Goal: Task Accomplishment & Management: Manage account settings

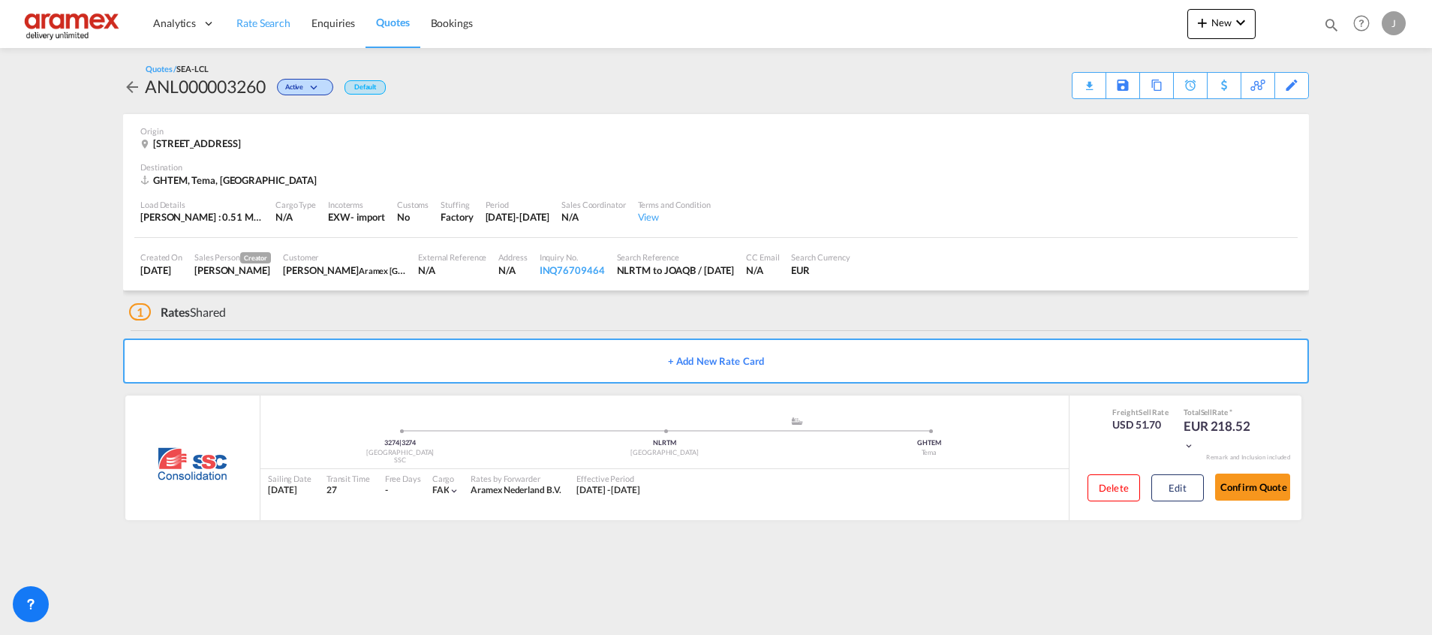
click at [252, 20] on span "Rate Search" at bounding box center [263, 23] width 54 height 13
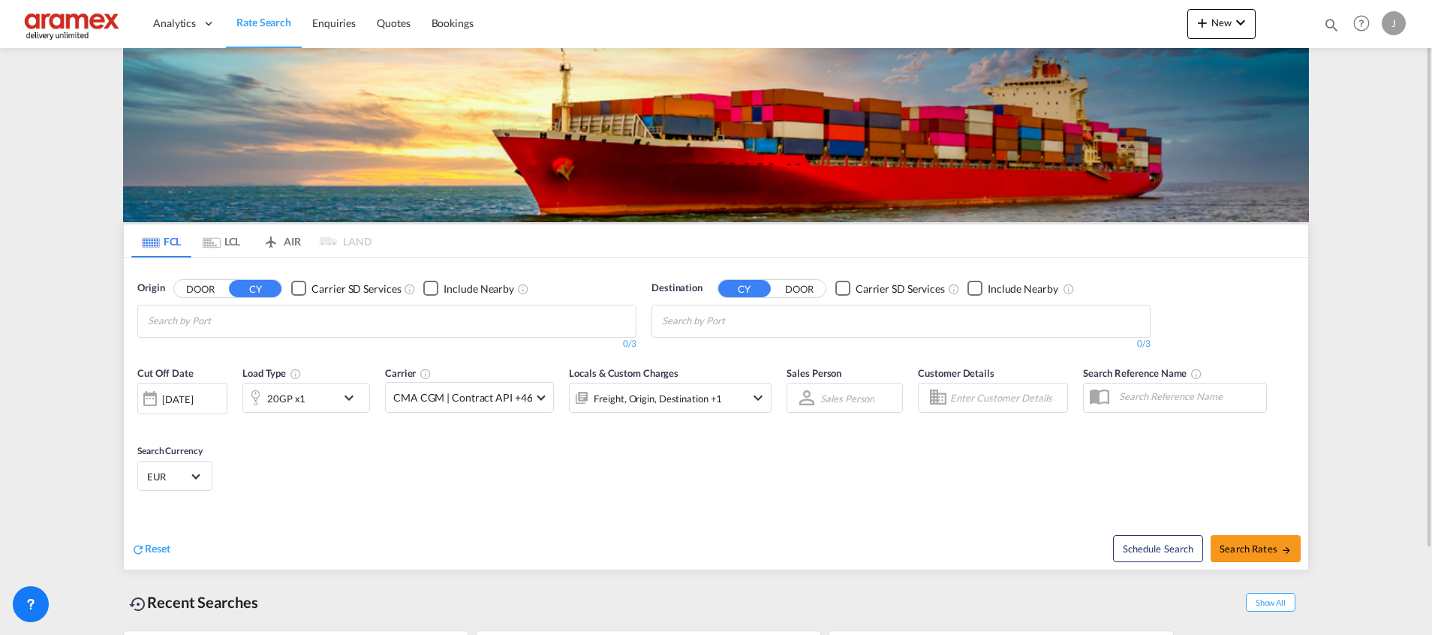
click at [687, 315] on input "Chips input." at bounding box center [733, 321] width 143 height 24
paste input "[GEOGRAPHIC_DATA]"
type input "[GEOGRAPHIC_DATA]"
click at [689, 342] on div "[GEOGRAPHIC_DATA] [GEOGRAPHIC_DATA] [GEOGRAPHIC_DATA]" at bounding box center [778, 355] width 285 height 45
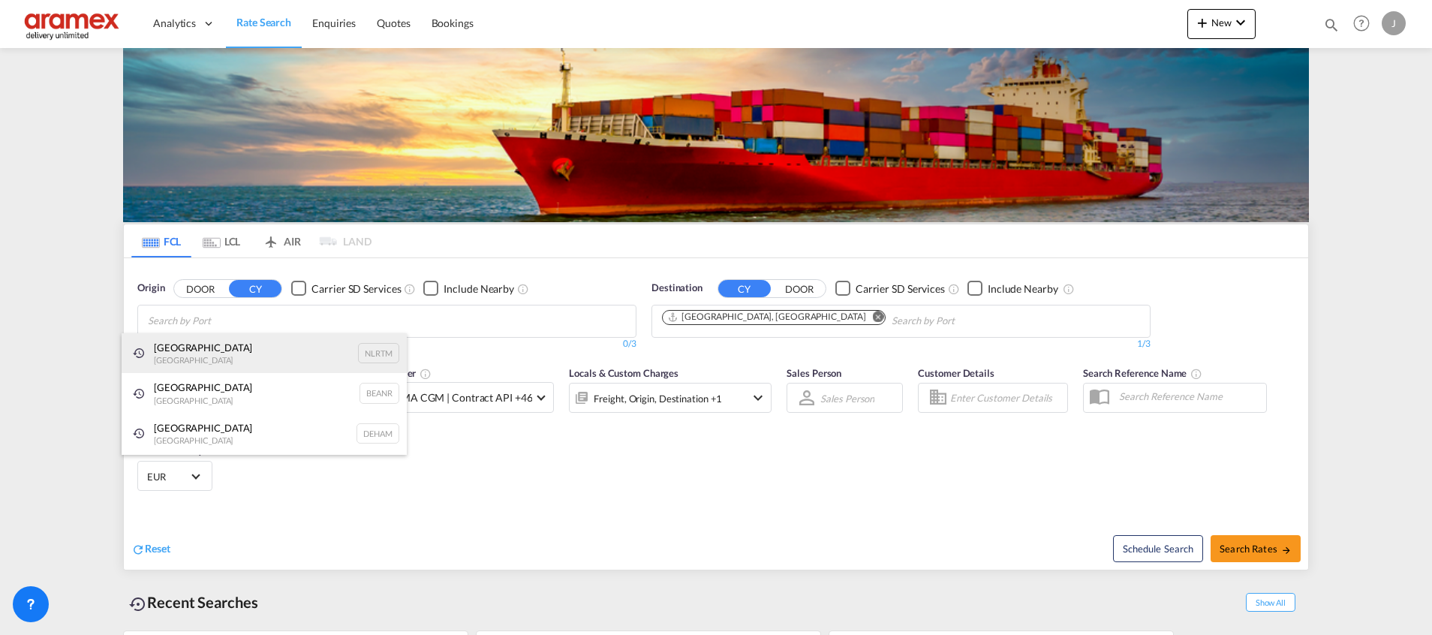
click at [210, 350] on div "[GEOGRAPHIC_DATA] [GEOGRAPHIC_DATA] NLRTM" at bounding box center [264, 353] width 285 height 41
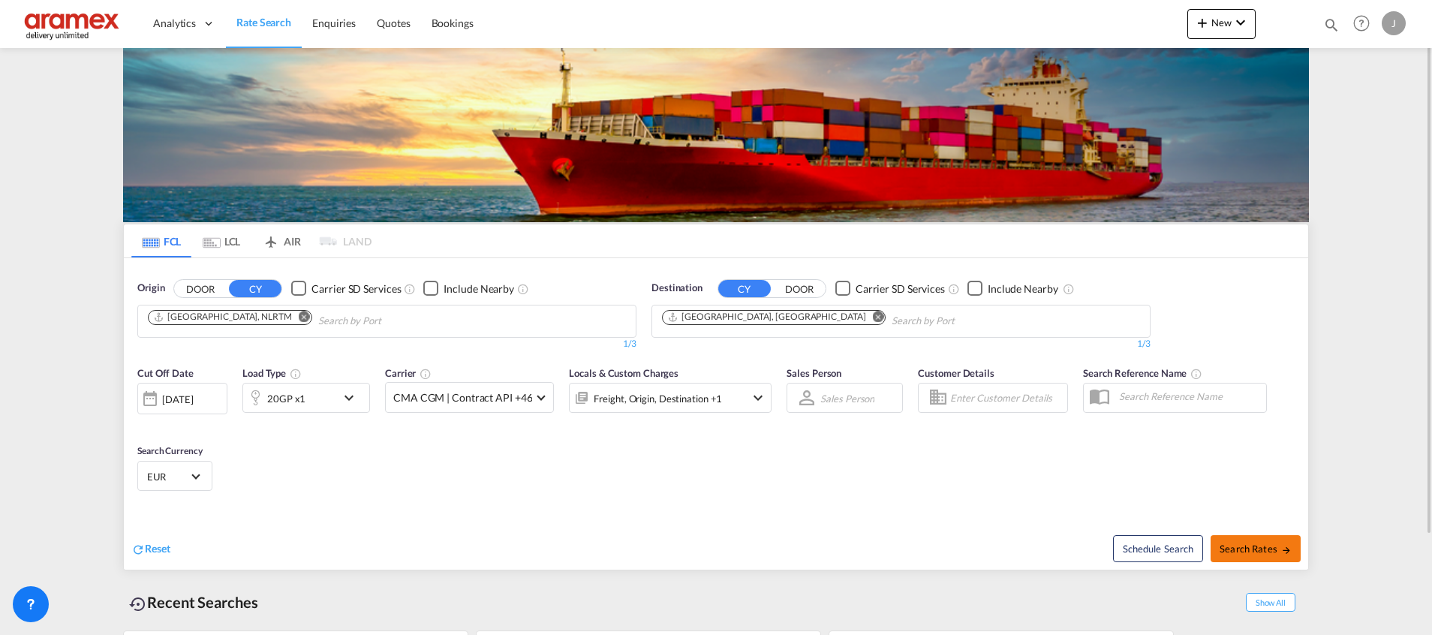
click at [1228, 546] on span "Search Rates" at bounding box center [1256, 549] width 72 height 12
type input "NLRTM to [GEOGRAPHIC_DATA] / [DATE]"
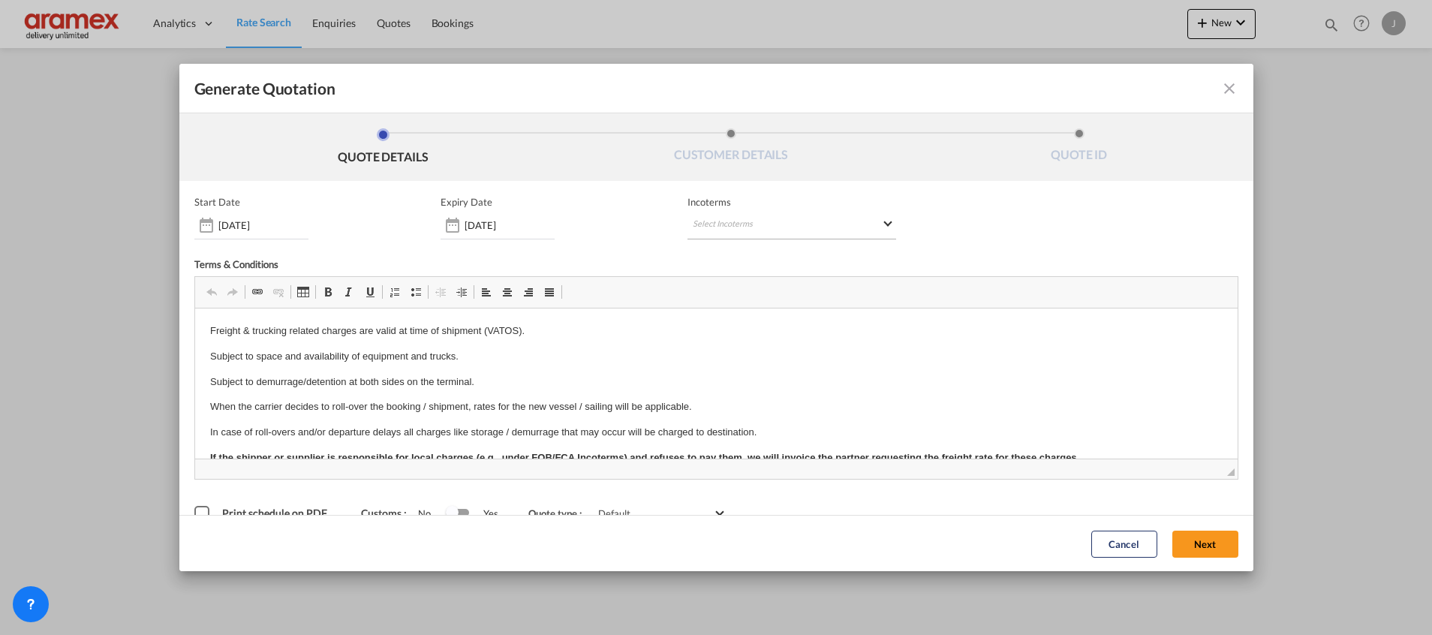
click at [727, 215] on md-select "Select Incoterms CFR - export Cost and Freight CPT - import Carrier Paid to DPU…" at bounding box center [792, 225] width 209 height 27
click at [718, 258] on input "search" at bounding box center [758, 257] width 139 height 14
type input "exw"
click at [742, 287] on div "EXW - import" at bounding box center [765, 283] width 143 height 12
click at [1193, 539] on button "Next" at bounding box center [1206, 543] width 66 height 27
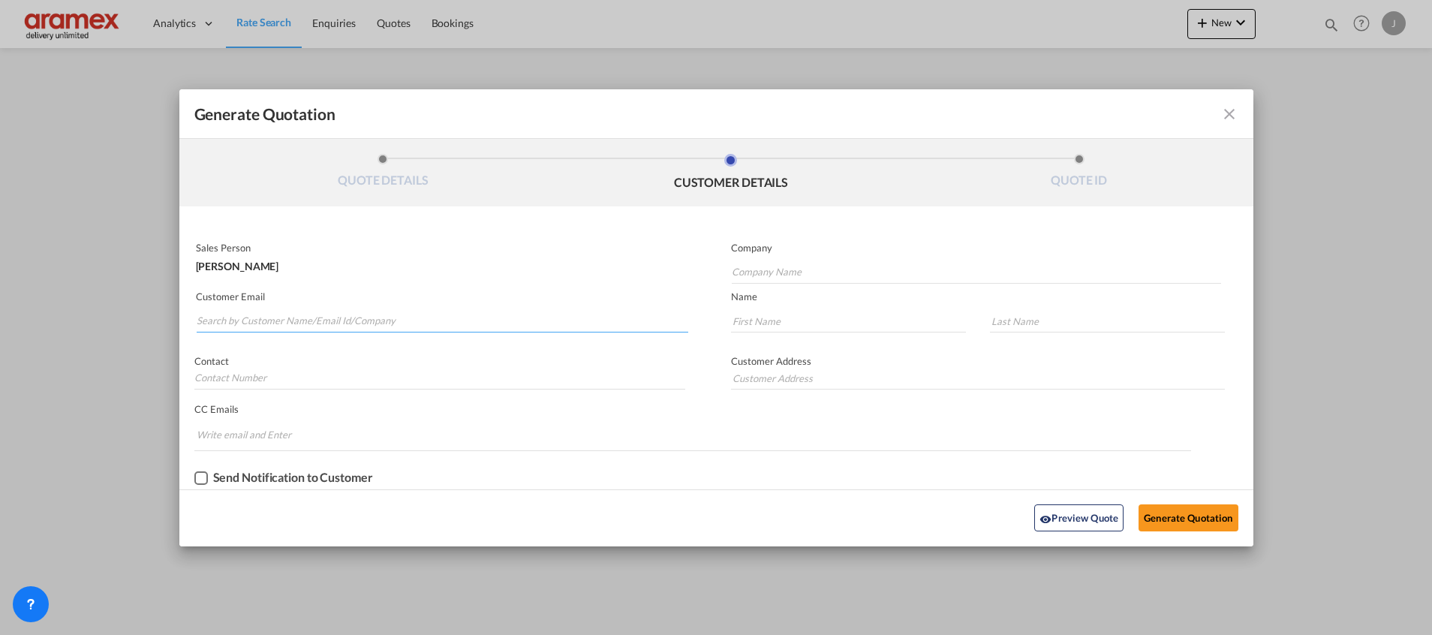
click at [266, 320] on input "Search by Customer Name/Email Id/Company" at bounding box center [443, 321] width 492 height 23
drag, startPoint x: 262, startPoint y: 319, endPoint x: 144, endPoint y: 327, distance: 118.1
click at [144, 327] on div "Generate Quotation QUOTE DETAILS CUSTOMER DETAILS QUOTE ID Start Date [DATE] Ex…" at bounding box center [716, 317] width 1432 height 635
type input "[PERSON_NAME]"
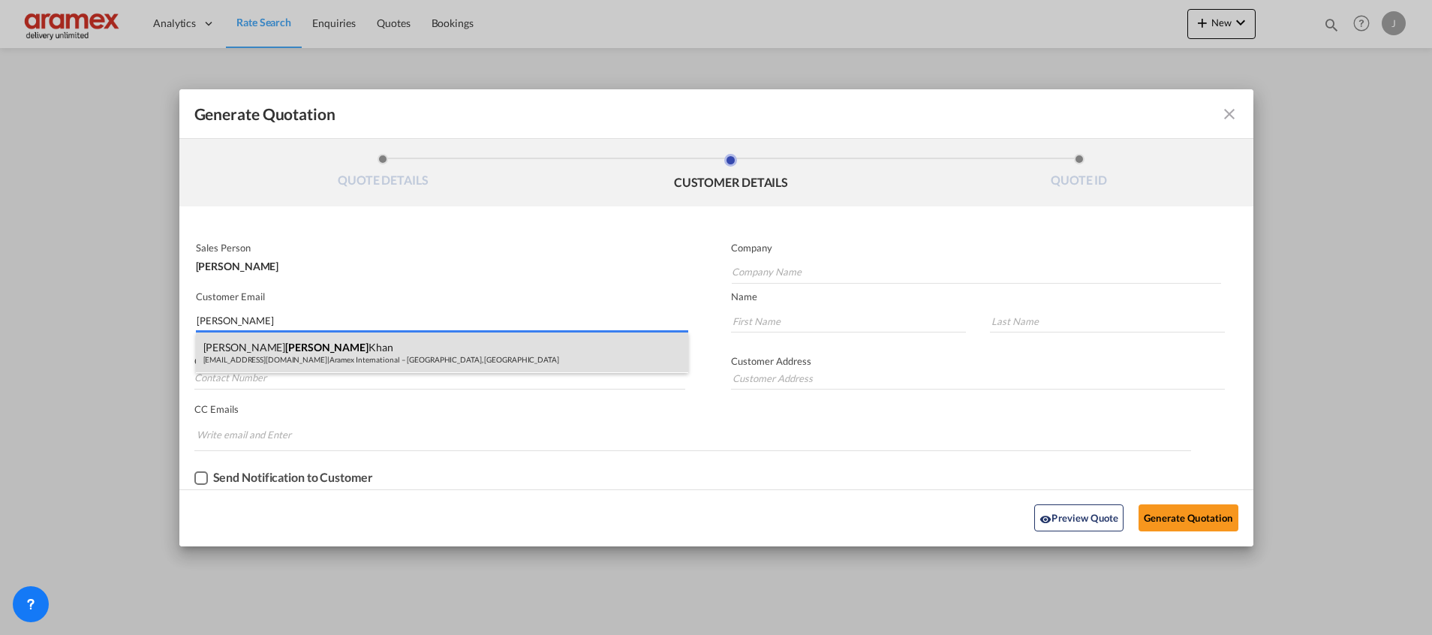
click at [287, 357] on div "[PERSON_NAME] [PERSON_NAME][EMAIL_ADDRESS][DOMAIN_NAME] | Aramex International …" at bounding box center [442, 353] width 492 height 41
type input "Aramex International – [GEOGRAPHIC_DATA], [GEOGRAPHIC_DATA]"
type input "[EMAIL_ADDRESS][DOMAIN_NAME]"
type input "[PERSON_NAME]"
type input "Khan"
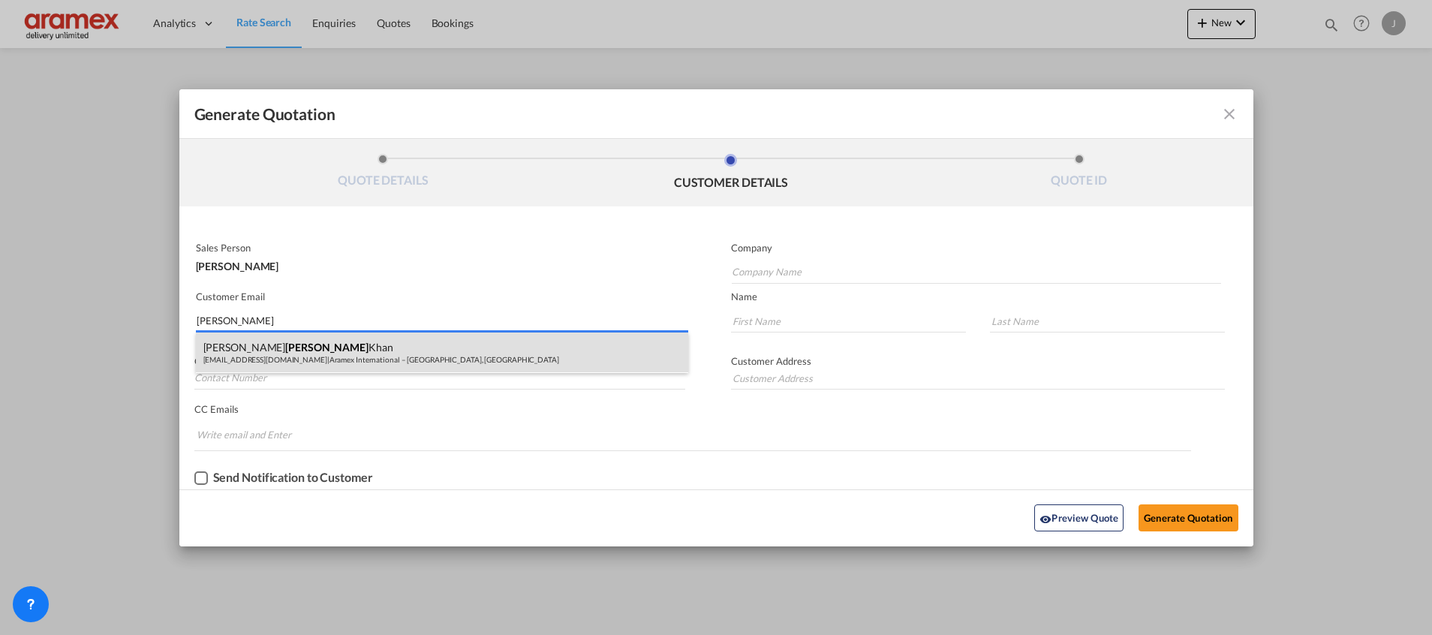
type input "[GEOGRAPHIC_DATA]"
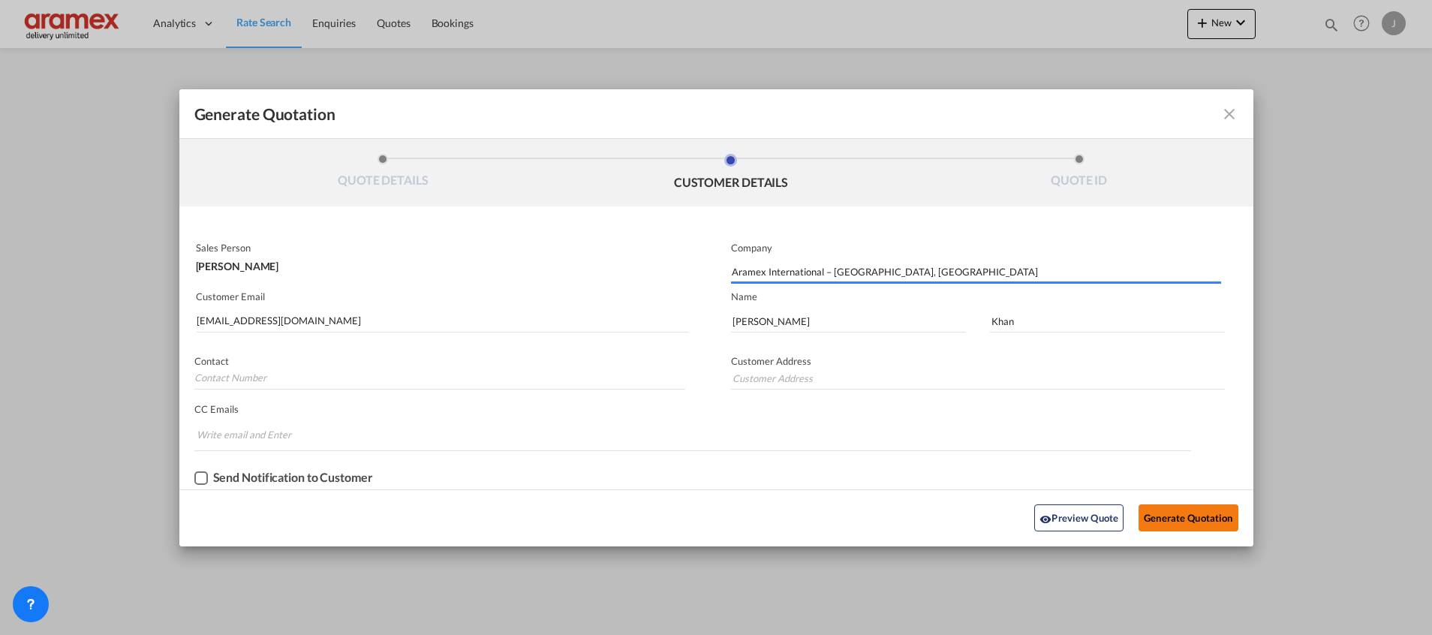
click at [1170, 515] on button "Generate Quotation" at bounding box center [1188, 517] width 99 height 27
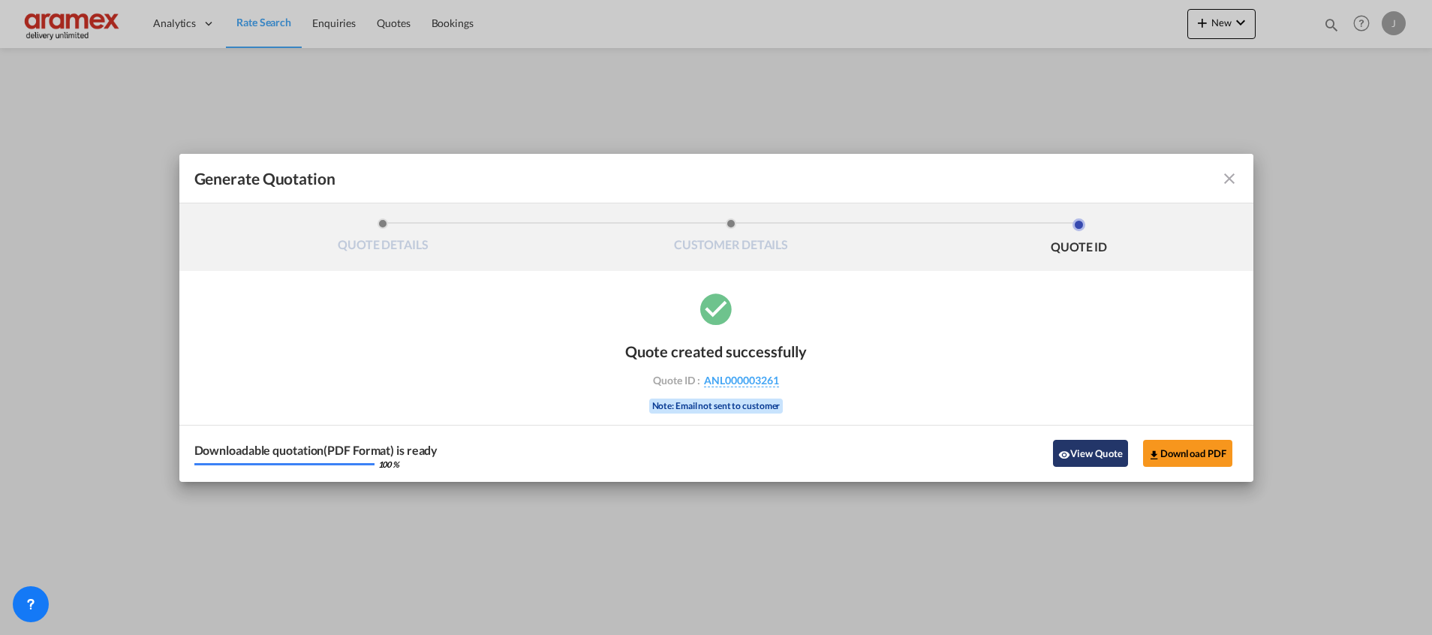
click at [1085, 459] on button "View Quote" at bounding box center [1090, 453] width 75 height 27
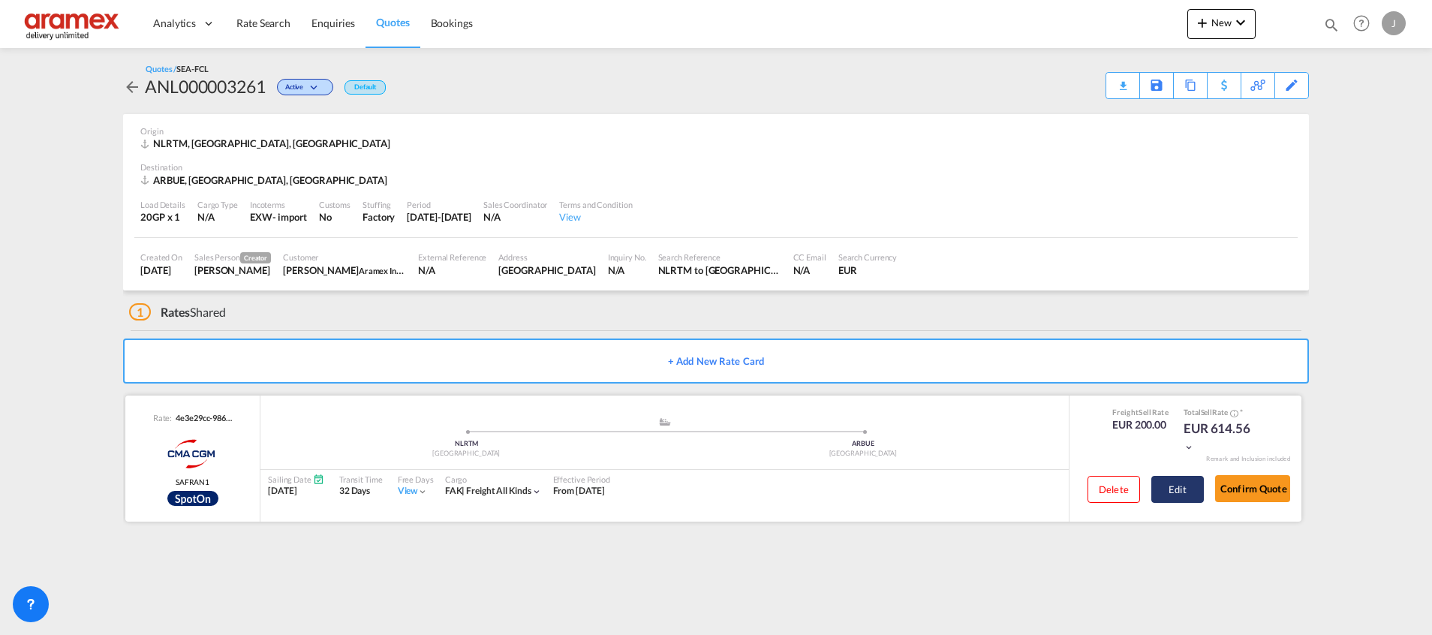
click at [1173, 495] on button "Edit" at bounding box center [1178, 489] width 53 height 27
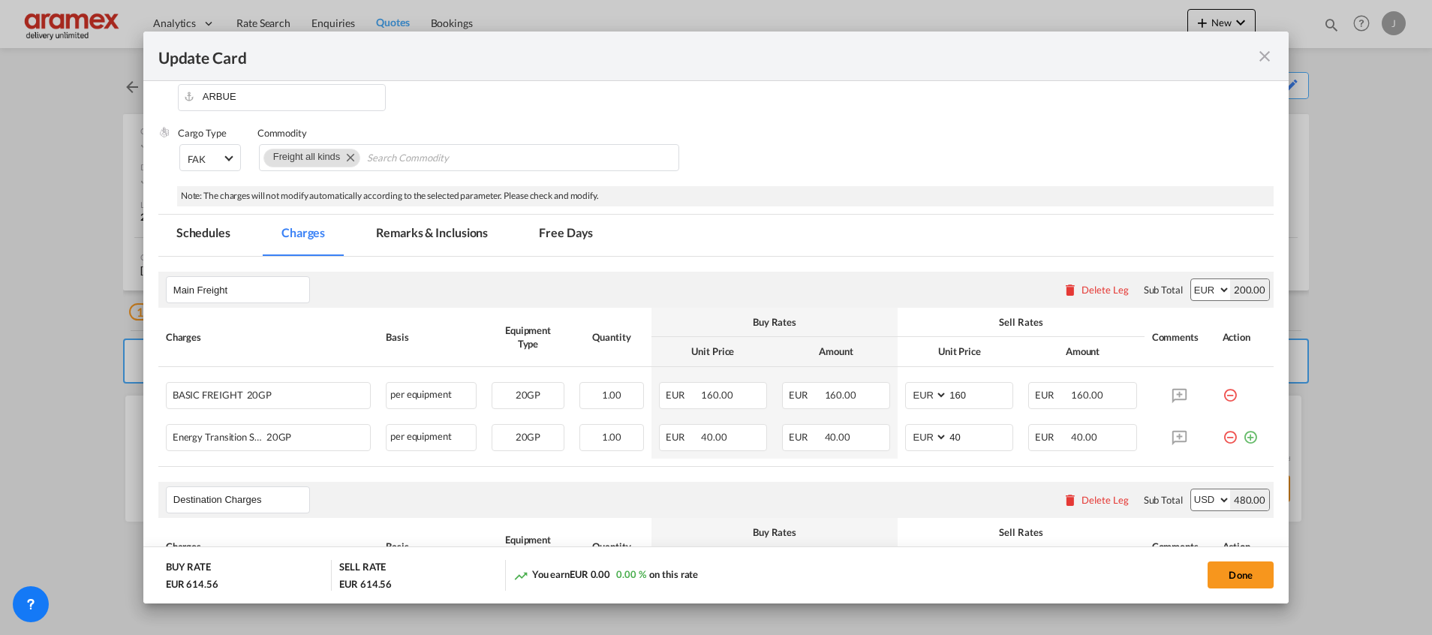
scroll to position [338, 0]
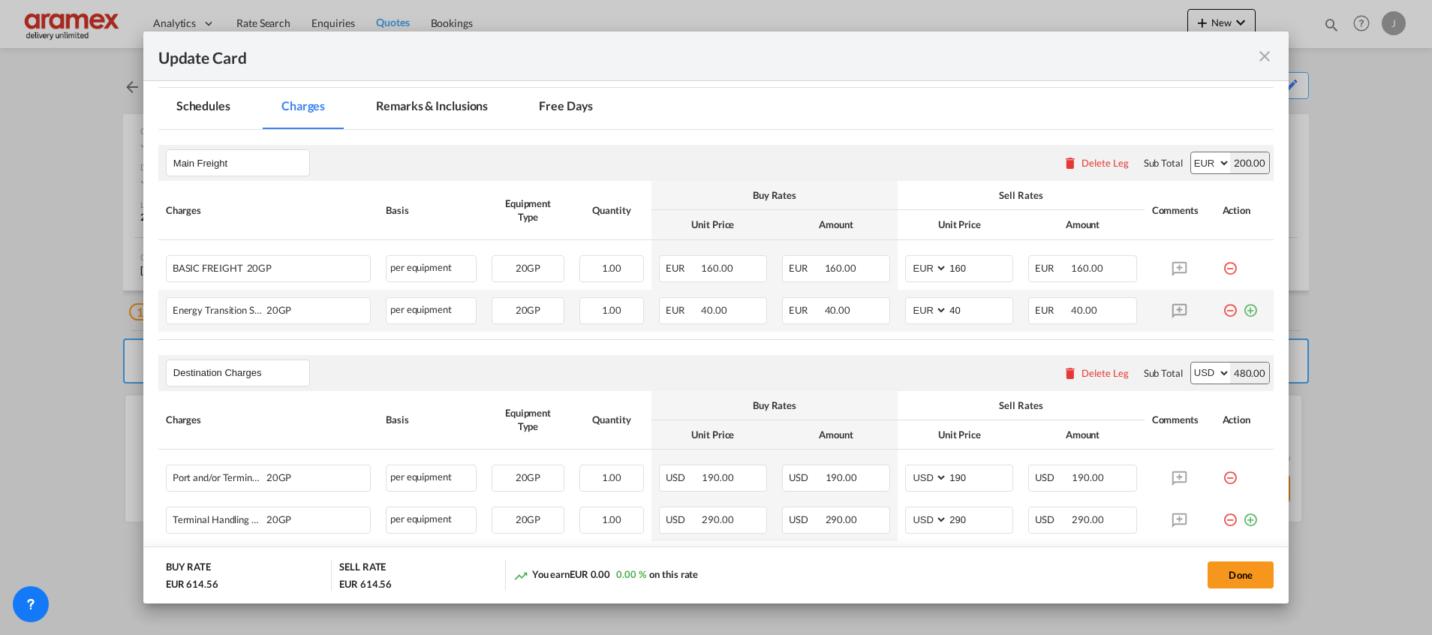
click at [1243, 312] on md-icon "icon-plus-circle-outline green-400-fg" at bounding box center [1250, 304] width 15 height 15
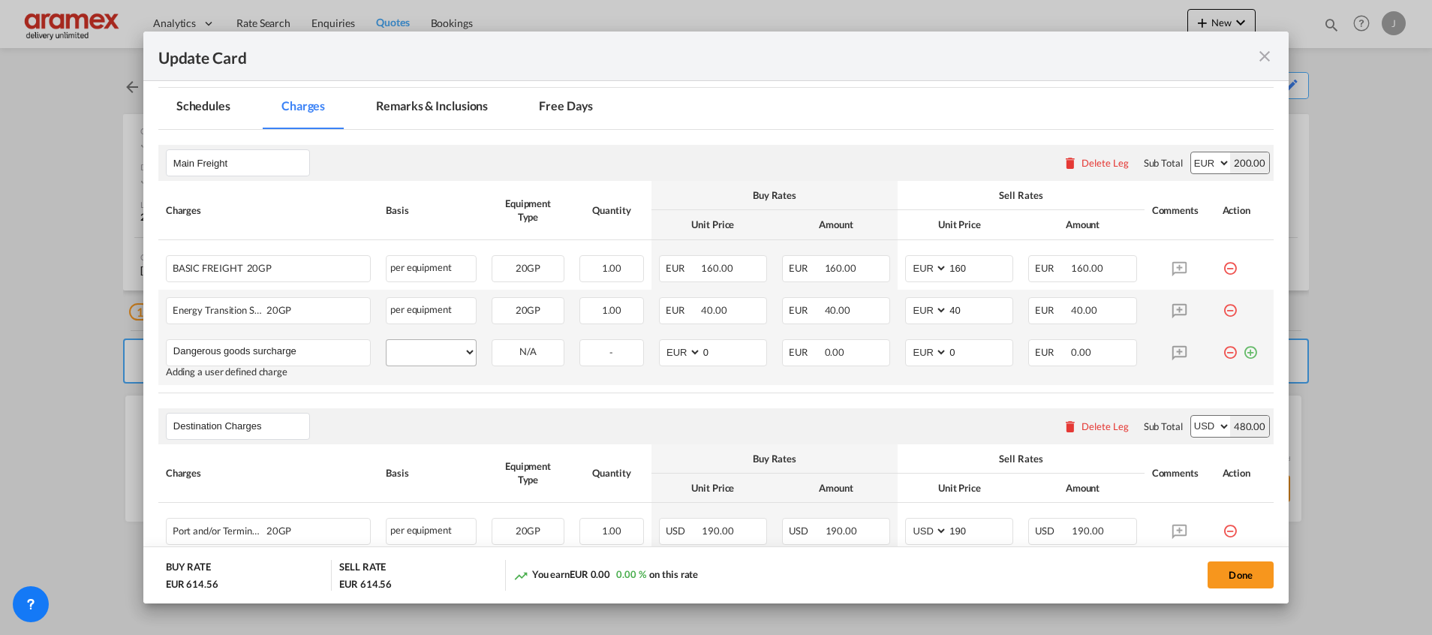
type input "Dangerous goods surcharge"
click at [445, 354] on select "per equipment per container per B/L per shipping bill per shipment % on freight…" at bounding box center [431, 352] width 89 height 24
select select "per equipment"
click at [387, 340] on select "per equipment per container per B/L per shipping bill per shipment % on freight…" at bounding box center [431, 352] width 89 height 24
click at [528, 359] on select "20GP" at bounding box center [527, 352] width 71 height 20
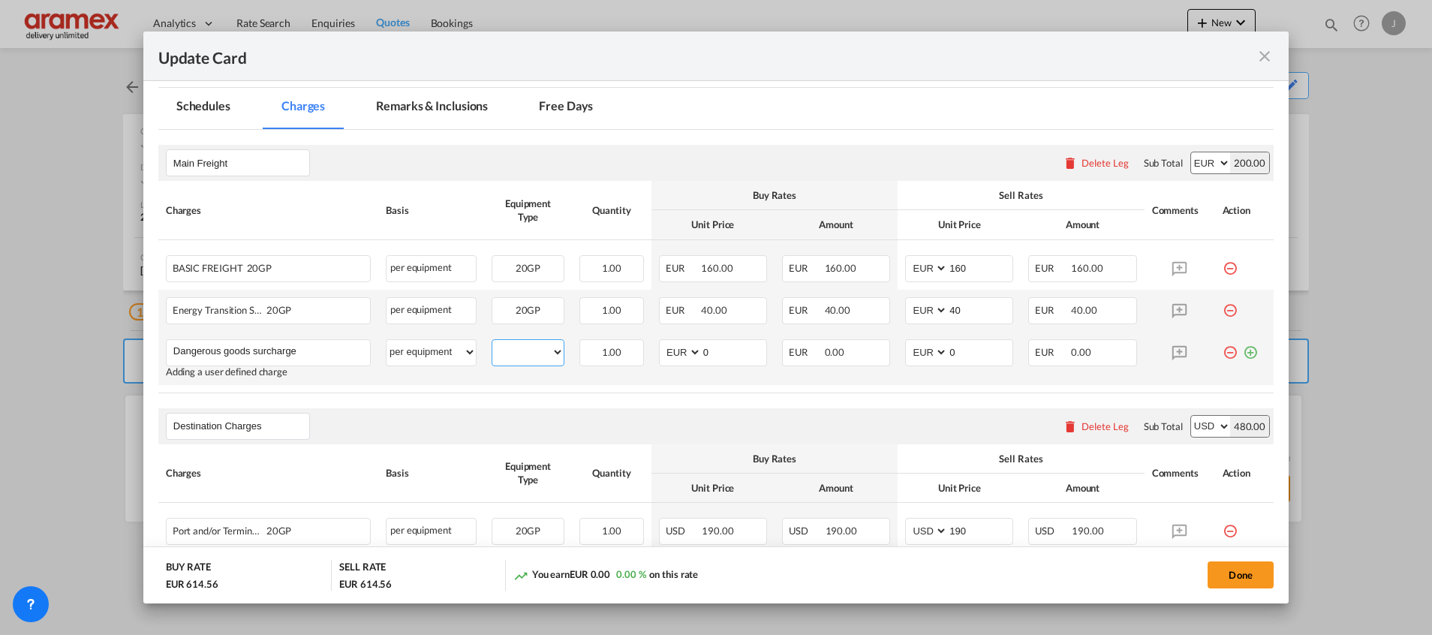
select select "20GP"
click at [492, 342] on select "20GP" at bounding box center [527, 352] width 71 height 20
drag, startPoint x: 721, startPoint y: 354, endPoint x: 656, endPoint y: 353, distance: 64.6
click at [659, 353] on md-input-container "AED AFN ALL AMD ANG AOA ARS AUD AWG AZN BAM BBD BDT BGN BHD BIF BMD BND BOB BRL…" at bounding box center [713, 352] width 108 height 27
click at [715, 351] on input "160" at bounding box center [734, 351] width 65 height 23
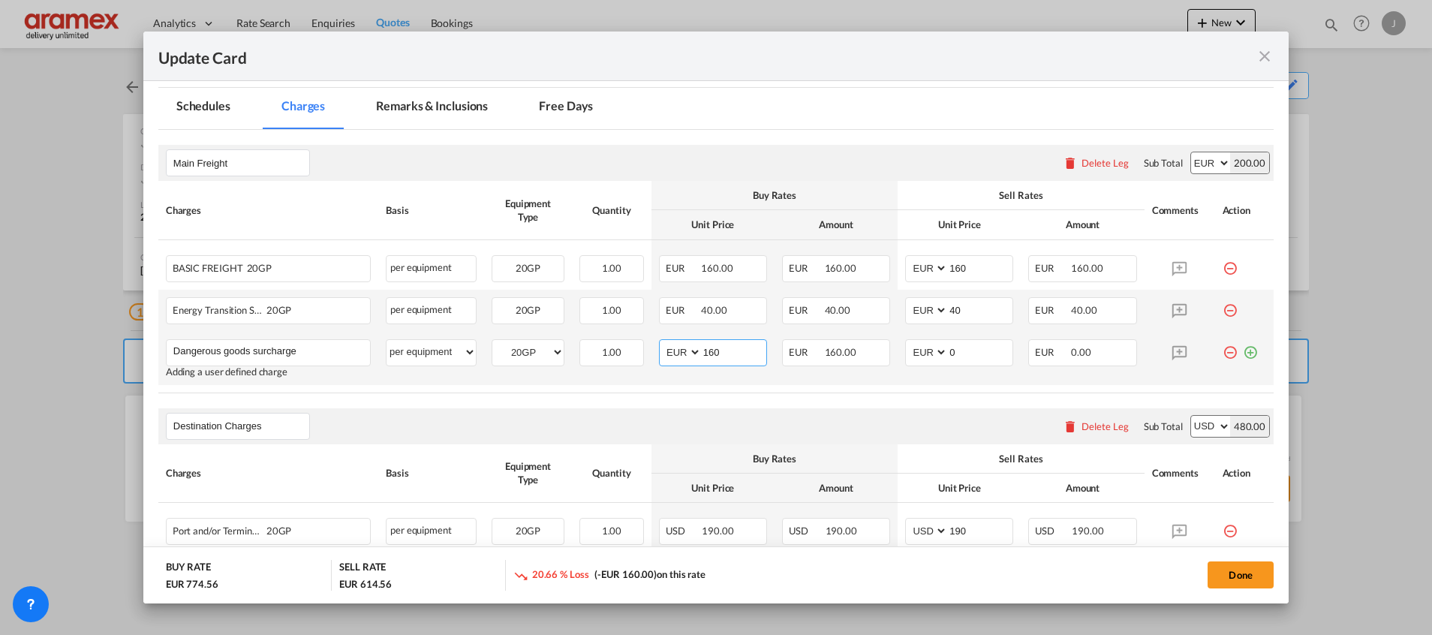
click at [715, 351] on input "160" at bounding box center [734, 351] width 65 height 23
type input "160"
click at [953, 352] on input "0" at bounding box center [980, 351] width 65 height 23
paste input "16"
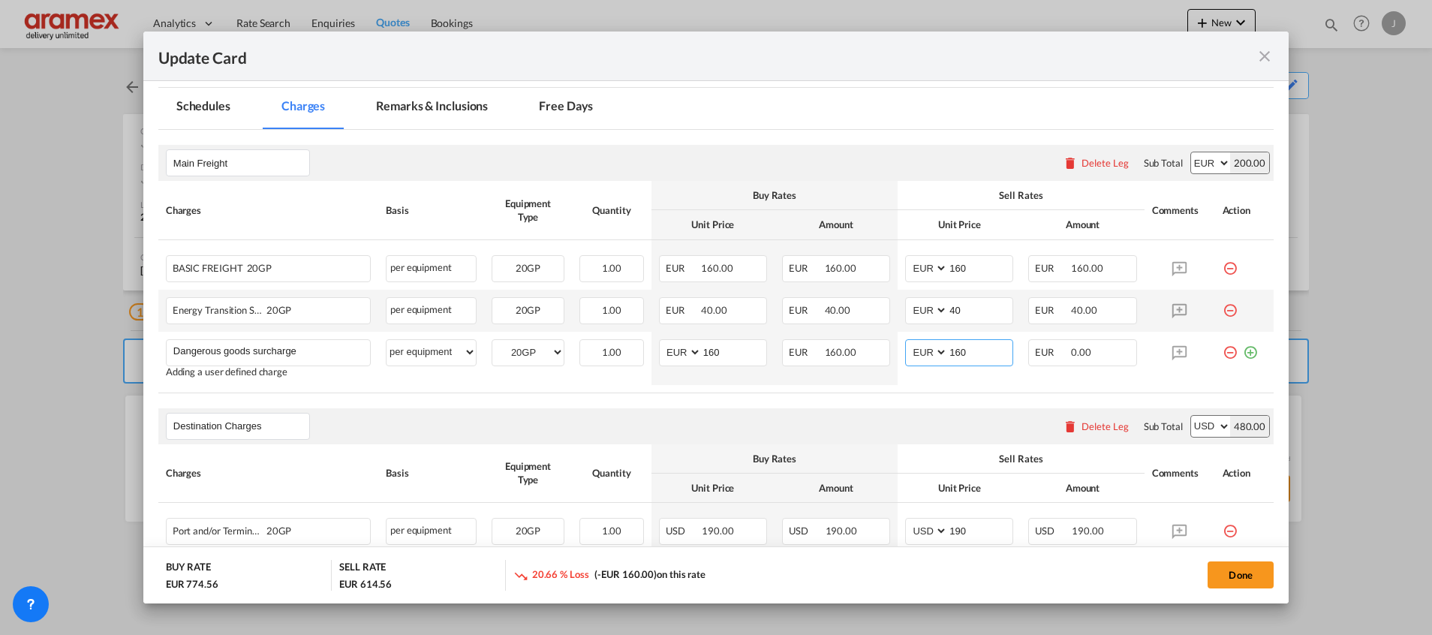
type input "160"
click at [881, 403] on rate-modification "Main Freight Please enter leg name Leg Name Already Exists Delete Leg Sub Total…" at bounding box center [715, 387] width 1115 height 515
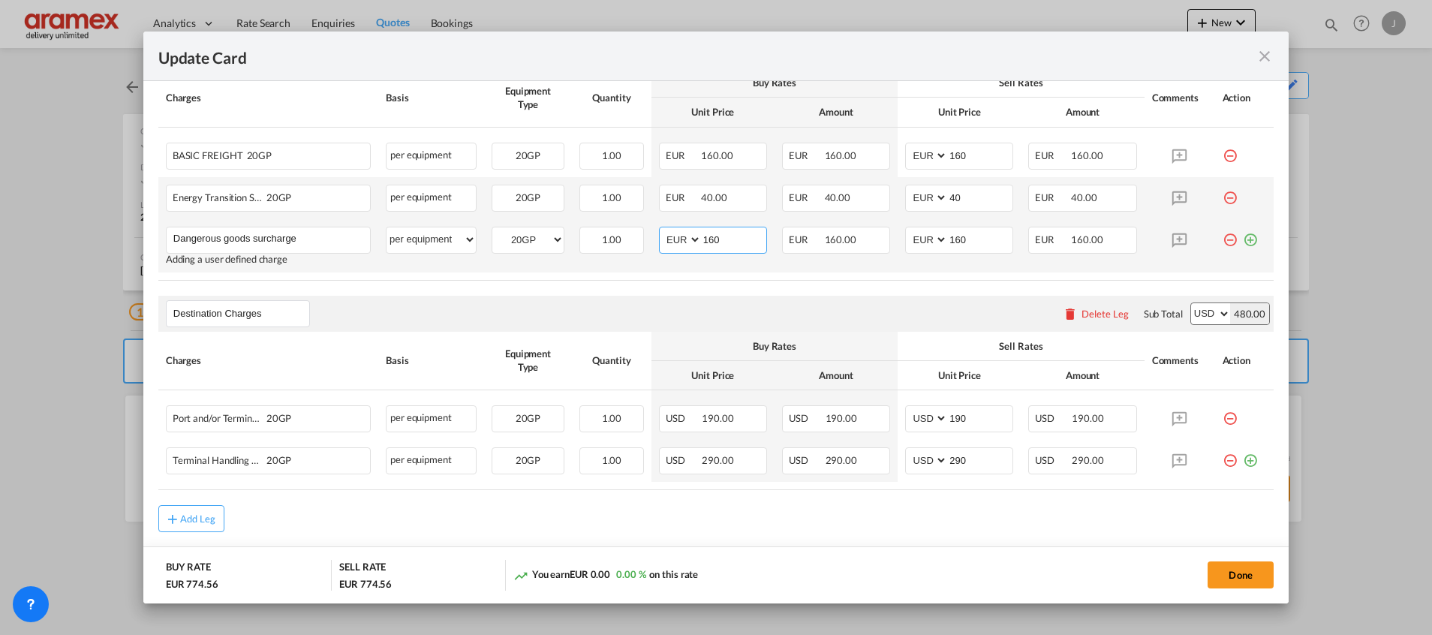
drag, startPoint x: 727, startPoint y: 242, endPoint x: 655, endPoint y: 245, distance: 72.9
click at [659, 245] on md-input-container "AED AFN ALL AMD ANG AOA ARS AUD AWG AZN BAM BBD BDT BGN BHD BIF BMD BND [PERSON…" at bounding box center [713, 240] width 108 height 27
click at [708, 235] on input "150" at bounding box center [734, 238] width 65 height 23
type input "150"
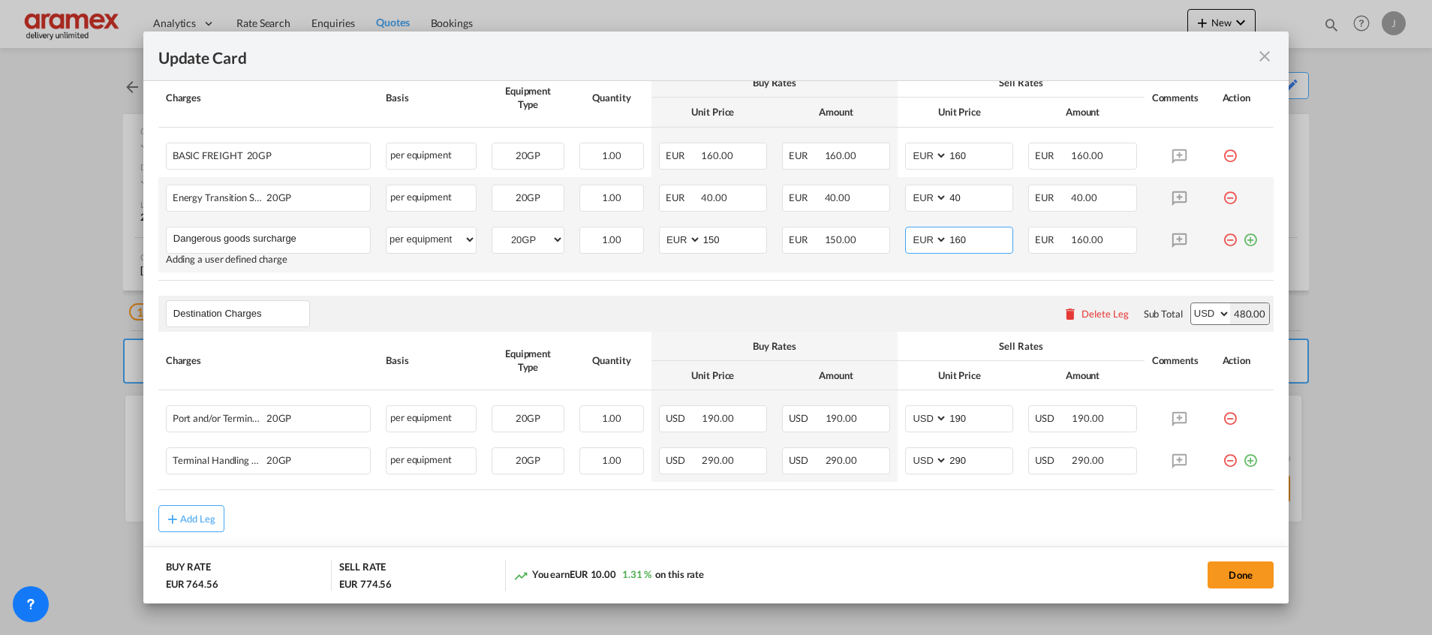
click at [948, 234] on input "160" at bounding box center [980, 238] width 65 height 23
paste input "5"
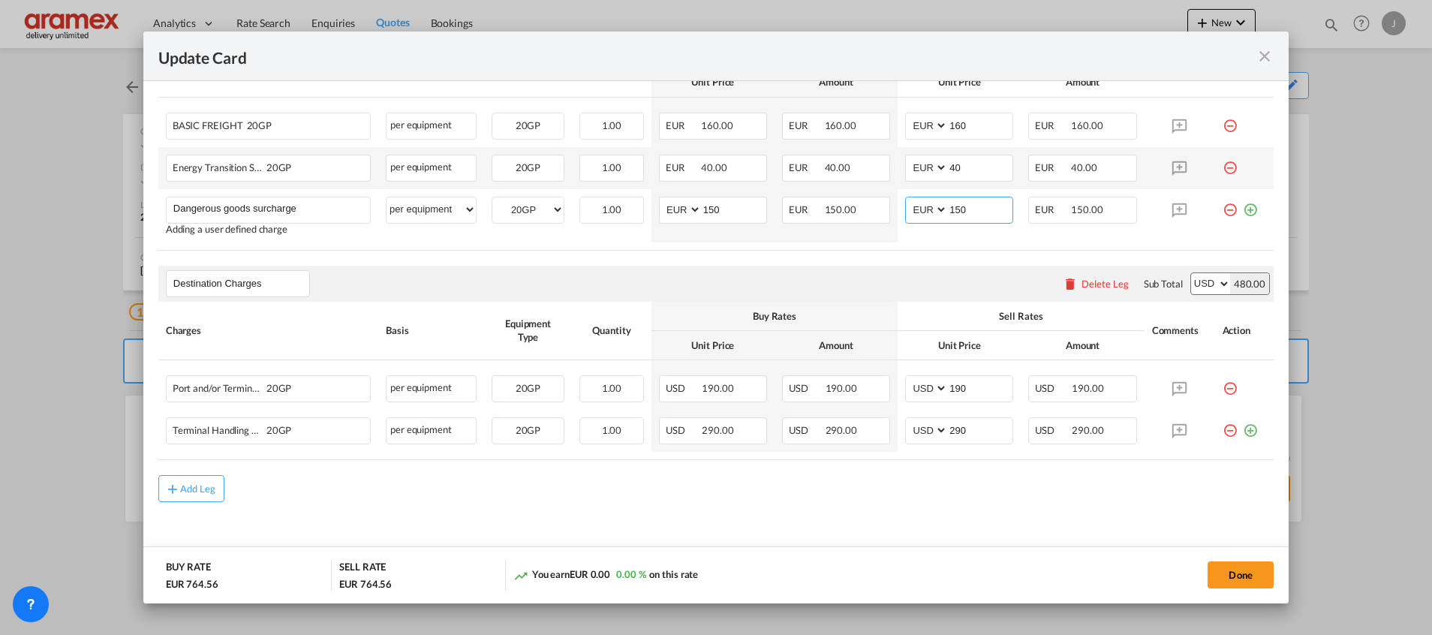
scroll to position [494, 0]
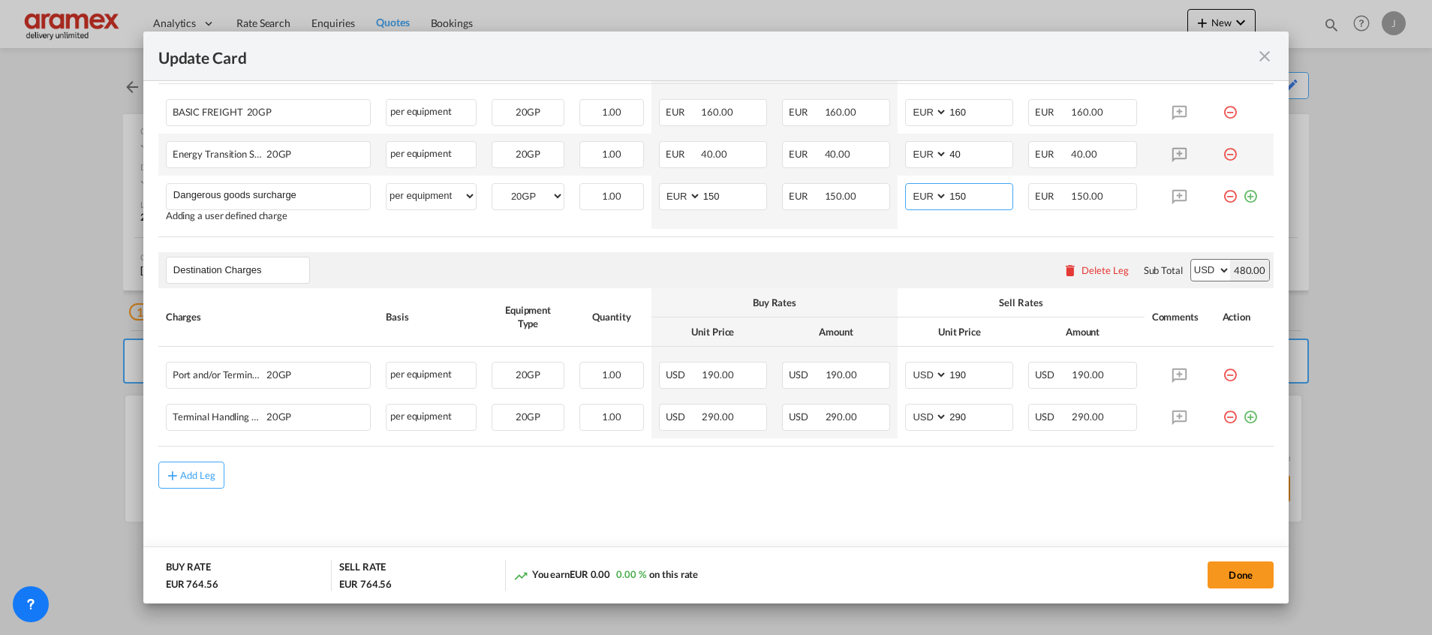
type input "150"
click at [727, 487] on div "Add Leg" at bounding box center [715, 475] width 1115 height 27
click at [1082, 269] on div "Delete Leg" at bounding box center [1105, 270] width 47 height 12
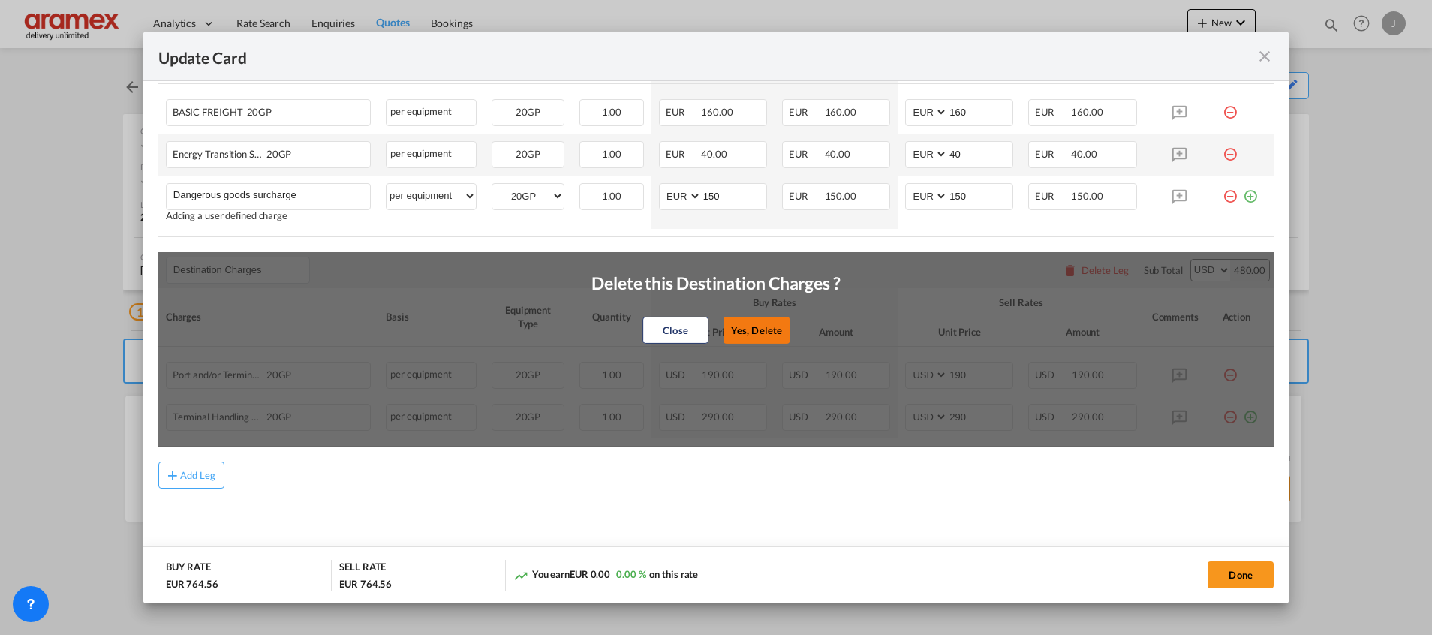
click at [751, 330] on button "Yes, Delete" at bounding box center [757, 330] width 66 height 27
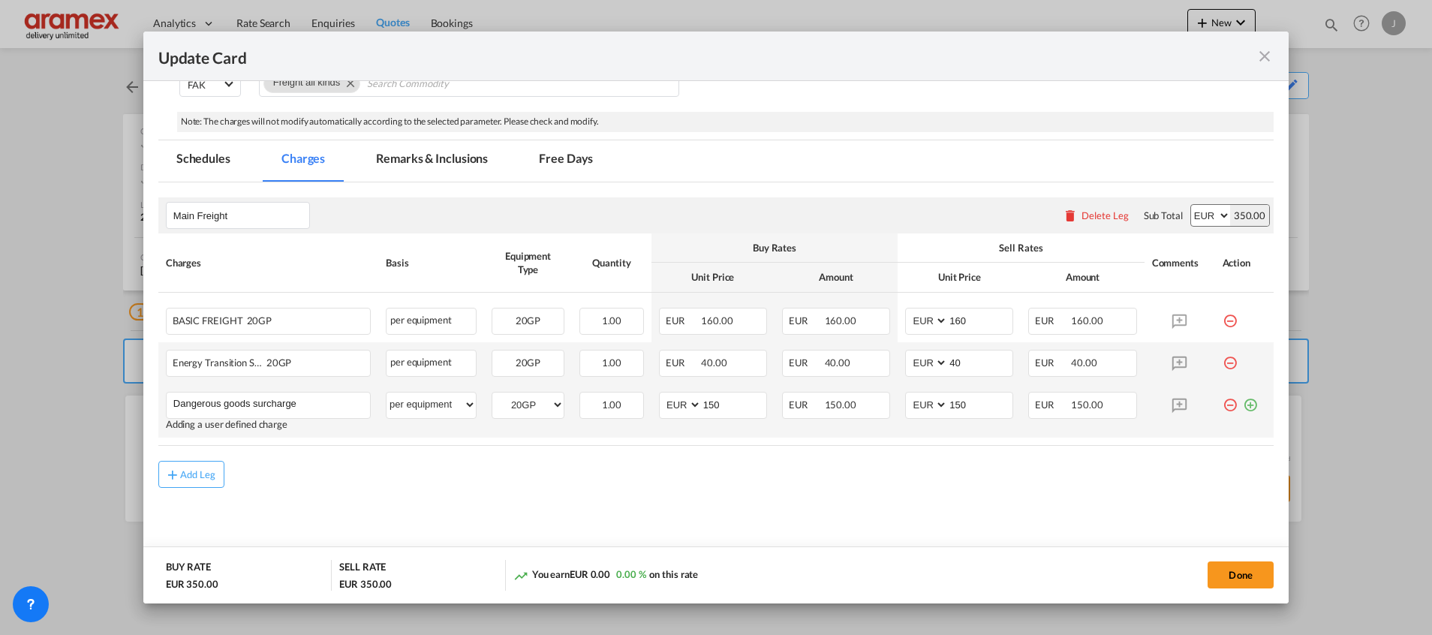
scroll to position [285, 0]
click at [157, 458] on md-dialog-content "Port of Loading NLRTM T/S Liner/Carrier CMA CGM | SpotOn API Atlantic Container…" at bounding box center [716, 342] width 1146 height 522
click at [176, 468] on md-icon "icon-plus md-link-fg s20" at bounding box center [172, 475] width 15 height 15
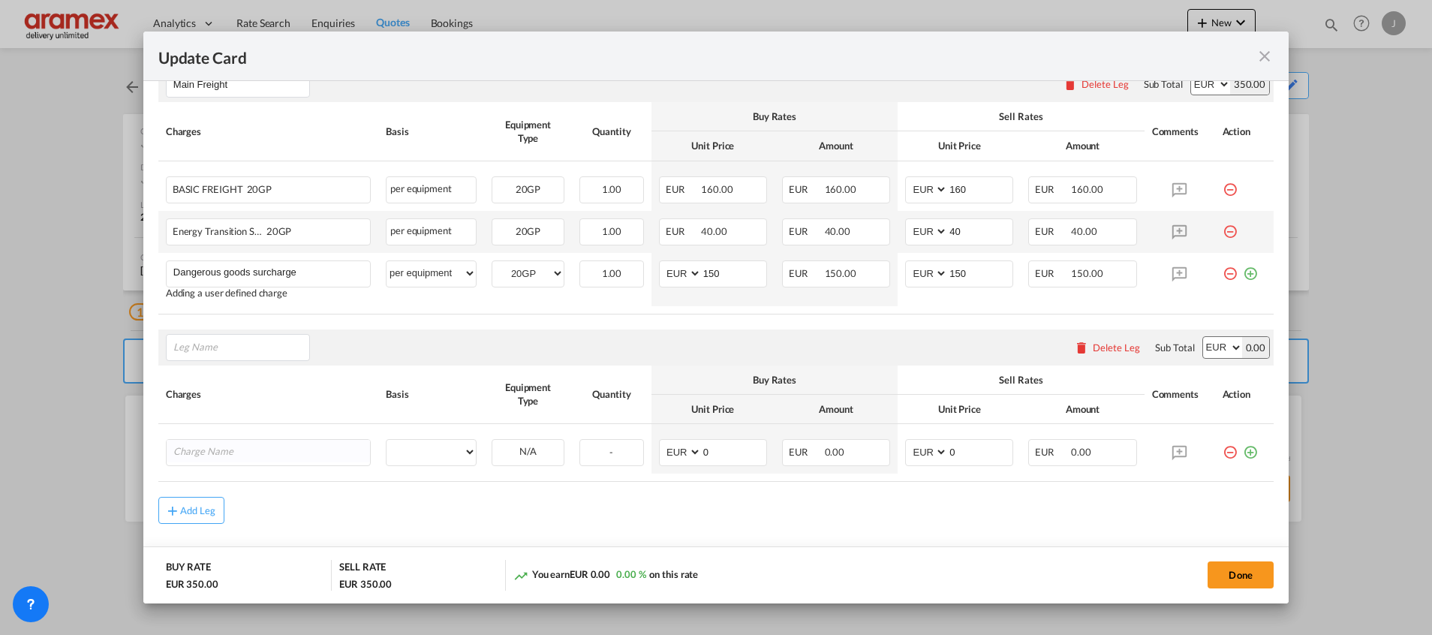
scroll to position [452, 0]
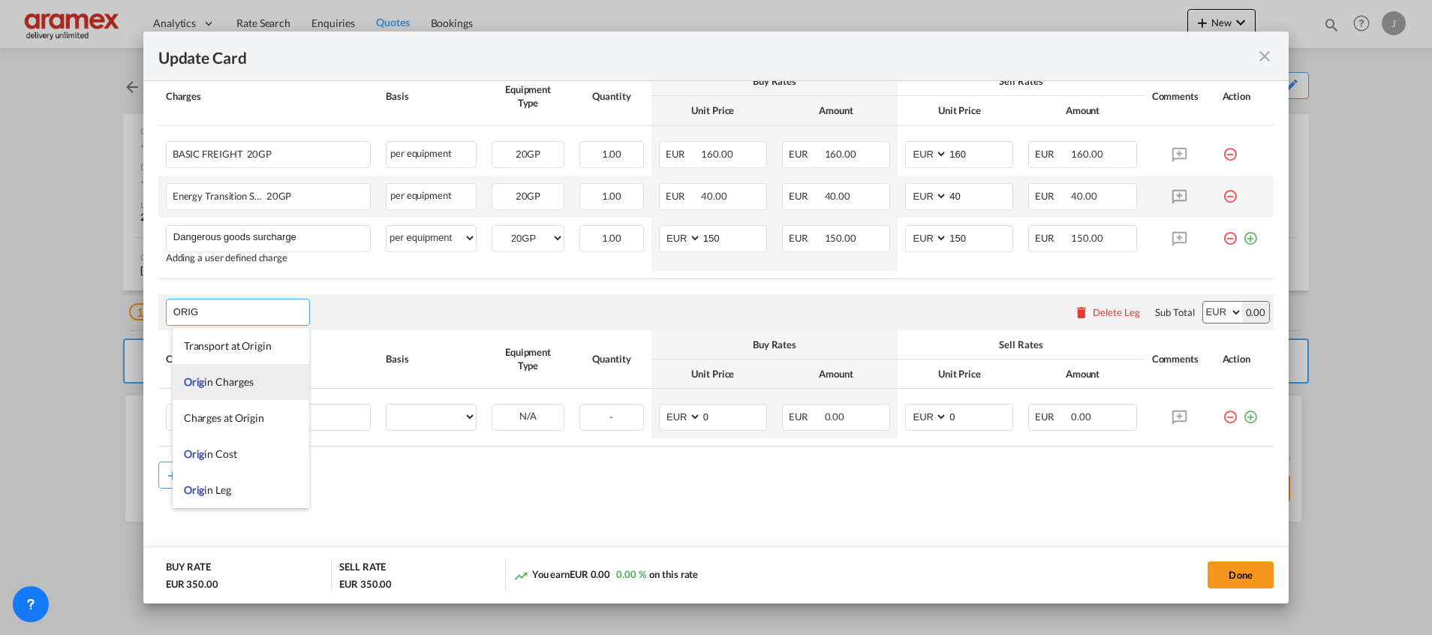
click at [247, 385] on span "Orig in Charges" at bounding box center [219, 381] width 70 height 13
type input "Origin Charges"
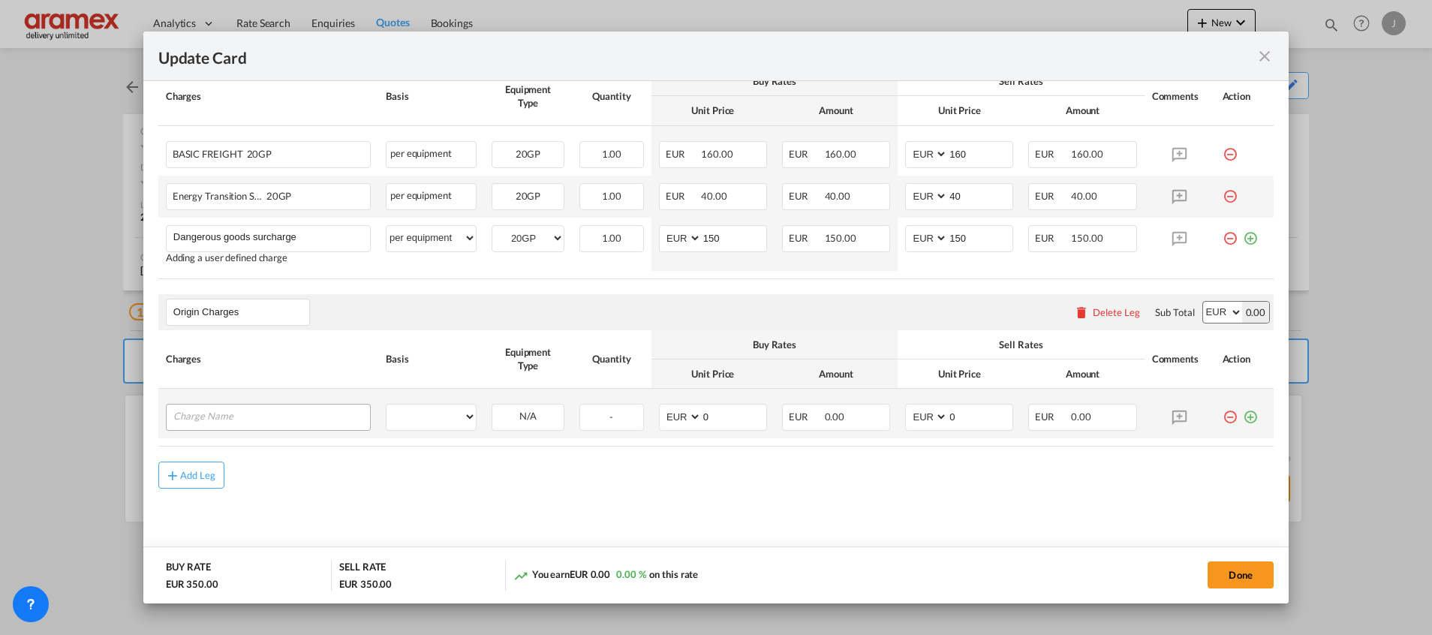
click at [248, 404] on div "Update Card Port ..." at bounding box center [268, 417] width 205 height 27
click at [245, 416] on input "Charge Name" at bounding box center [271, 416] width 197 height 23
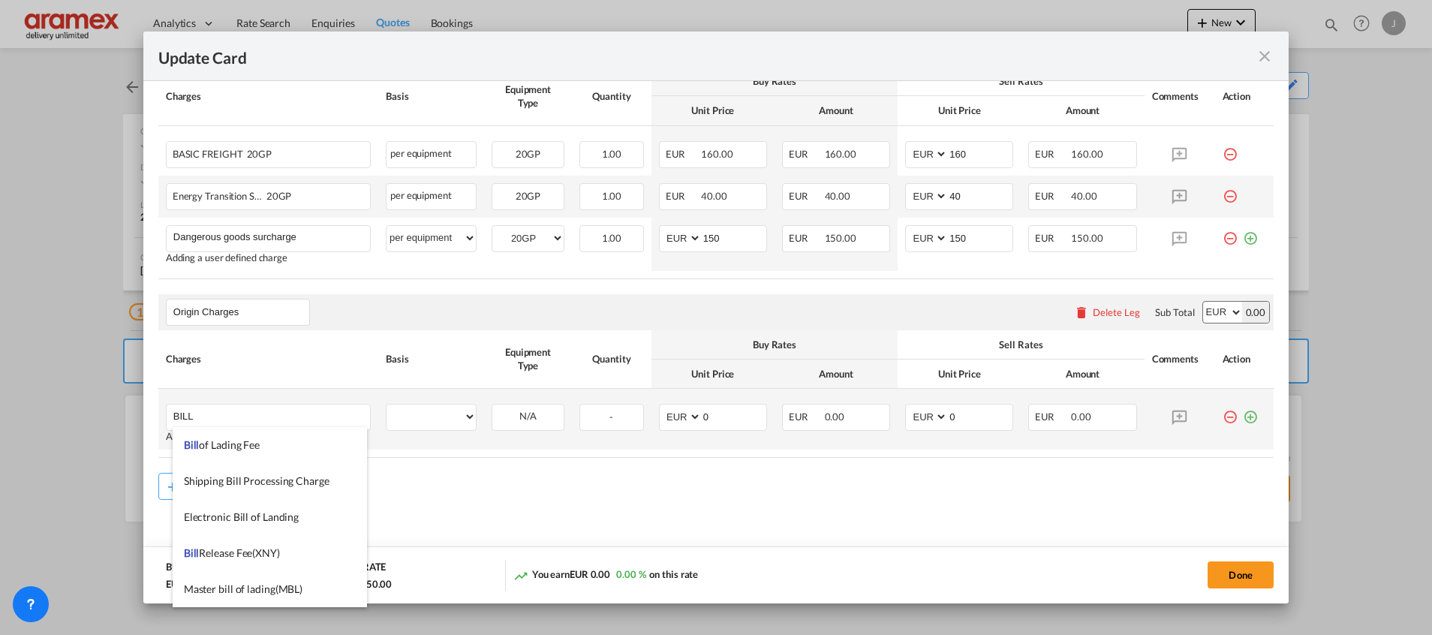
drag, startPoint x: 239, startPoint y: 455, endPoint x: 336, endPoint y: 438, distance: 97.5
click at [239, 456] on li "Bill of Lading Fee" at bounding box center [270, 445] width 194 height 36
type input "Bill of Lading Fee"
select select "per B/L"
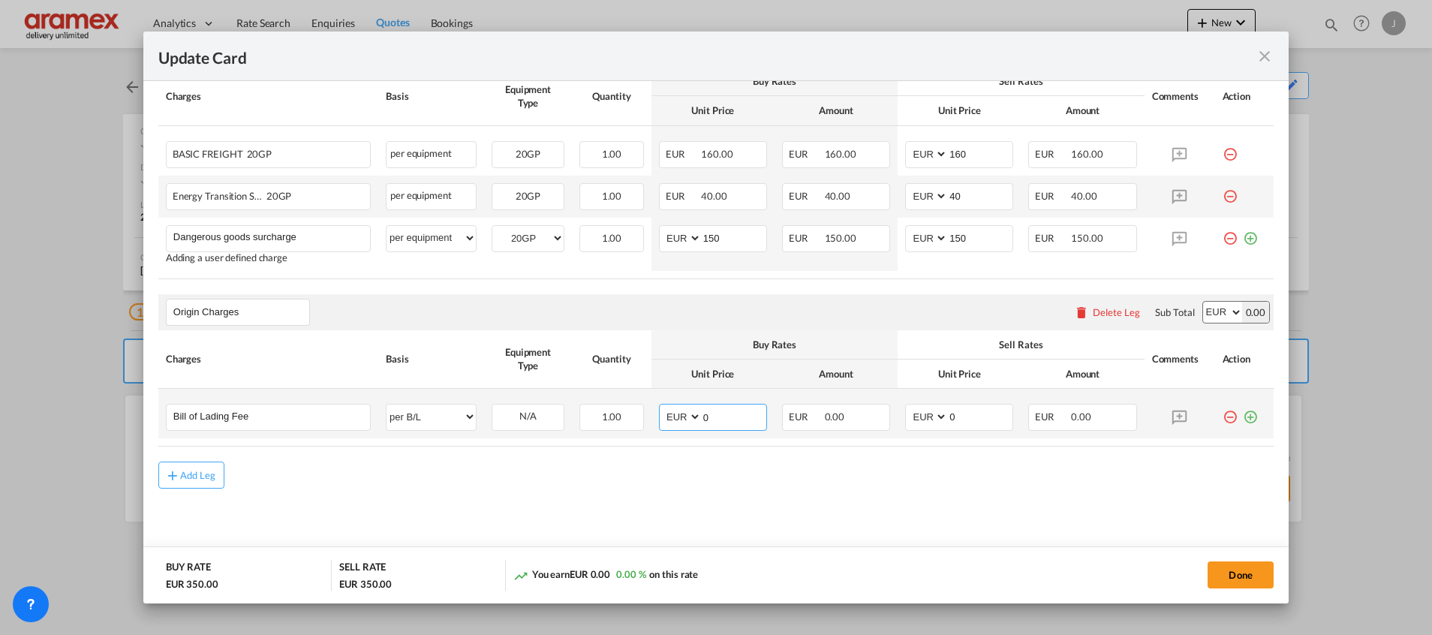
drag, startPoint x: 718, startPoint y: 419, endPoint x: 652, endPoint y: 417, distance: 66.8
click at [659, 417] on md-input-container "AED AFN ALL AMD ANG AOA ARS AUD AWG AZN BAM BBD BDT BGN BHD BIF BMD BND BOB BRL…" at bounding box center [713, 417] width 108 height 27
drag, startPoint x: 722, startPoint y: 412, endPoint x: 663, endPoint y: 417, distance: 59.5
click at [663, 417] on md-input-container "AED AFN ALL AMD ANG AOA ARS AUD AWG AZN BAM BBD BDT BGN BHD BIF BMD BND [PERSON…" at bounding box center [713, 417] width 108 height 27
click at [704, 414] on input "50" at bounding box center [734, 416] width 65 height 23
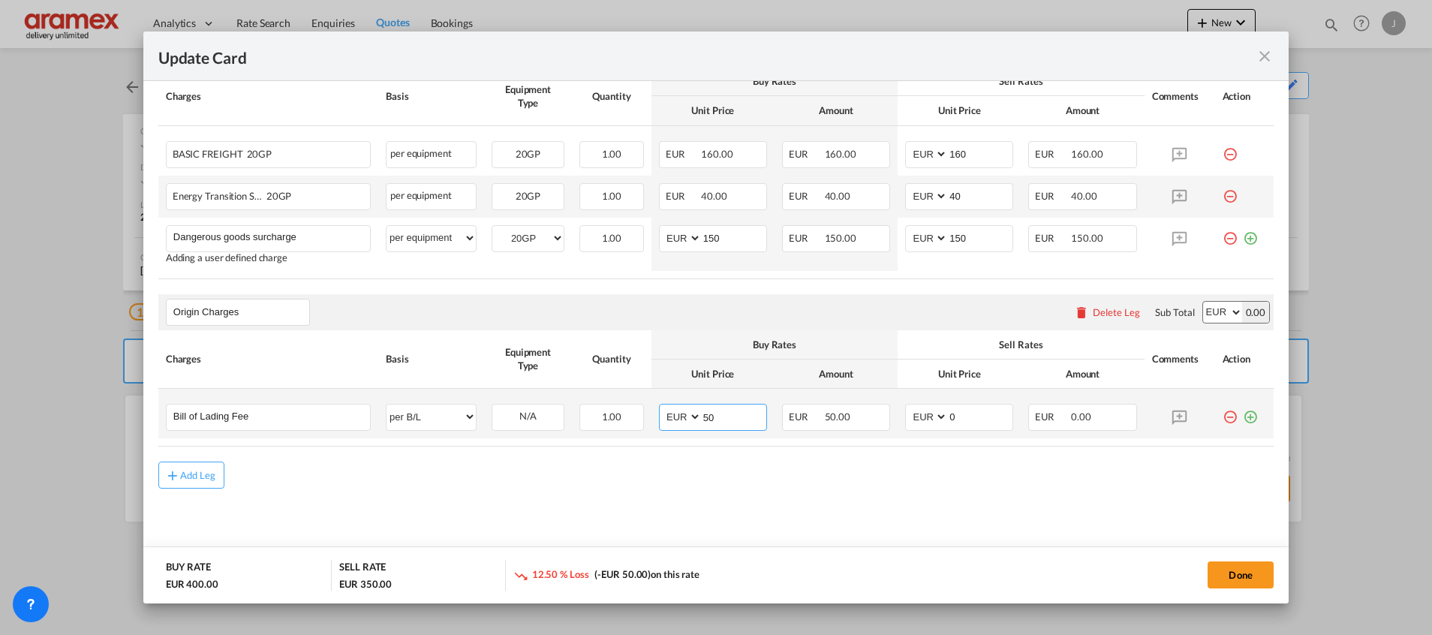
click at [704, 414] on input "50" at bounding box center [734, 416] width 65 height 23
type input "50"
drag, startPoint x: 944, startPoint y: 418, endPoint x: 965, endPoint y: 423, distance: 21.5
click at [934, 423] on md-input-container "AED AFN ALL AMD ANG AOA ARS AUD AWG AZN BAM BBD BDT BGN BHD BIF BMD BND BOB BRL…" at bounding box center [959, 417] width 108 height 27
drag, startPoint x: 965, startPoint y: 420, endPoint x: 911, endPoint y: 420, distance: 54.1
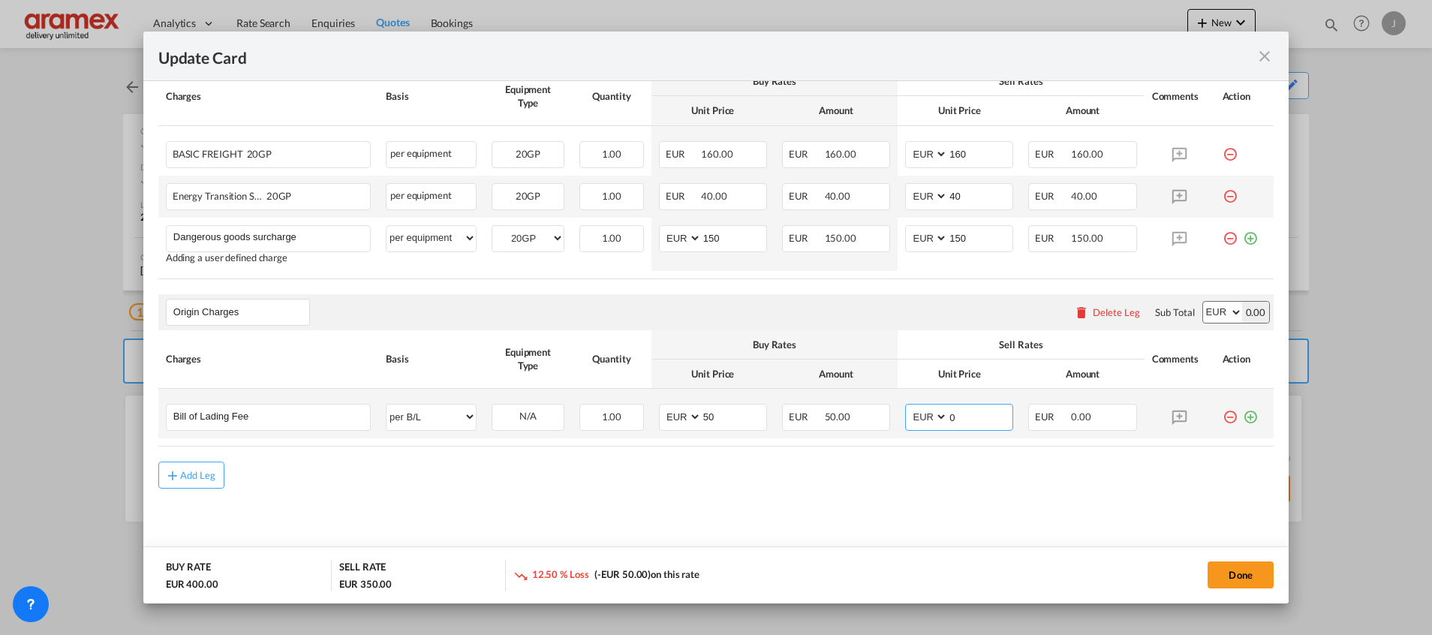
click at [911, 420] on md-input-container "AED AFN ALL AMD ANG AOA ARS AUD AWG AZN BAM BBD BDT BGN BHD BIF BMD BND BOB BRL…" at bounding box center [959, 417] width 108 height 27
paste input "5"
type input "50"
click at [1243, 419] on md-icon "icon-plus-circle-outline green-400-fg" at bounding box center [1250, 411] width 15 height 15
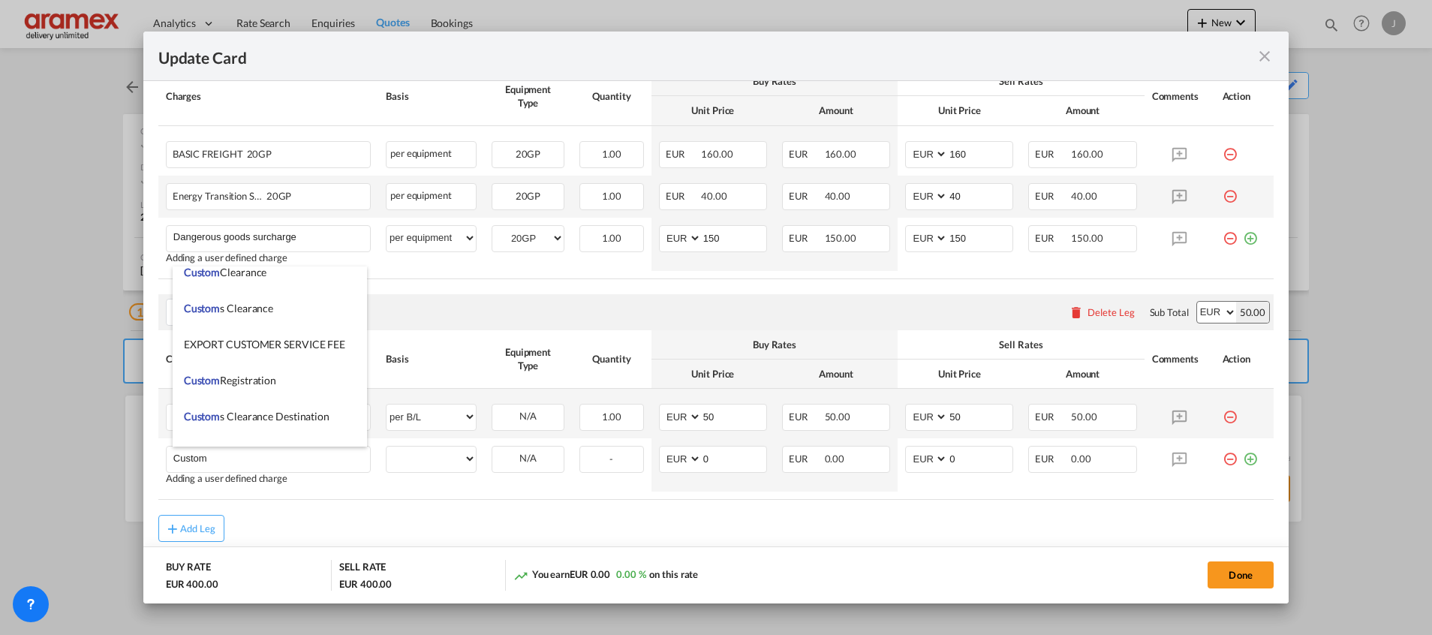
scroll to position [1576, 0]
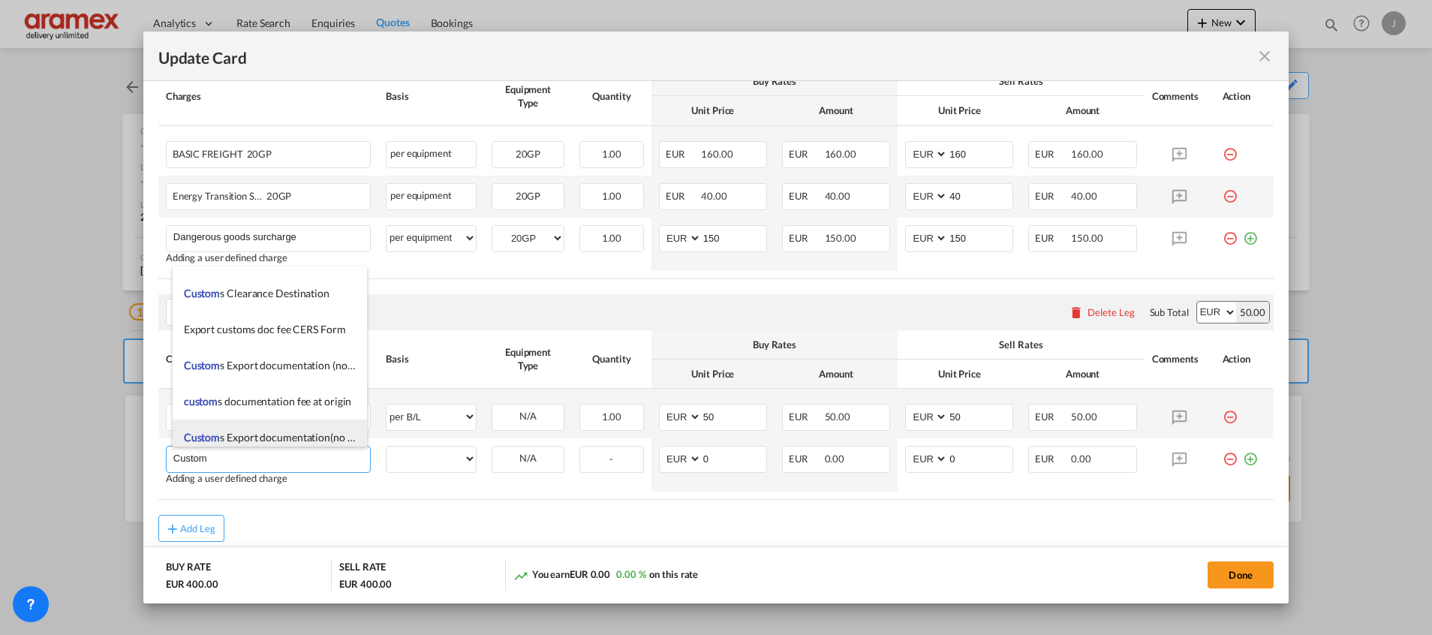
click at [269, 427] on li "Custom s Export documentation(no costs, suggested sell)" at bounding box center [270, 438] width 194 height 36
type input "Customs Export documentation(no costs, suggested sell)"
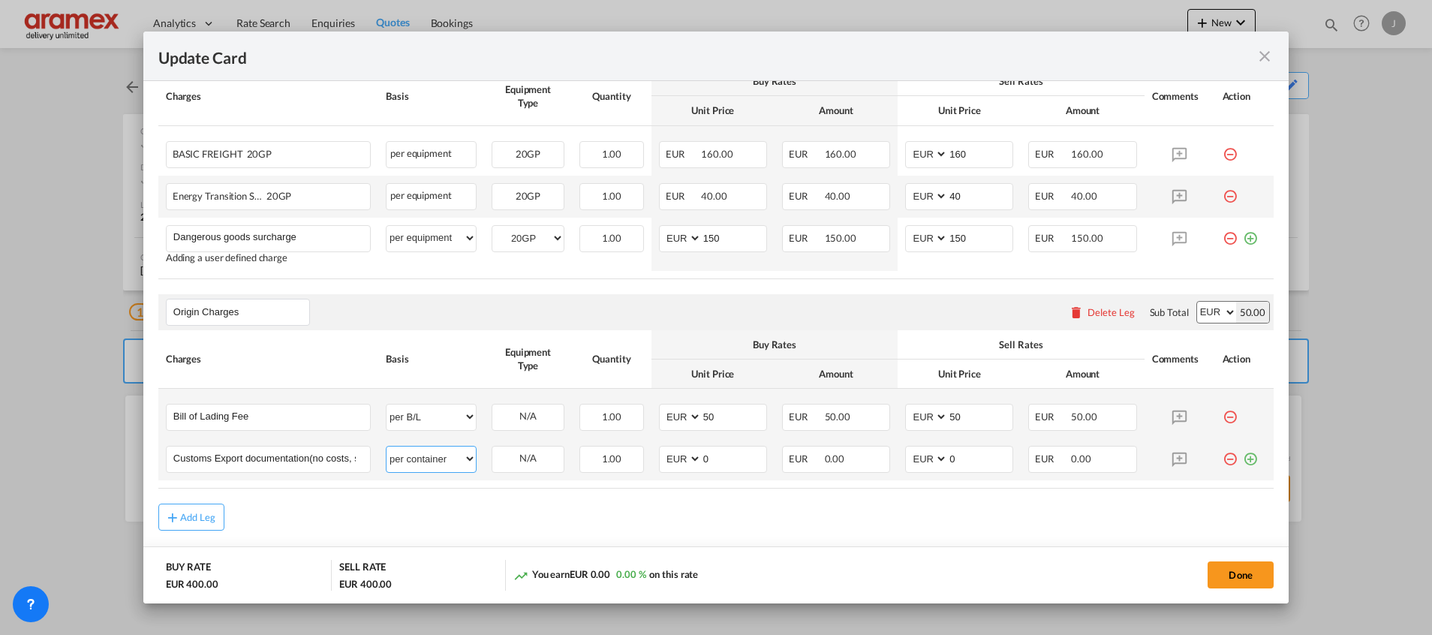
click at [412, 462] on select "per equipment per container per B/L per shipping bill per shipment per pallet p…" at bounding box center [431, 459] width 89 height 24
select select "per shipment"
click at [387, 447] on select "per equipment per container per B/L per shipping bill per shipment per pallet p…" at bounding box center [431, 459] width 89 height 24
drag, startPoint x: 720, startPoint y: 457, endPoint x: 677, endPoint y: 457, distance: 42.8
click at [679, 458] on md-input-container "AED AFN ALL AMD ANG AOA ARS AUD AWG AZN BAM BBD BDT BGN BHD BIF BMD BND BOB BRL…" at bounding box center [713, 459] width 108 height 27
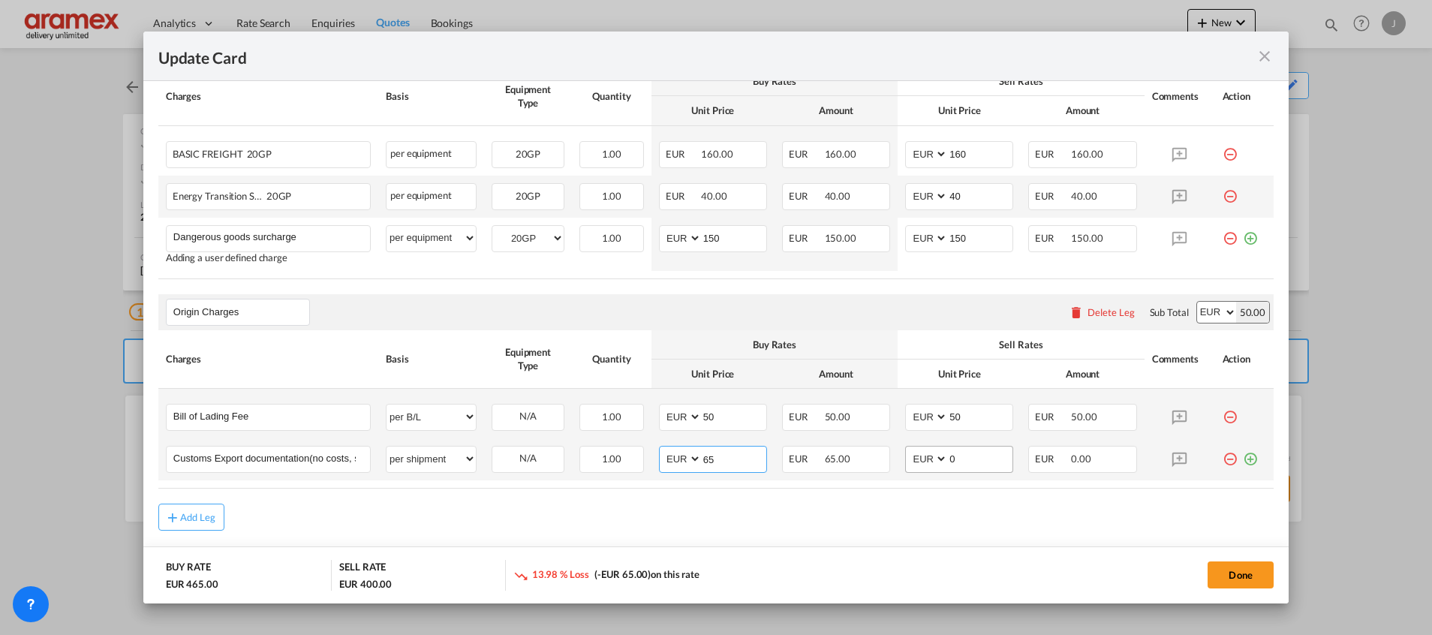
type input "65"
drag, startPoint x: 961, startPoint y: 455, endPoint x: 884, endPoint y: 454, distance: 77.3
click at [898, 454] on td "AED AFN ALL AMD ANG AOA ARS AUD AWG AZN BAM BBD BDT BGN BHD BIF BMD BND [PERSON…" at bounding box center [959, 459] width 123 height 42
type input "65"
click at [781, 521] on div "Add Leg" at bounding box center [715, 517] width 1115 height 27
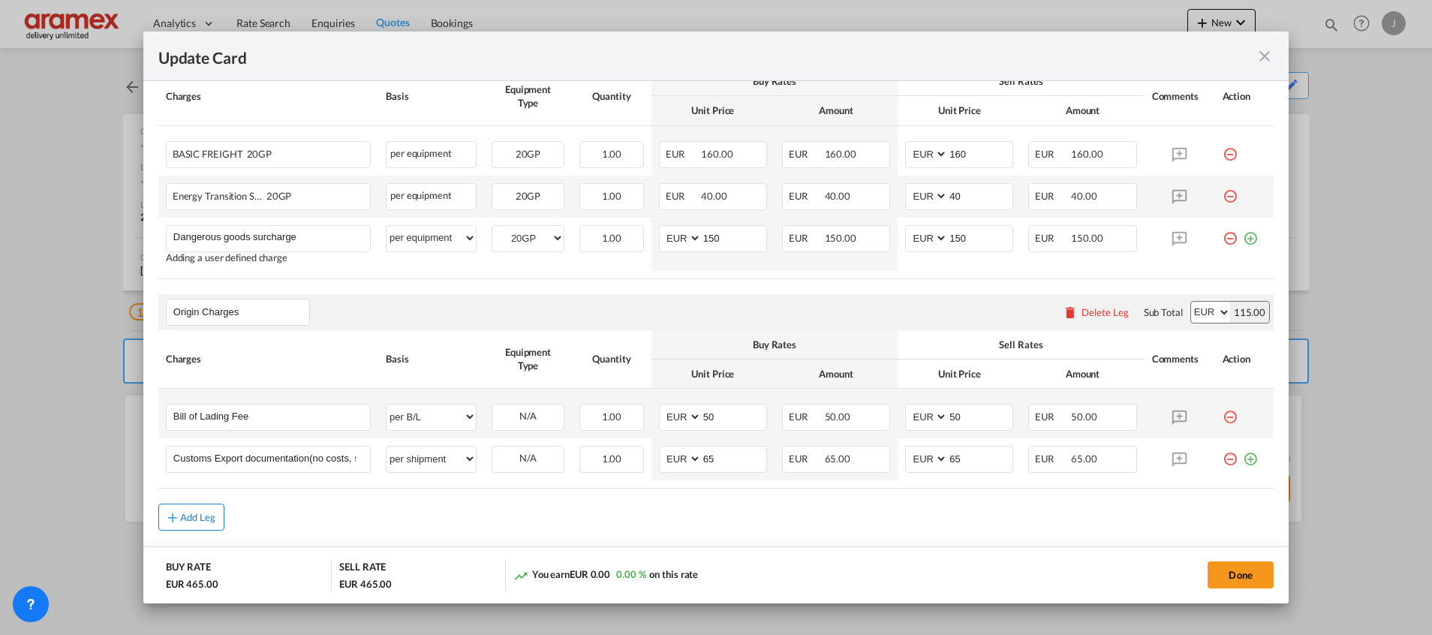
click at [180, 513] on div "Add Leg" at bounding box center [198, 517] width 36 height 9
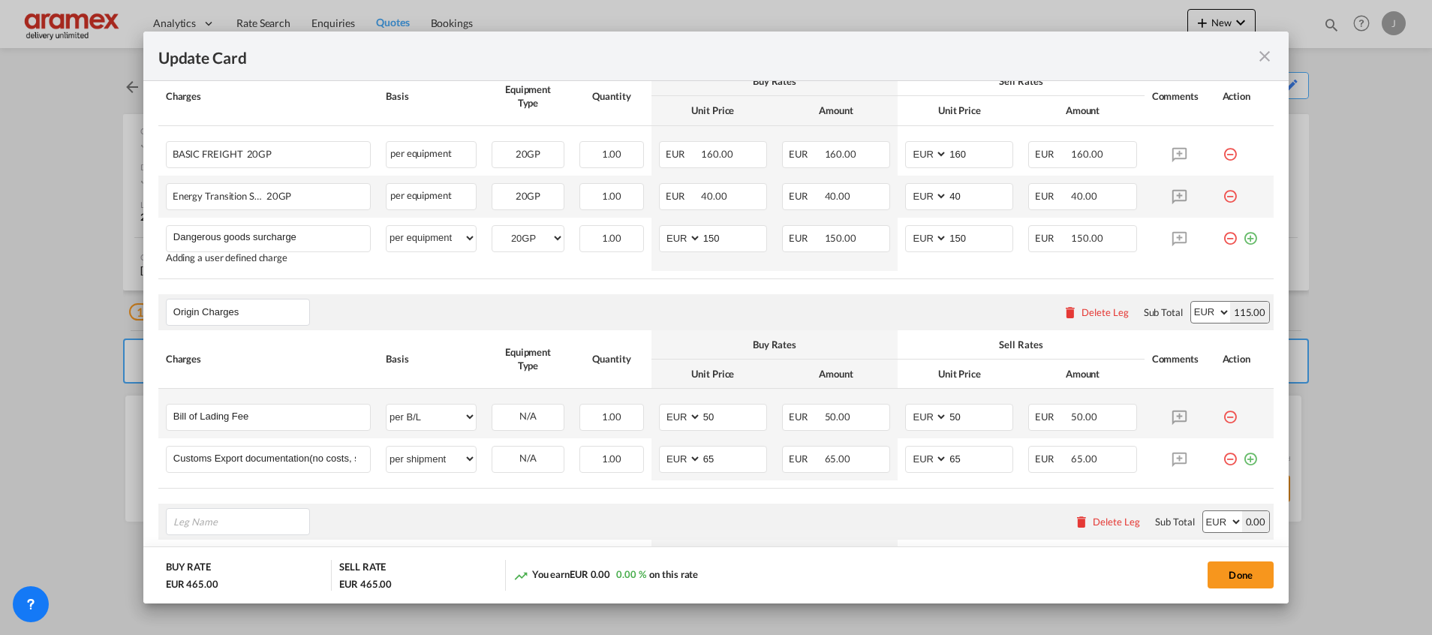
scroll to position [661, 0]
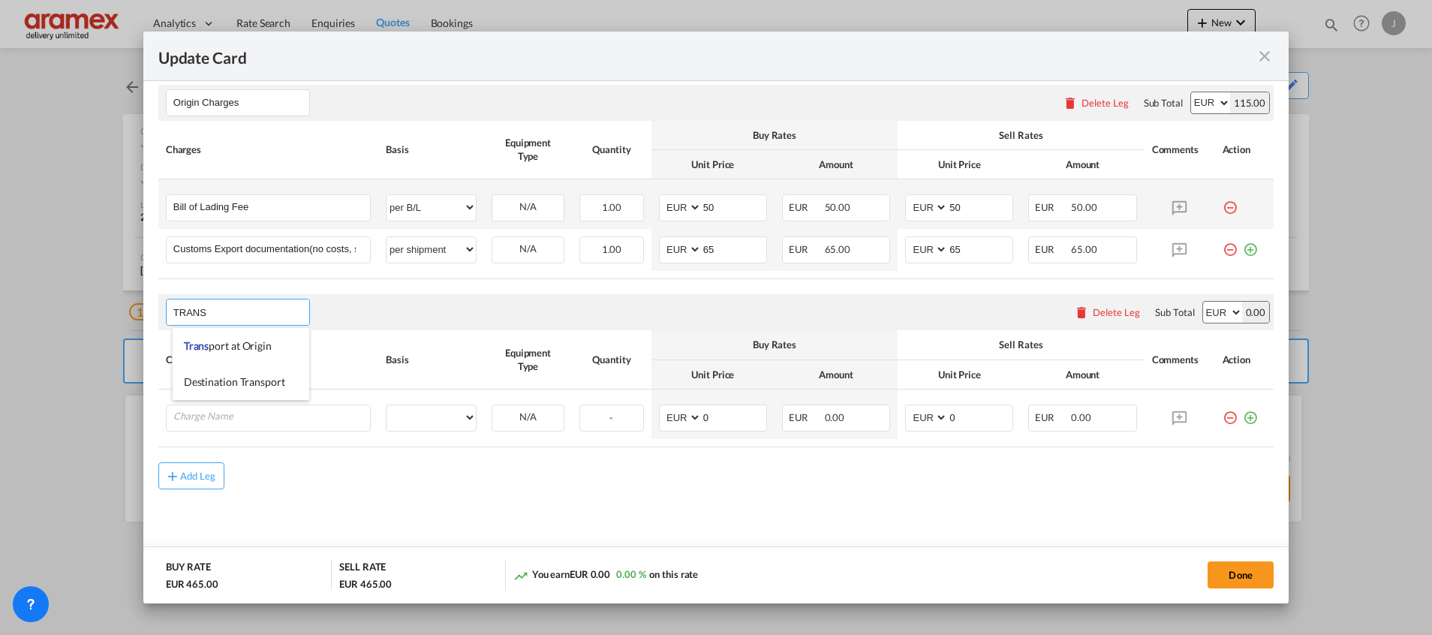
click at [233, 356] on li "Trans port at Origin" at bounding box center [241, 346] width 137 height 36
type input "Transport at Origin"
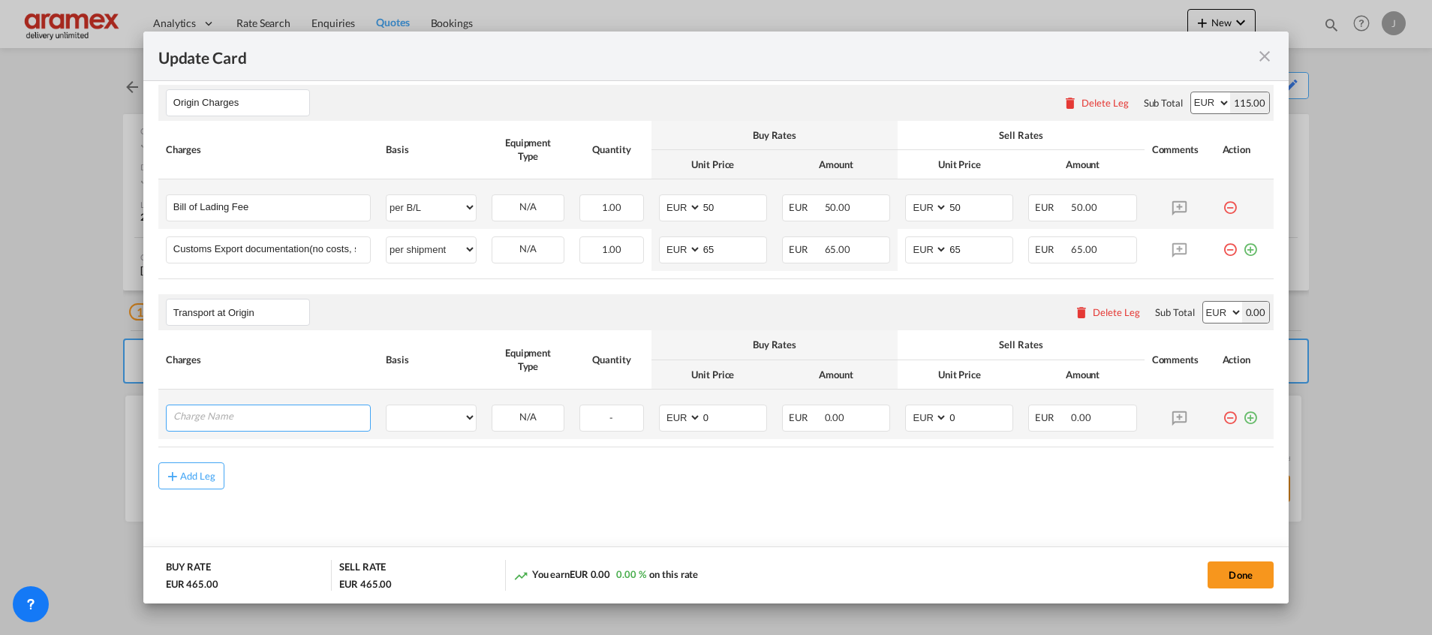
click at [262, 414] on input "Charge Name" at bounding box center [271, 416] width 197 height 23
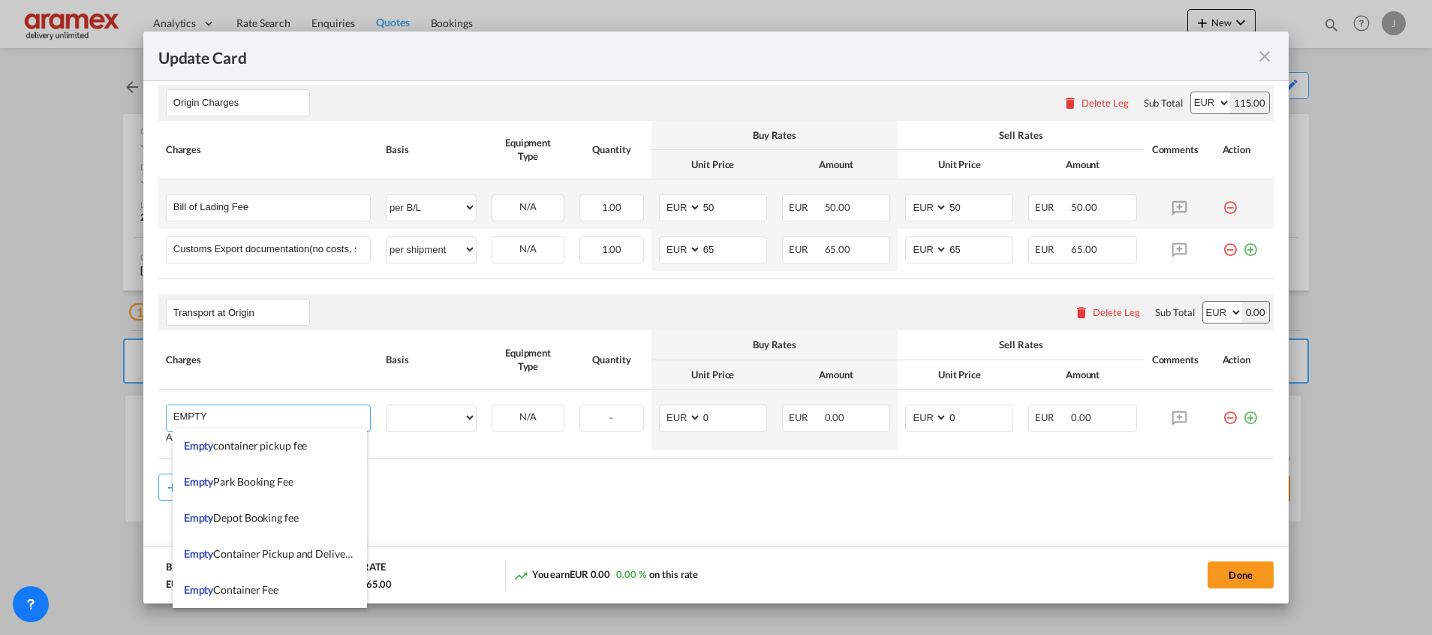
click at [226, 443] on span "Empty container pickup fee" at bounding box center [246, 445] width 124 height 13
type input "Empty container pickup fee"
select select "per equipment"
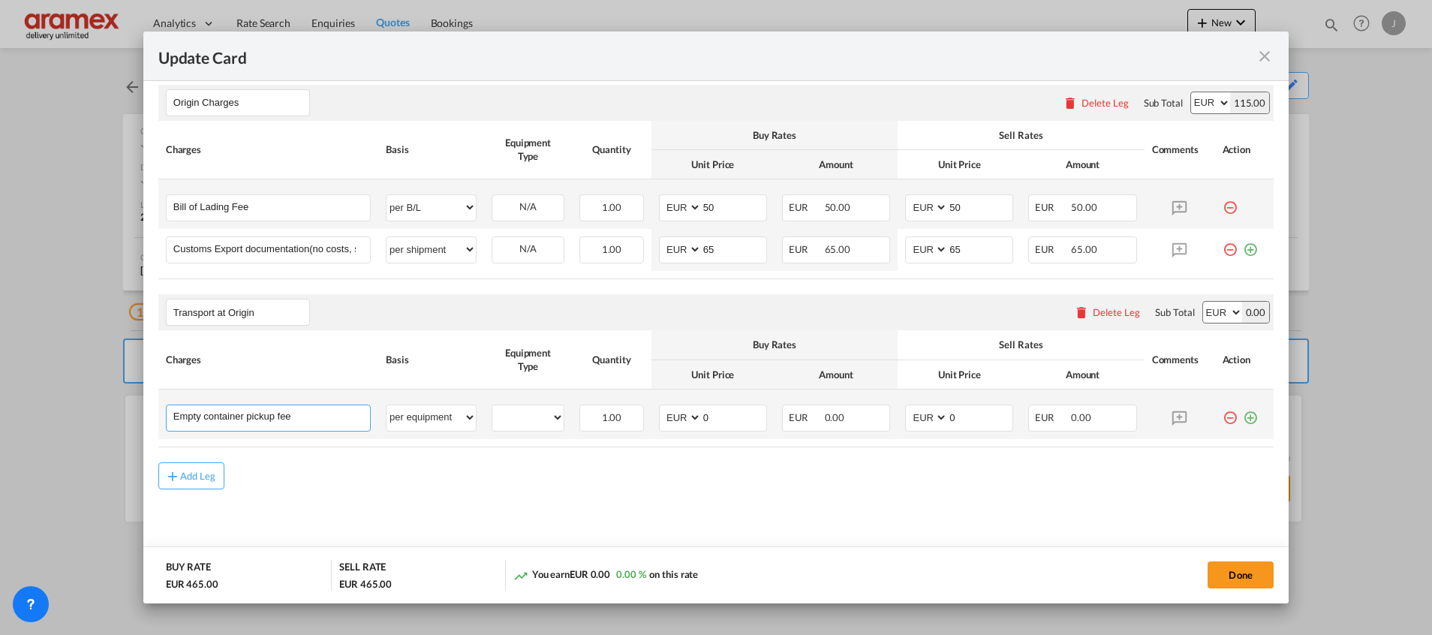
drag, startPoint x: 236, startPoint y: 418, endPoint x: 377, endPoint y: 410, distance: 141.4
click at [377, 410] on tr "Empty container pickup fee Please Enter User Defined Charges Cannot Be Publishe…" at bounding box center [715, 415] width 1115 height 50
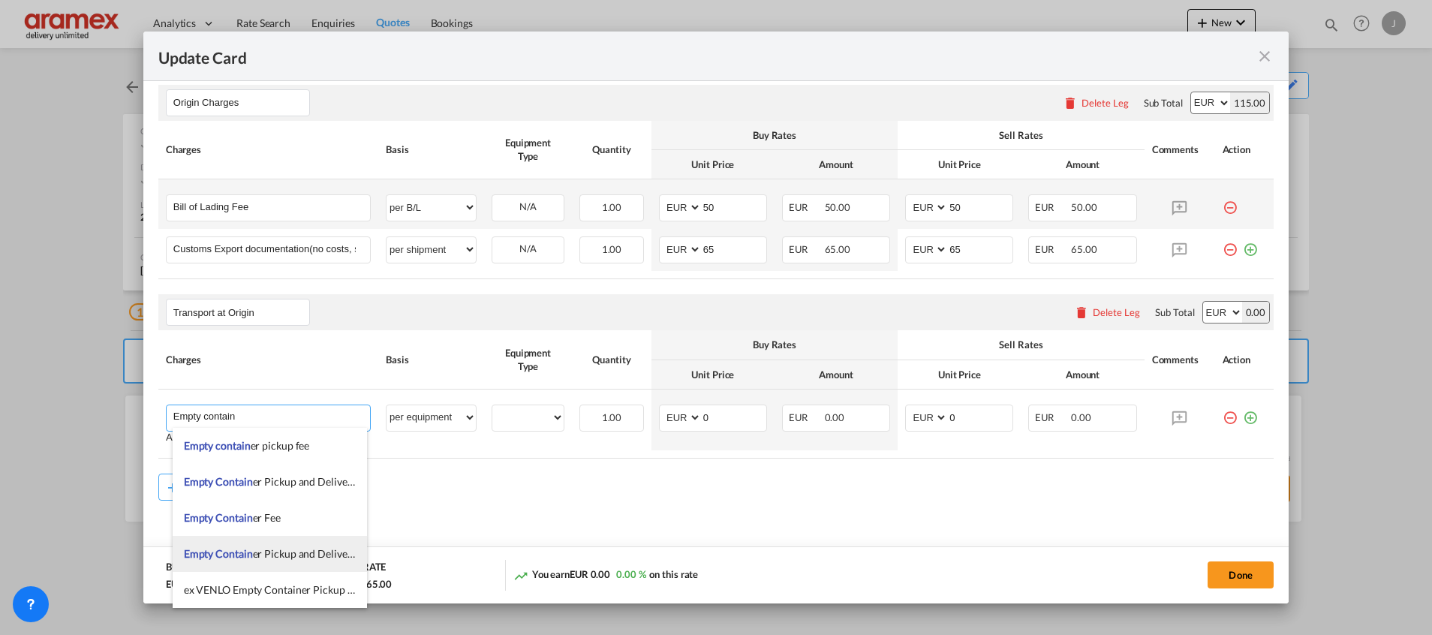
click at [285, 556] on span "Empty Contain er Pickup and Delivery Charge" at bounding box center [288, 553] width 209 height 13
type input "Empty Container Pickup and Delivery Charge"
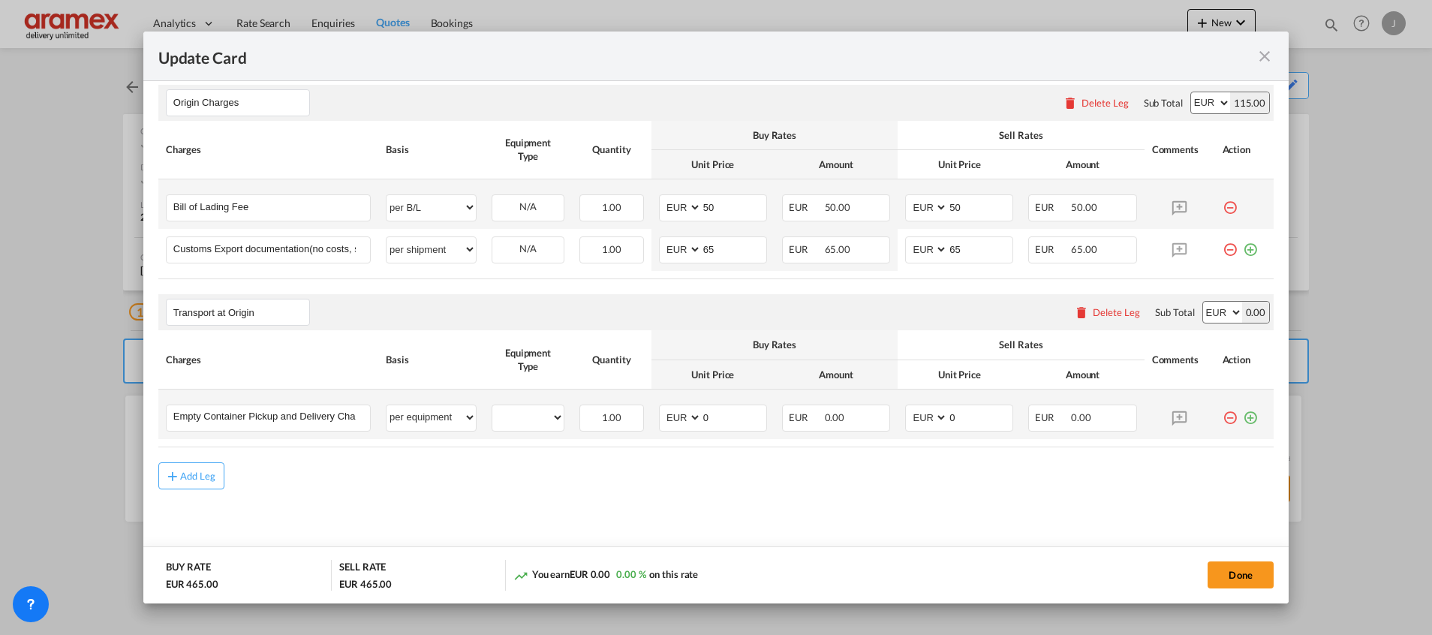
click at [1243, 420] on md-icon "icon-plus-circle-outline green-400-fg" at bounding box center [1250, 412] width 15 height 15
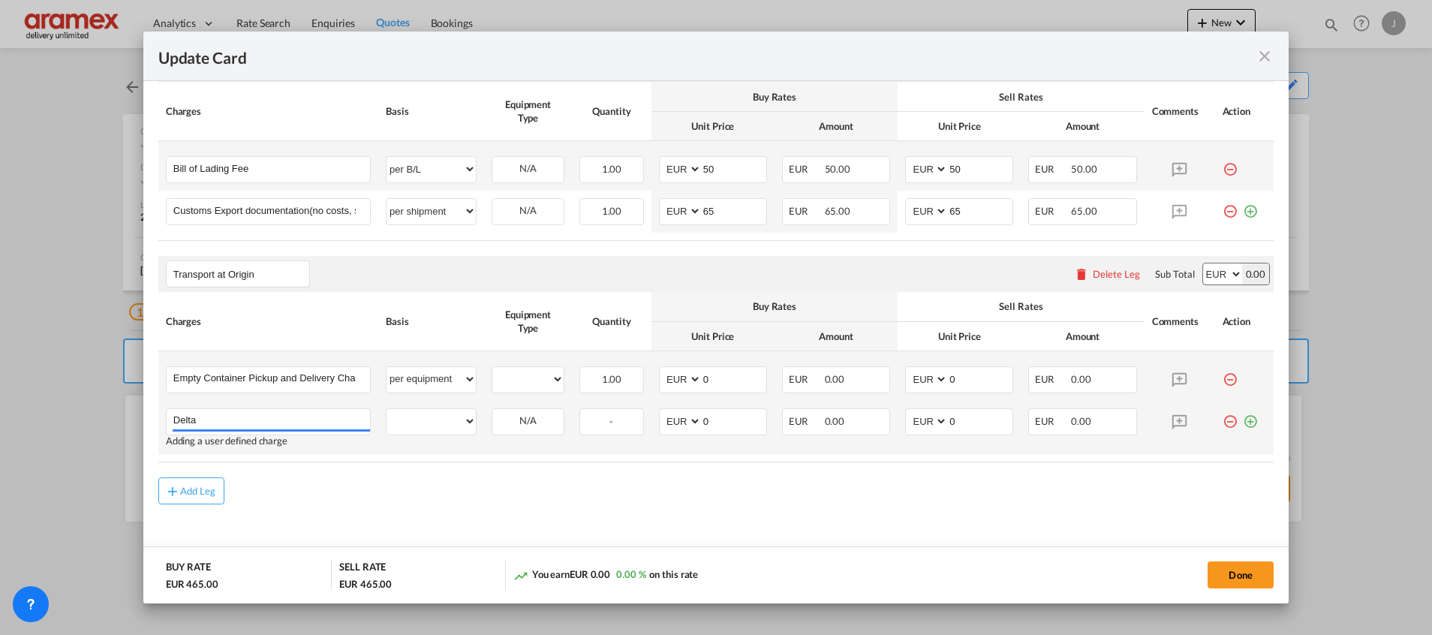
scroll to position [715, 0]
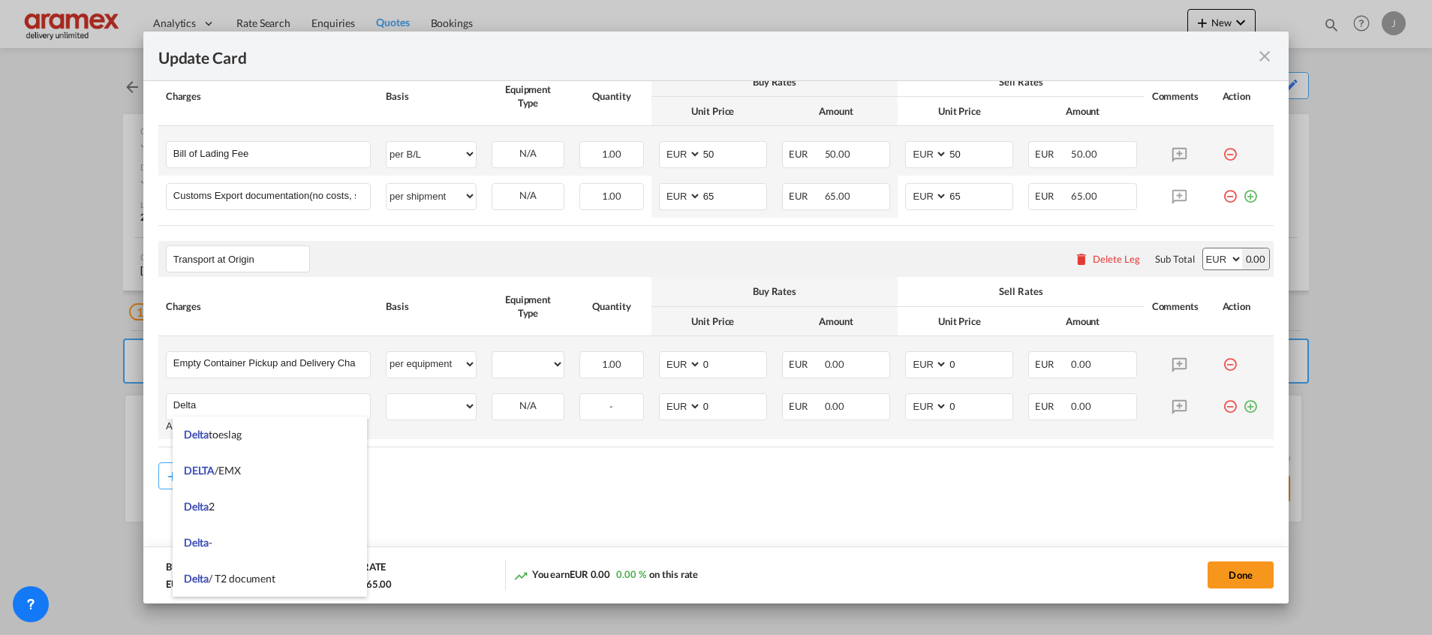
type input "Delta"
click at [1243, 402] on md-icon "icon-plus-circle-outline green-400-fg" at bounding box center [1250, 400] width 15 height 15
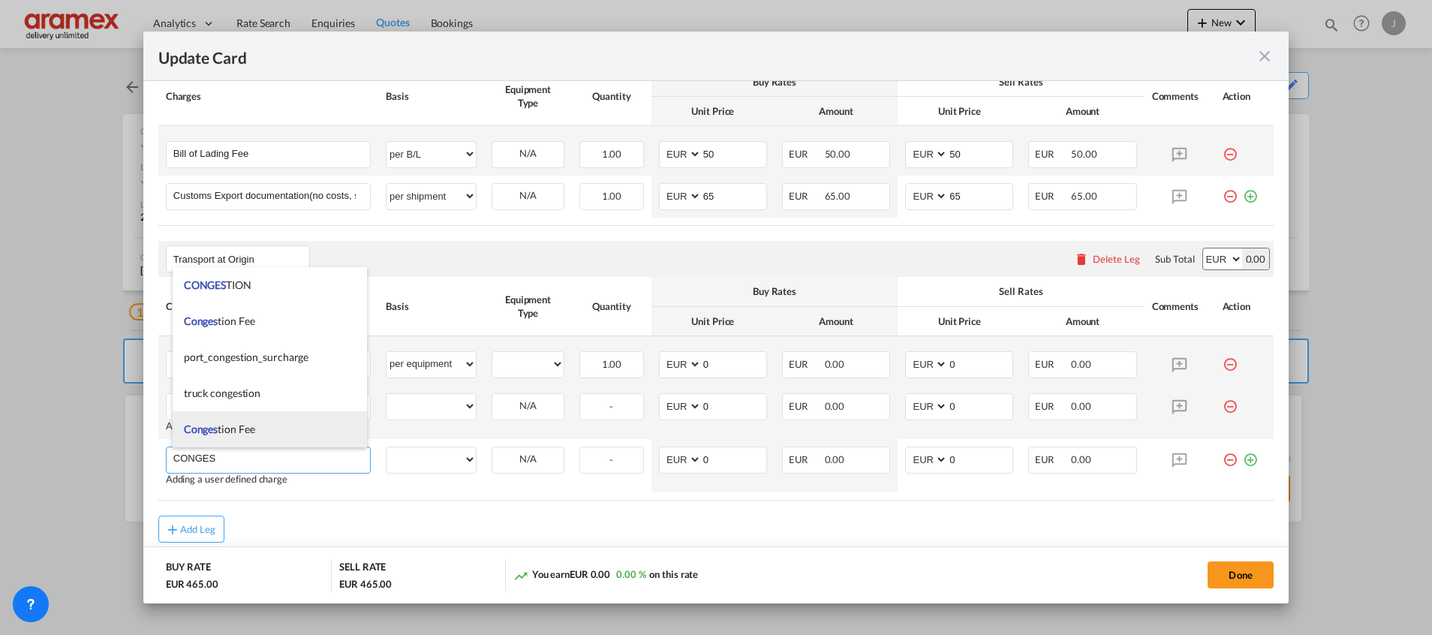
click at [234, 428] on span "Conges tion Fee" at bounding box center [219, 429] width 71 height 13
type input "Congestion Fee"
select select "per container"
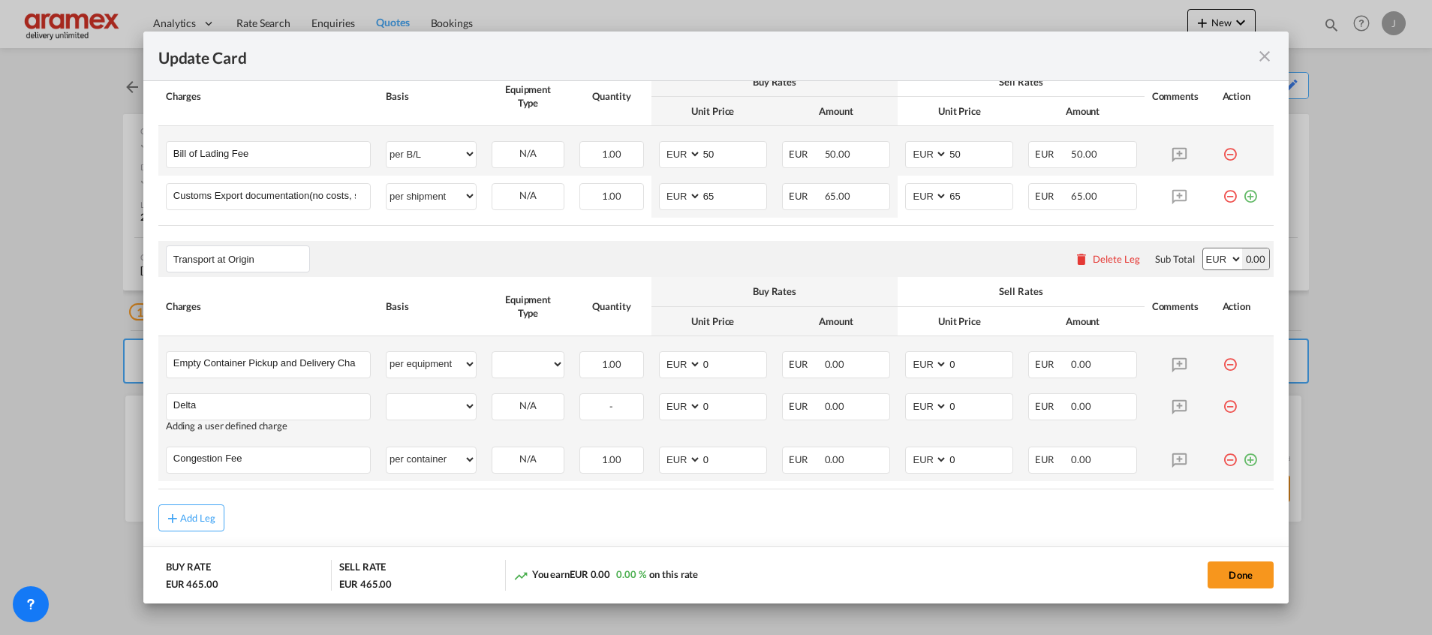
click at [1243, 462] on md-icon "icon-plus-circle-outline green-400-fg" at bounding box center [1250, 454] width 15 height 15
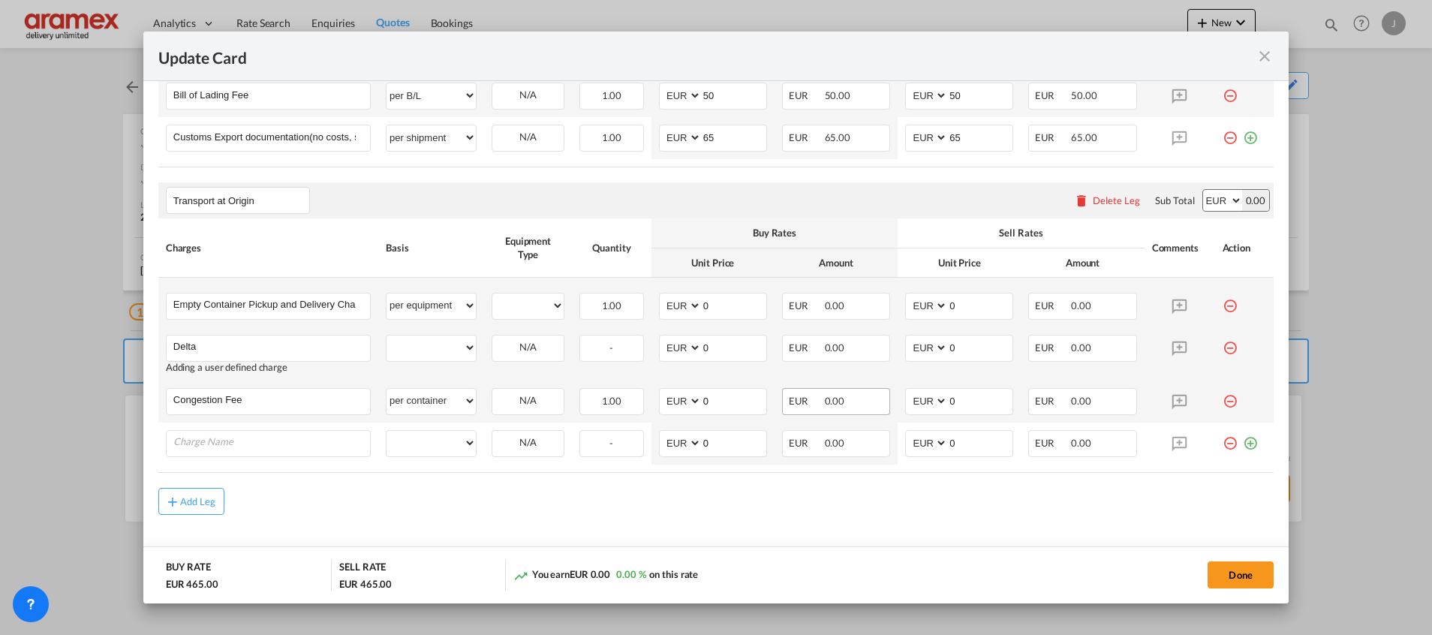
scroll to position [799, 0]
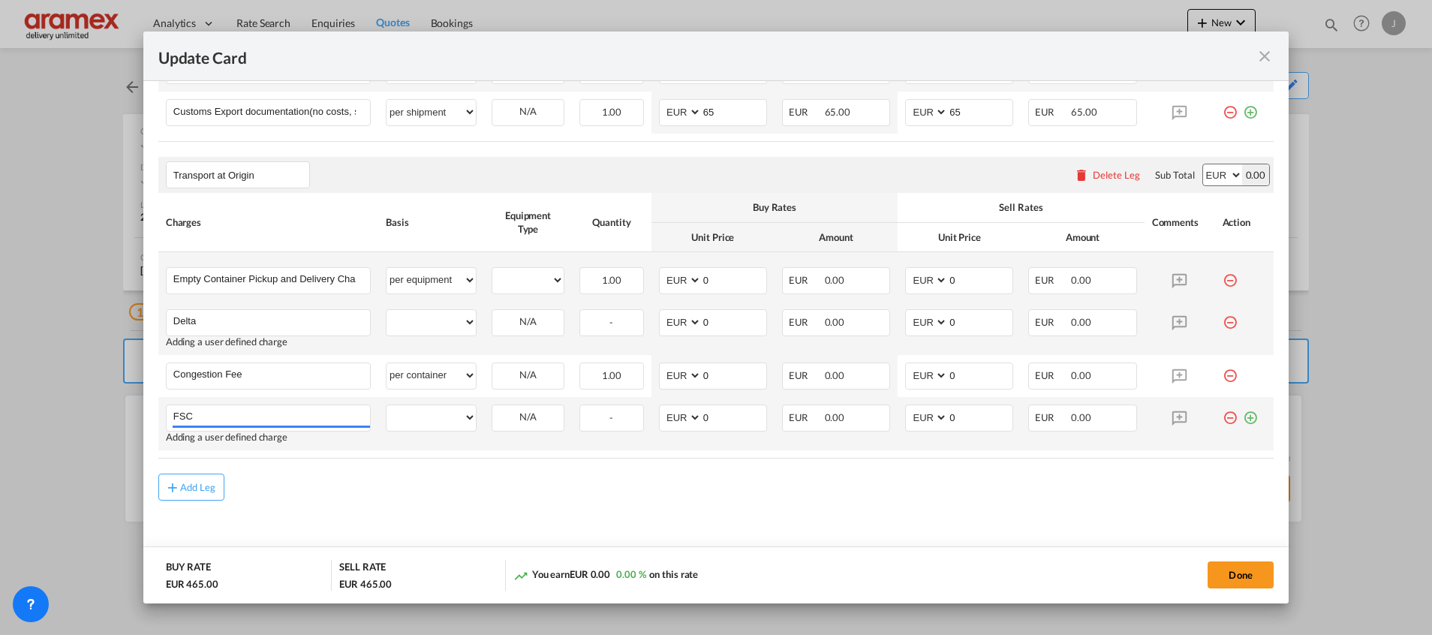
type input "FSC"
click at [1243, 420] on md-icon "icon-plus-circle-outline green-400-fg" at bounding box center [1250, 412] width 15 height 15
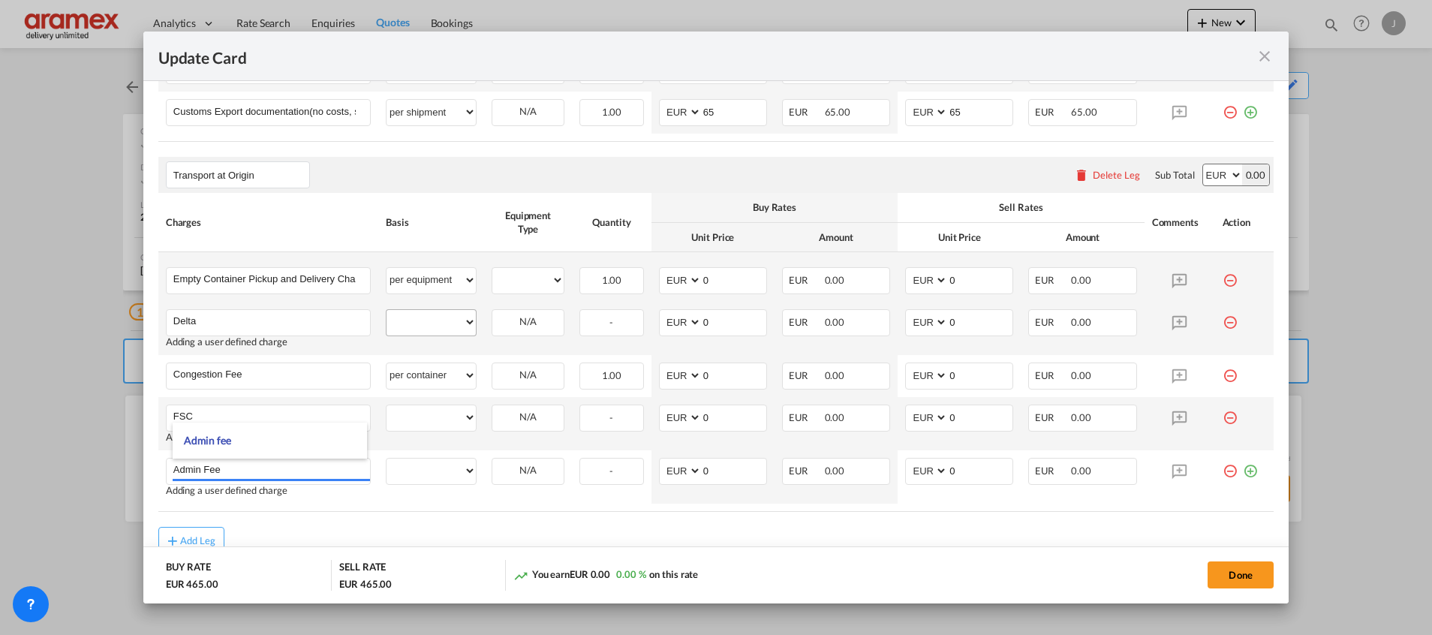
type input "Admin Fee"
click at [413, 319] on select "per equipment per container per B/L per shipping bill per shipment % on pickup …" at bounding box center [431, 322] width 89 height 24
select select "per equipment"
click at [387, 310] on select "per equipment per container per B/L per shipping bill per shipment % on pickup …" at bounding box center [431, 322] width 89 height 24
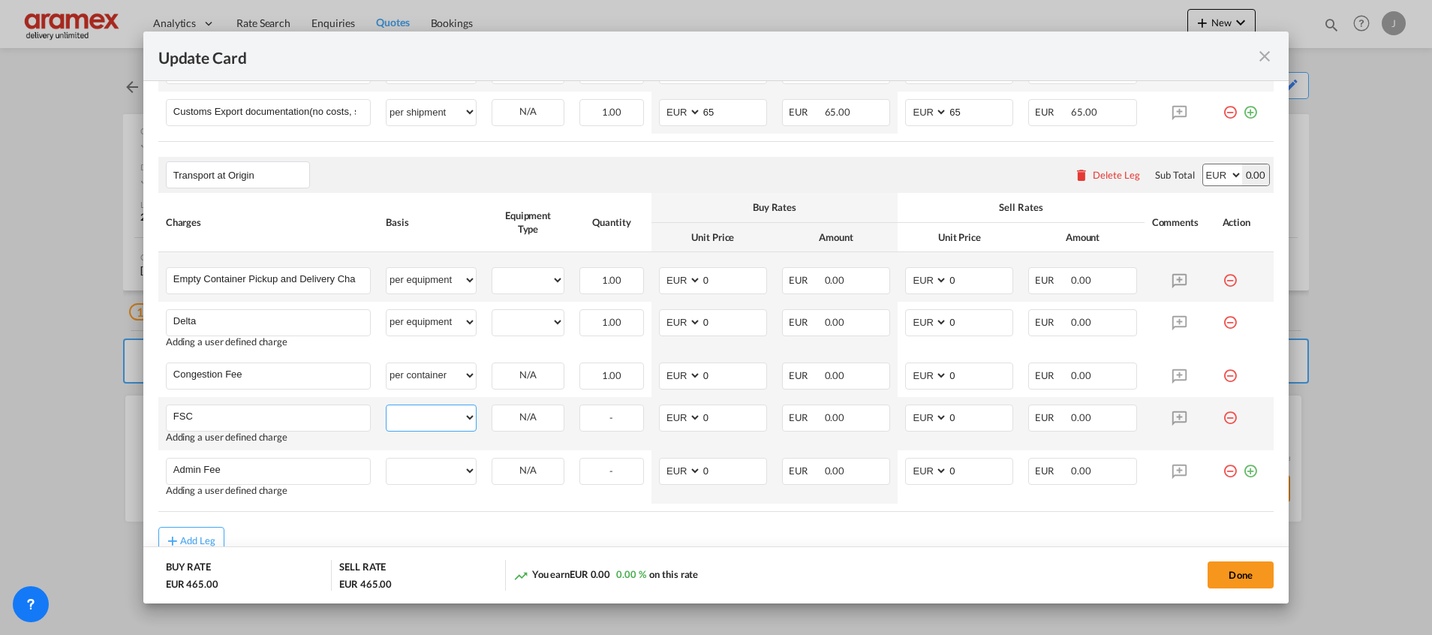
click at [424, 411] on select "per equipment per container per B/L per shipping bill per shipment % on pickup …" at bounding box center [431, 417] width 89 height 24
select select "per equipment"
click at [387, 405] on select "per equipment per container per B/L per shipping bill per shipment % on pickup …" at bounding box center [431, 417] width 89 height 24
drag, startPoint x: 426, startPoint y: 375, endPoint x: 431, endPoint y: 360, distance: 16.4
click at [426, 375] on select "per equipment per container per B/L per shipping bill per shipment % on pickup …" at bounding box center [431, 375] width 89 height 24
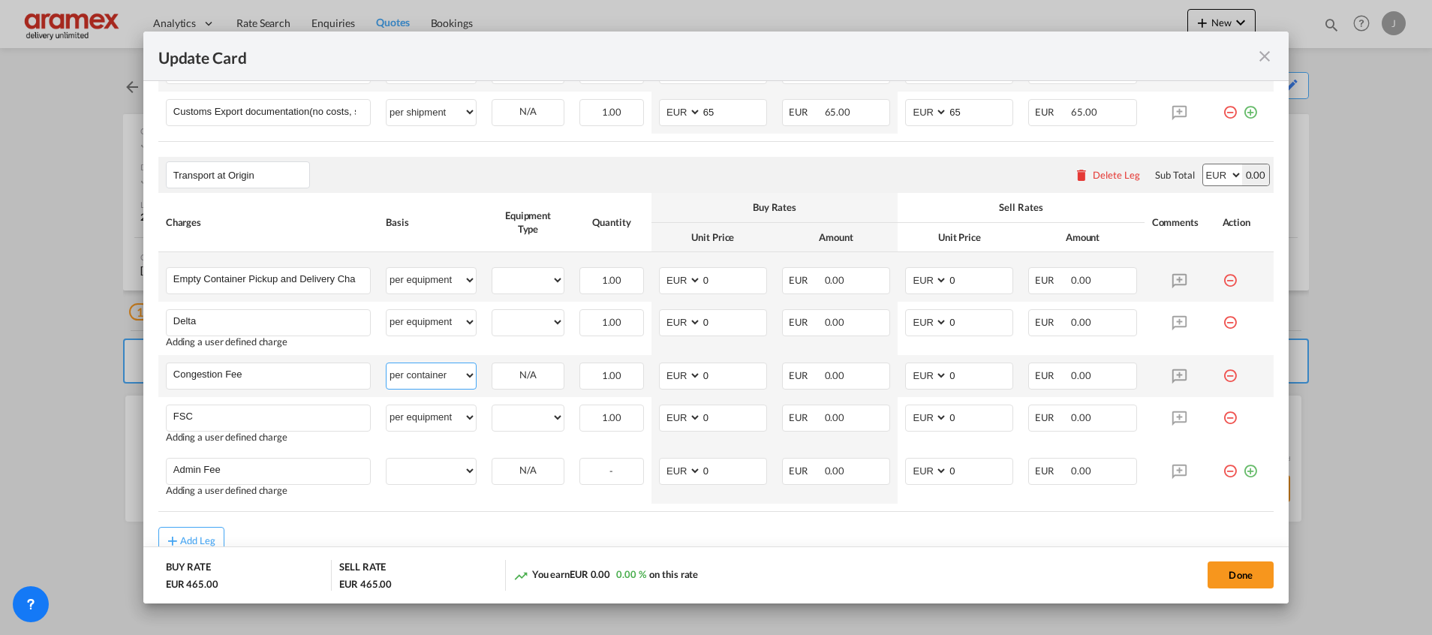
select select "per equipment"
click at [387, 363] on select "per equipment per container per B/L per shipping bill per shipment % on pickup …" at bounding box center [431, 375] width 89 height 24
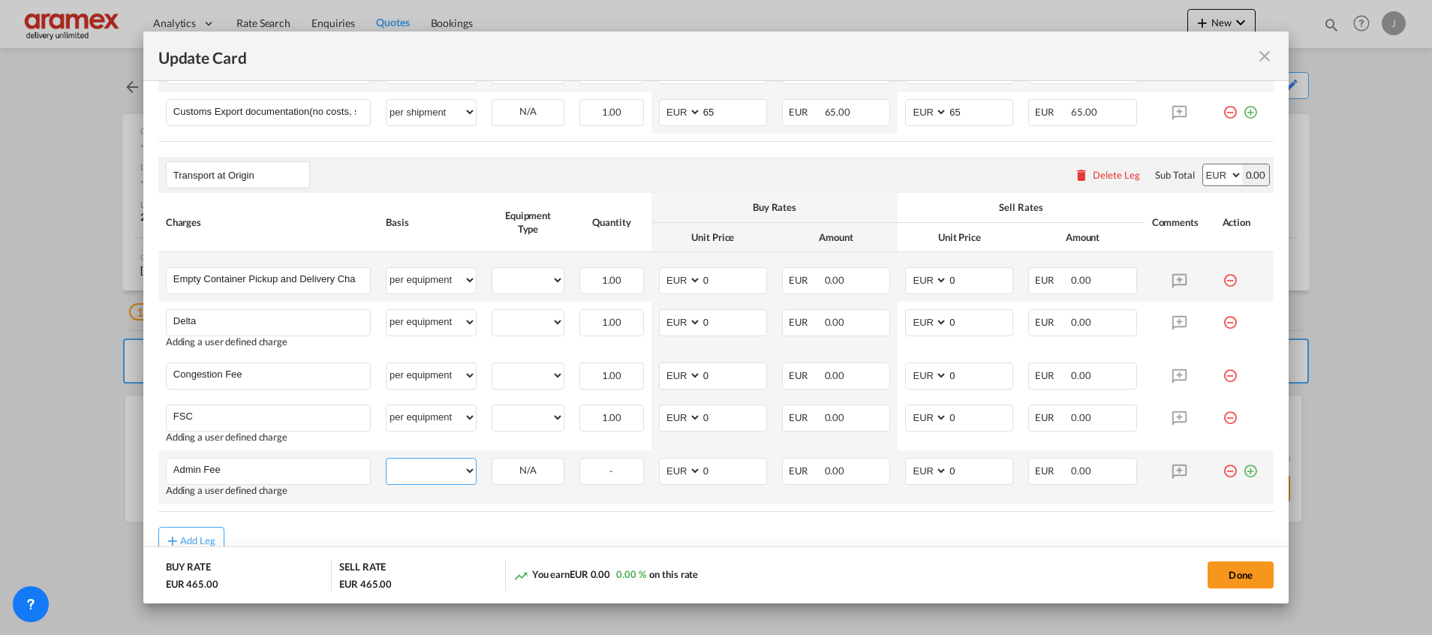
drag, startPoint x: 408, startPoint y: 466, endPoint x: 413, endPoint y: 459, distance: 9.2
click at [408, 467] on select "per equipment per container per B/L per shipping bill per shipment % on pickup …" at bounding box center [431, 471] width 89 height 24
select select "per equipment"
click at [387, 459] on select "per equipment per container per B/L per shipping bill per shipment % on pickup …" at bounding box center [431, 471] width 89 height 24
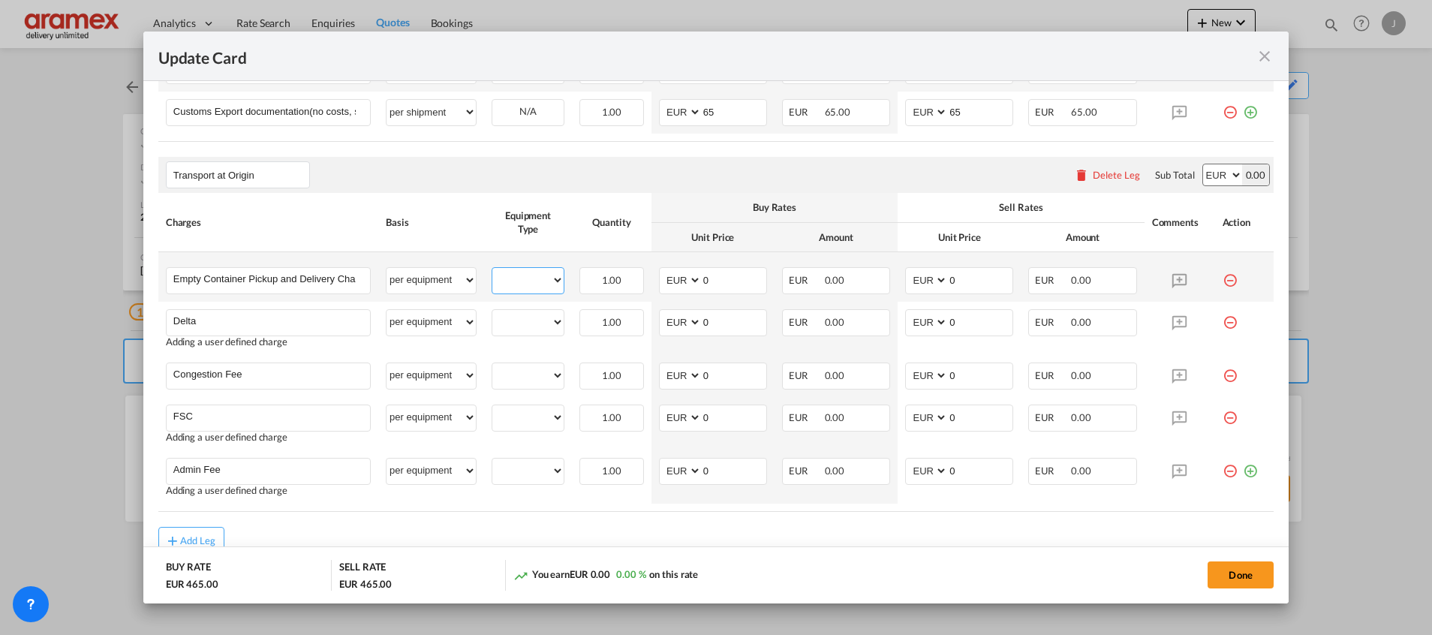
drag, startPoint x: 522, startPoint y: 275, endPoint x: 528, endPoint y: 293, distance: 18.5
click at [522, 275] on select "20GP" at bounding box center [527, 280] width 71 height 20
select select "20GP"
click at [492, 270] on select "20GP" at bounding box center [527, 280] width 71 height 20
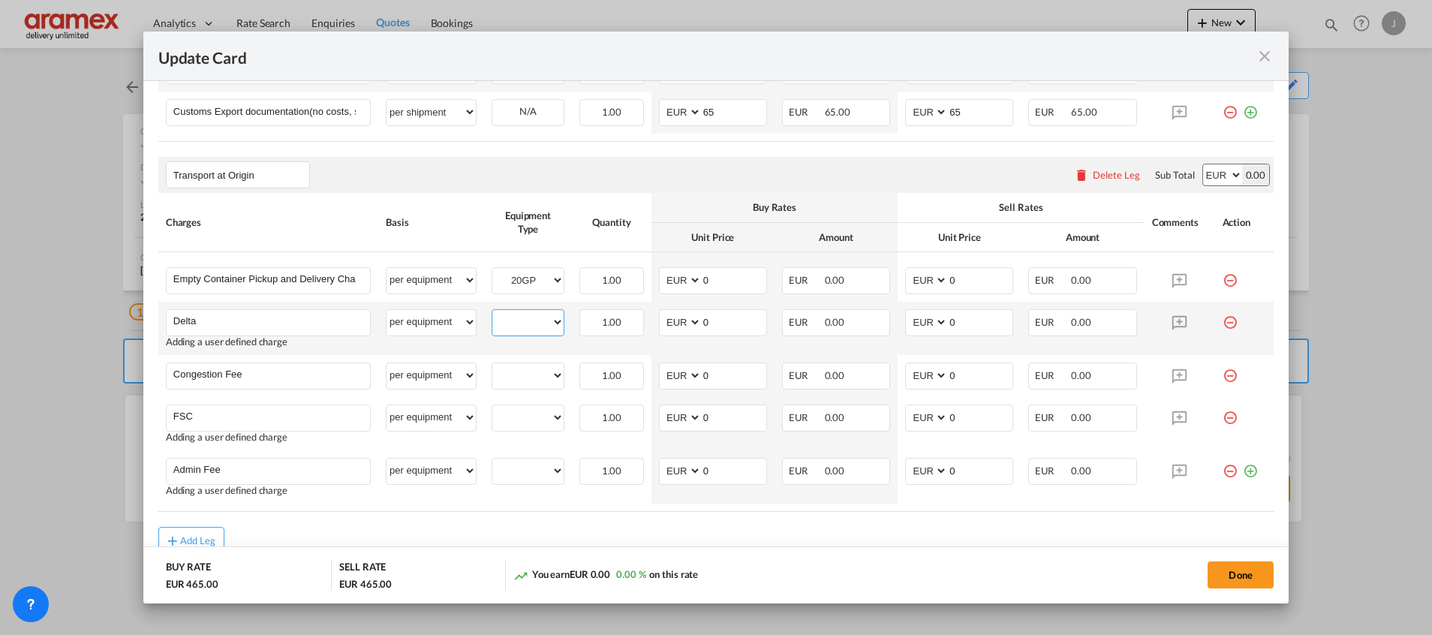
click at [522, 318] on select "20GP" at bounding box center [527, 322] width 71 height 20
select select "20GP"
click at [492, 312] on select "20GP" at bounding box center [527, 322] width 71 height 20
click at [516, 374] on select "20GP" at bounding box center [527, 376] width 71 height 20
select select "20GP"
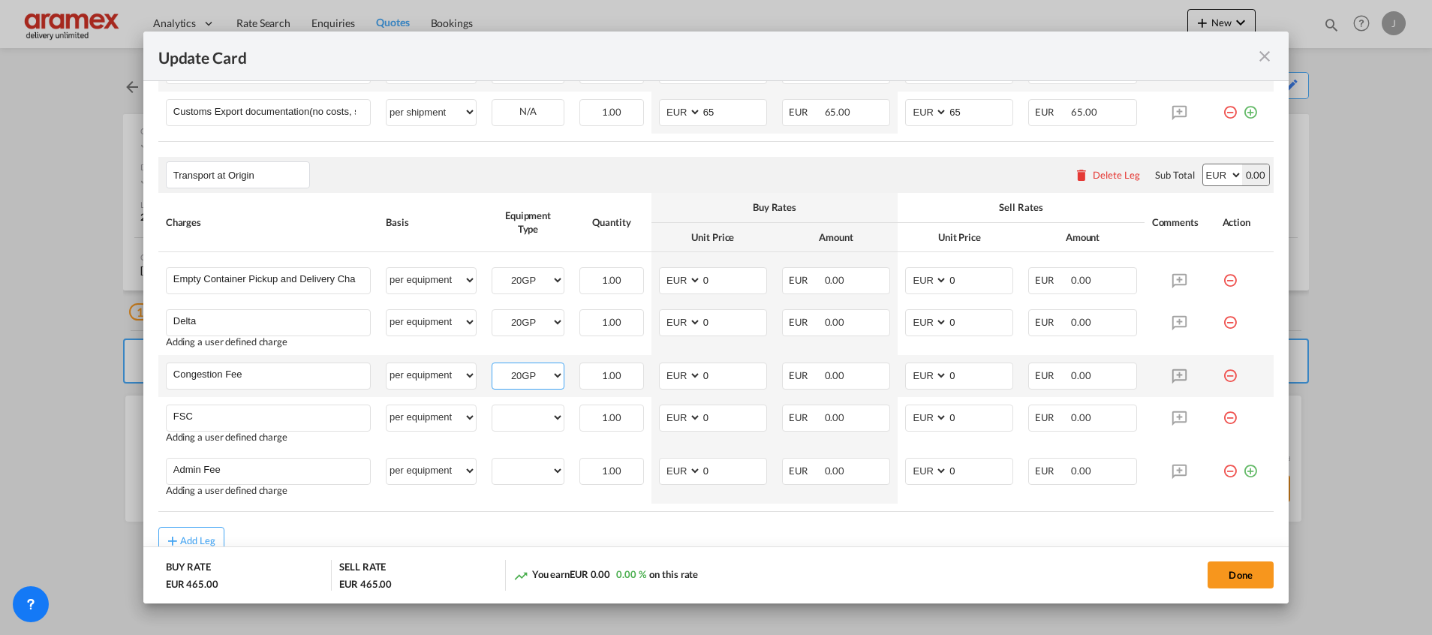
click at [492, 366] on select "20GP" at bounding box center [527, 376] width 71 height 20
drag, startPoint x: 519, startPoint y: 415, endPoint x: 525, endPoint y: 432, distance: 17.6
click at [519, 415] on select "20GP" at bounding box center [527, 418] width 71 height 20
select select "20GP"
click at [492, 408] on select "20GP" at bounding box center [527, 418] width 71 height 20
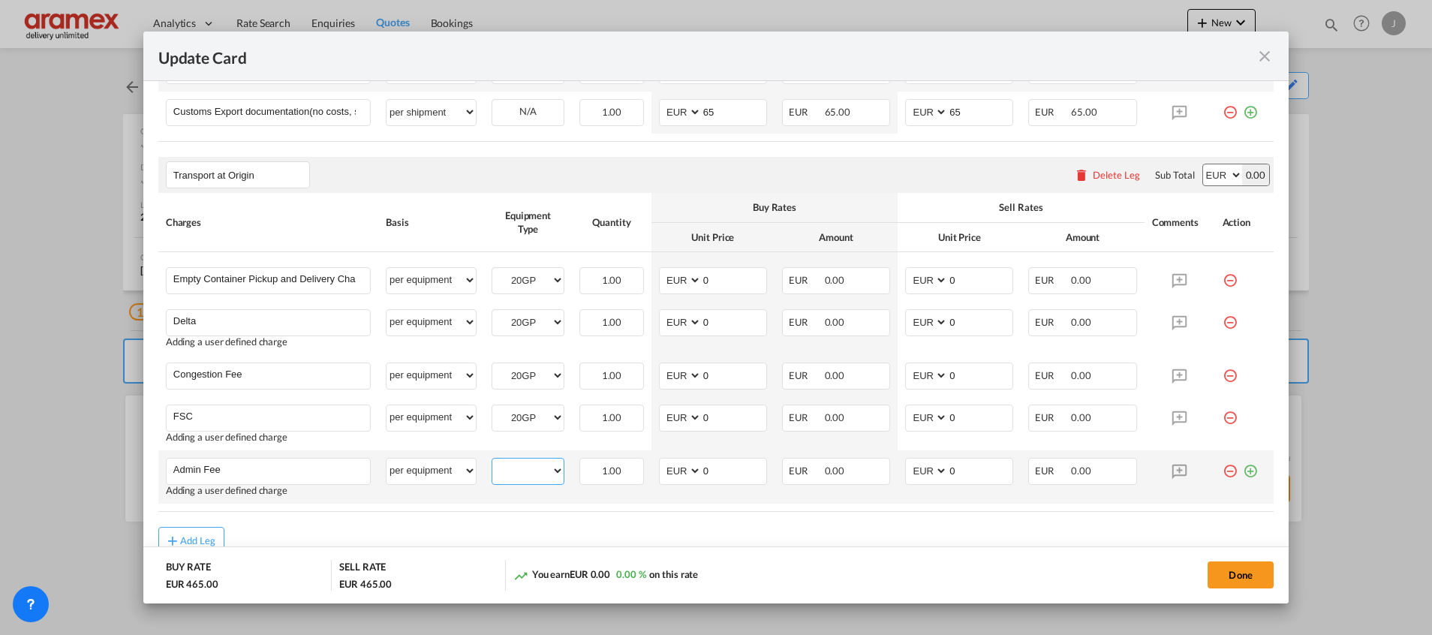
click at [516, 475] on select "20GP" at bounding box center [527, 471] width 71 height 20
select select "20GP"
click at [492, 461] on select "20GP" at bounding box center [527, 471] width 71 height 20
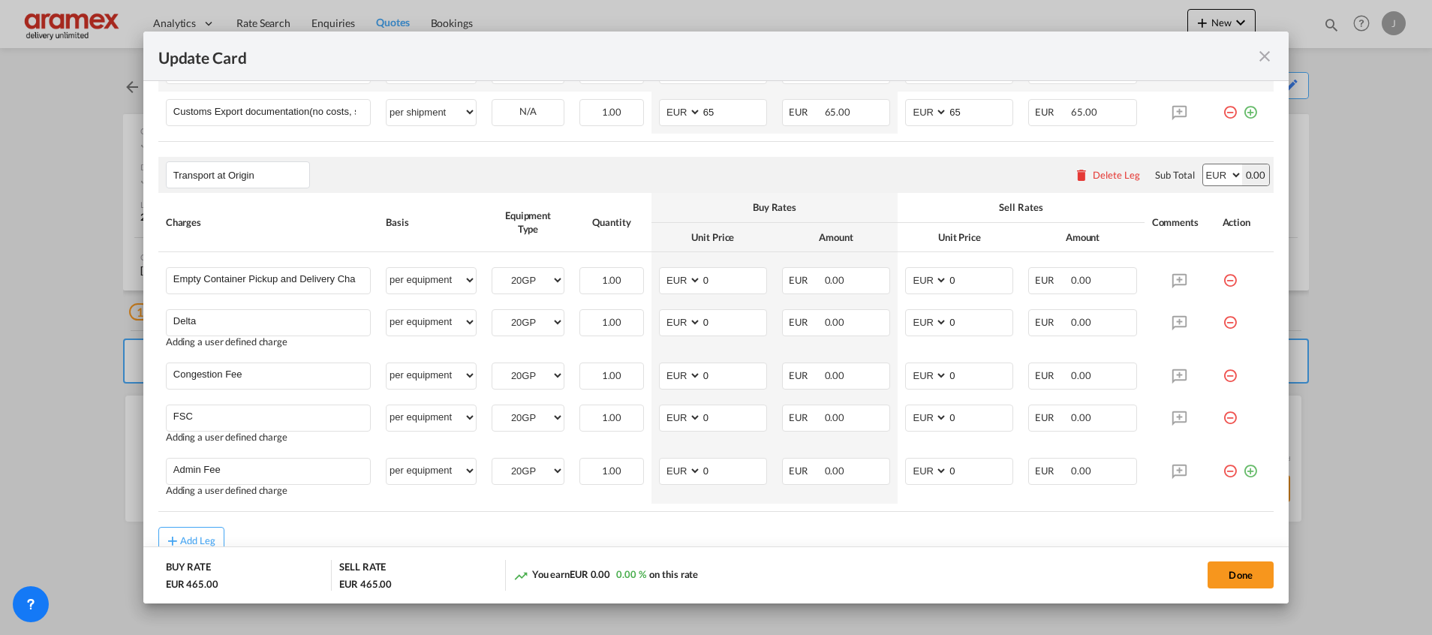
click at [691, 525] on rate-modification "Main Freight Please enter leg name Leg Name Already Exists Delete Leg Sub Total…" at bounding box center [715, 111] width 1115 height 885
drag, startPoint x: 721, startPoint y: 285, endPoint x: 676, endPoint y: 282, distance: 45.1
click at [678, 283] on md-input-container "AED AFN ALL AMD ANG AOA ARS AUD AWG AZN BAM BBD BDT BGN BHD BIF BMD BND BOB BRL…" at bounding box center [713, 280] width 108 height 27
type input "265"
drag, startPoint x: 976, startPoint y: 281, endPoint x: 874, endPoint y: 281, distance: 102.1
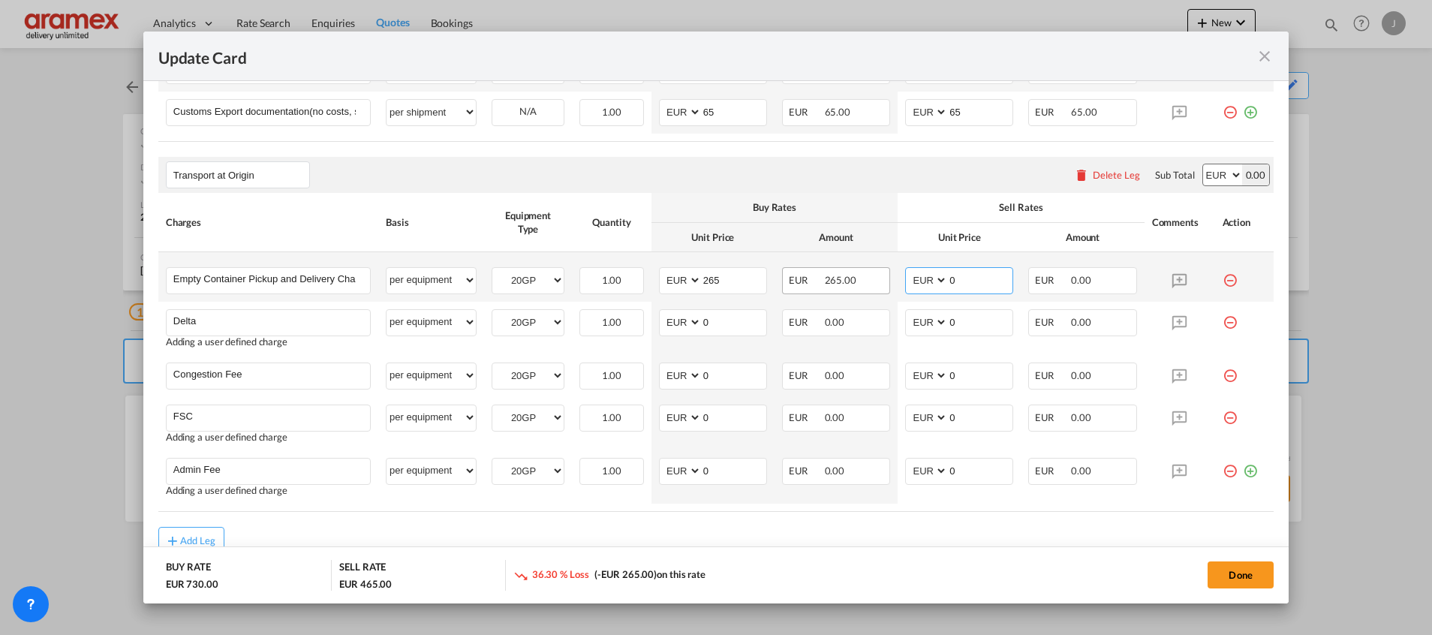
click at [874, 281] on tr "Empty Container Pickup and Delivery Charge Please Enter User Defined Charges Ca…" at bounding box center [715, 277] width 1115 height 50
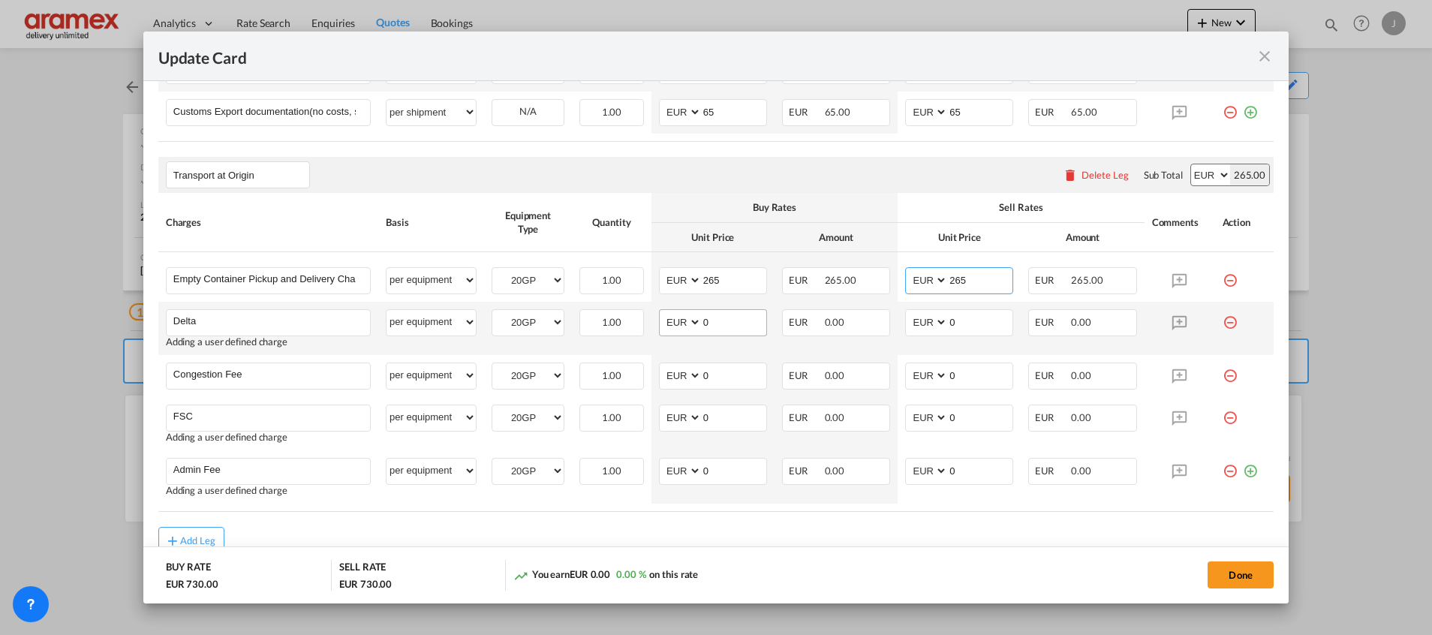
type input "265"
drag, startPoint x: 723, startPoint y: 323, endPoint x: 660, endPoint y: 324, distance: 63.1
click at [660, 324] on md-input-container "AED AFN ALL AMD ANG AOA ARS AUD AWG AZN BAM BBD BDT BGN BHD BIF BMD BND BOB BRL…" at bounding box center [713, 322] width 108 height 27
type input "65"
click at [976, 318] on input "0" at bounding box center [980, 321] width 65 height 23
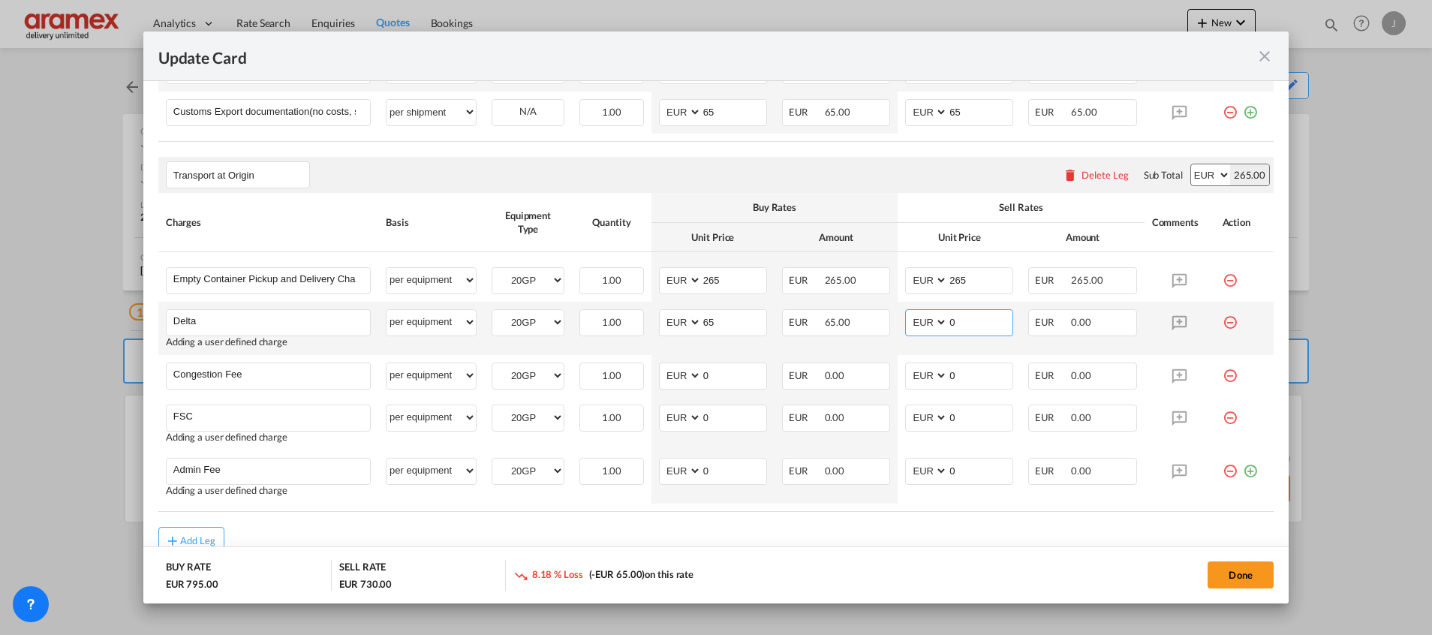
drag, startPoint x: 921, startPoint y: 319, endPoint x: 879, endPoint y: 320, distance: 42.0
click at [879, 320] on tr "Delta Please Enter User Defined Charges Cannot Be Published Adding a user defin…" at bounding box center [715, 328] width 1115 height 53
type input "65"
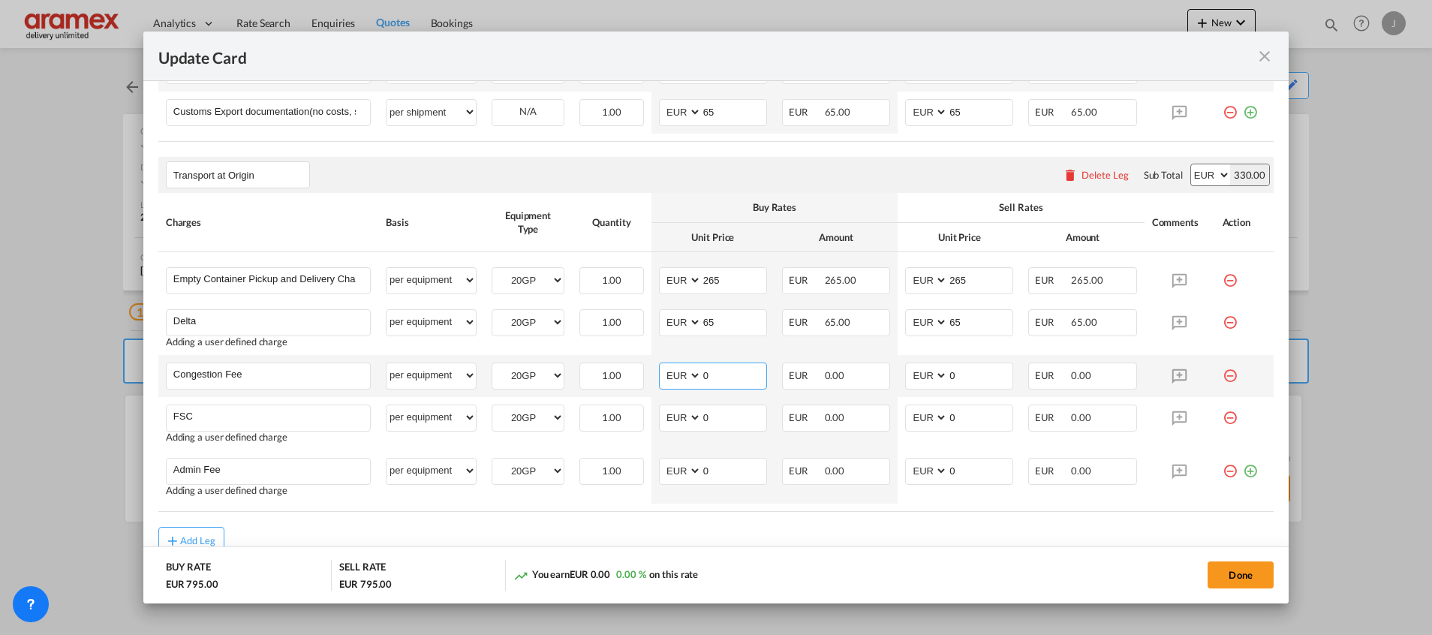
drag, startPoint x: 719, startPoint y: 374, endPoint x: 648, endPoint y: 372, distance: 71.3
click at [640, 374] on tr "Congestion Fee Please Enter User Defined Charges Cannot Be Published per equipm…" at bounding box center [715, 376] width 1115 height 42
type input "17"
click at [914, 377] on md-input-container "AED AFN ALL AMD ANG AOA ARS AUD AWG AZN BAM BBD BDT BGN BHD BIF BMD BND BOB BRL…" at bounding box center [959, 376] width 108 height 27
type input "17"
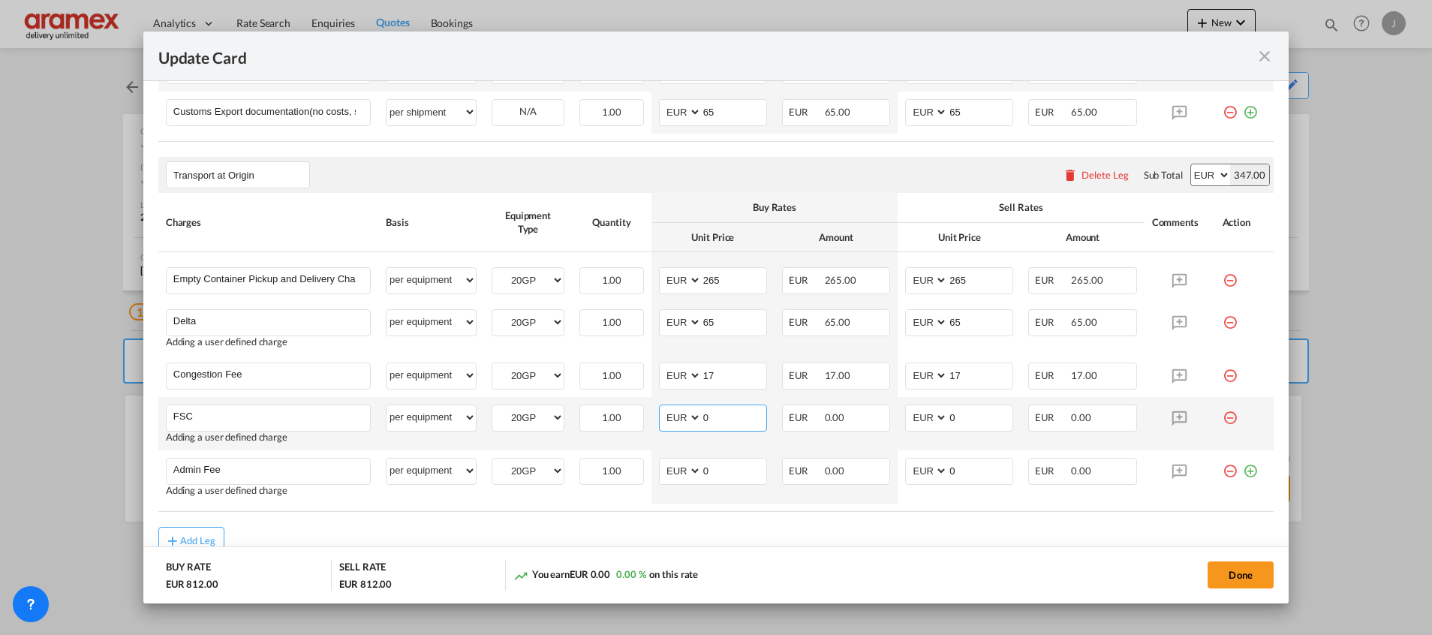
drag, startPoint x: 713, startPoint y: 422, endPoint x: 677, endPoint y: 423, distance: 36.1
click at [677, 423] on md-input-container "AED AFN ALL AMD ANG AOA ARS AUD AWG AZN BAM BBD BDT BGN BHD BIF BMD BND BOB BRL…" at bounding box center [713, 418] width 108 height 27
paste input "€ 24.29"
click at [715, 416] on input "€ 24.29" at bounding box center [734, 416] width 65 height 23
click at [710, 418] on input "€ 24.29" at bounding box center [734, 416] width 65 height 23
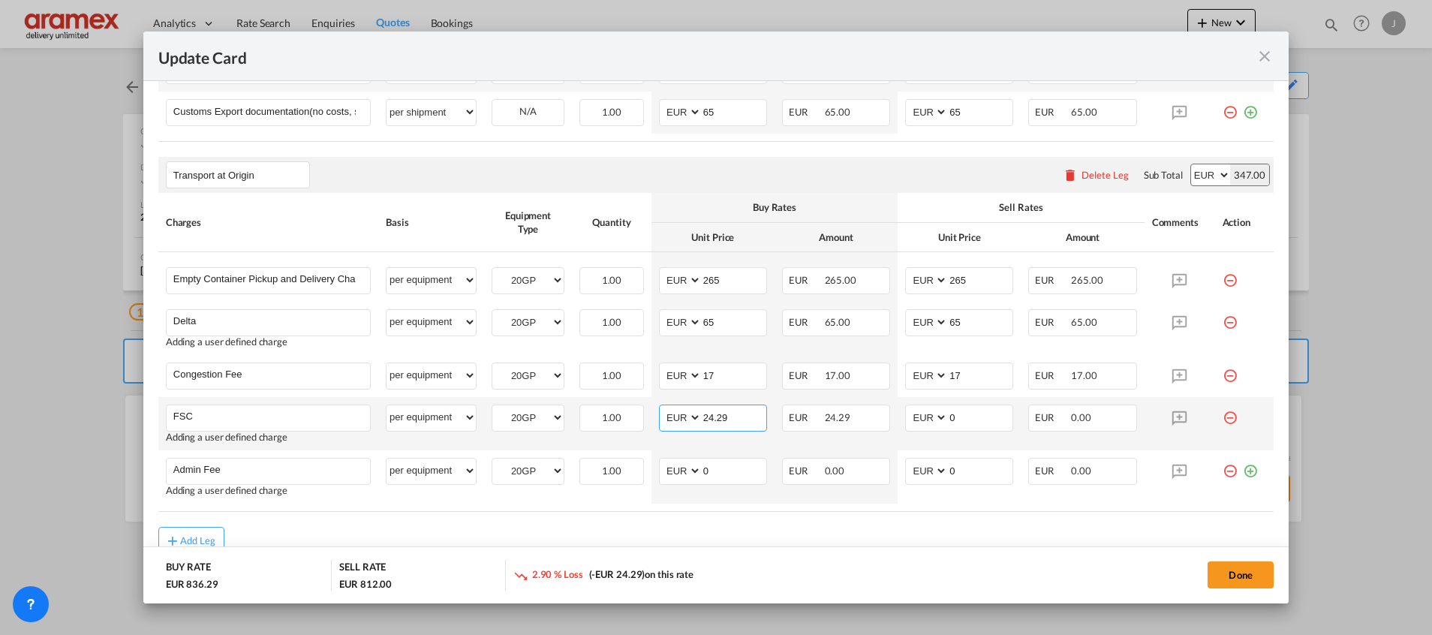
click at [710, 418] on input "24.29" at bounding box center [734, 416] width 65 height 23
type input "24.29"
drag, startPoint x: 945, startPoint y: 413, endPoint x: 898, endPoint y: 416, distance: 47.4
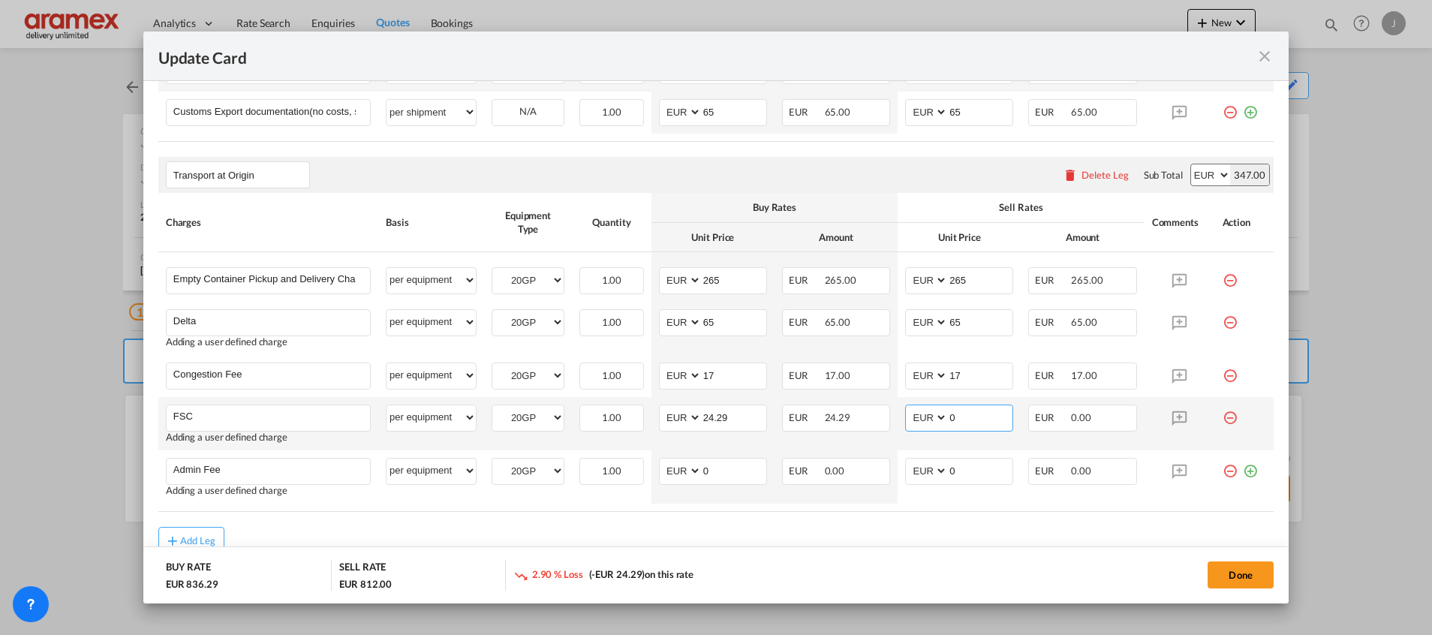
click at [905, 413] on md-input-container "AED AFN ALL AMD ANG AOA ARS AUD AWG AZN BAM BBD BDT BGN BHD BIF BMD BND BOB BRL…" at bounding box center [959, 418] width 108 height 27
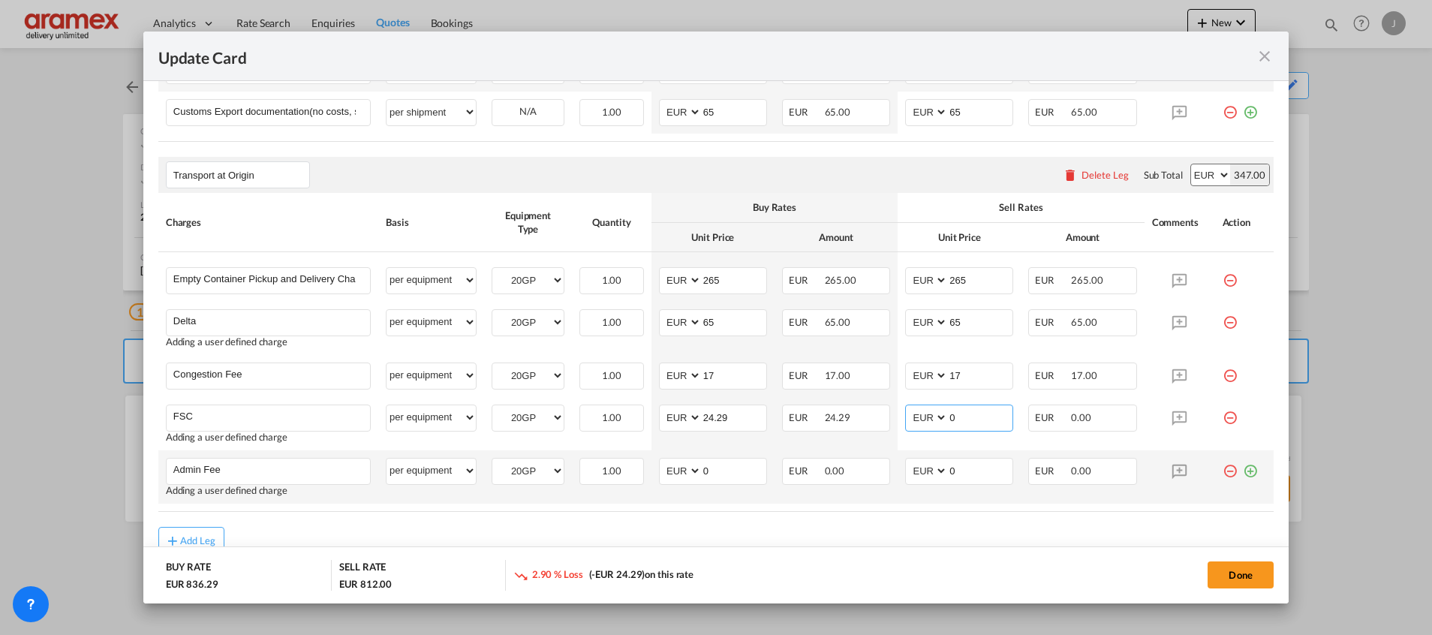
paste input "24.29"
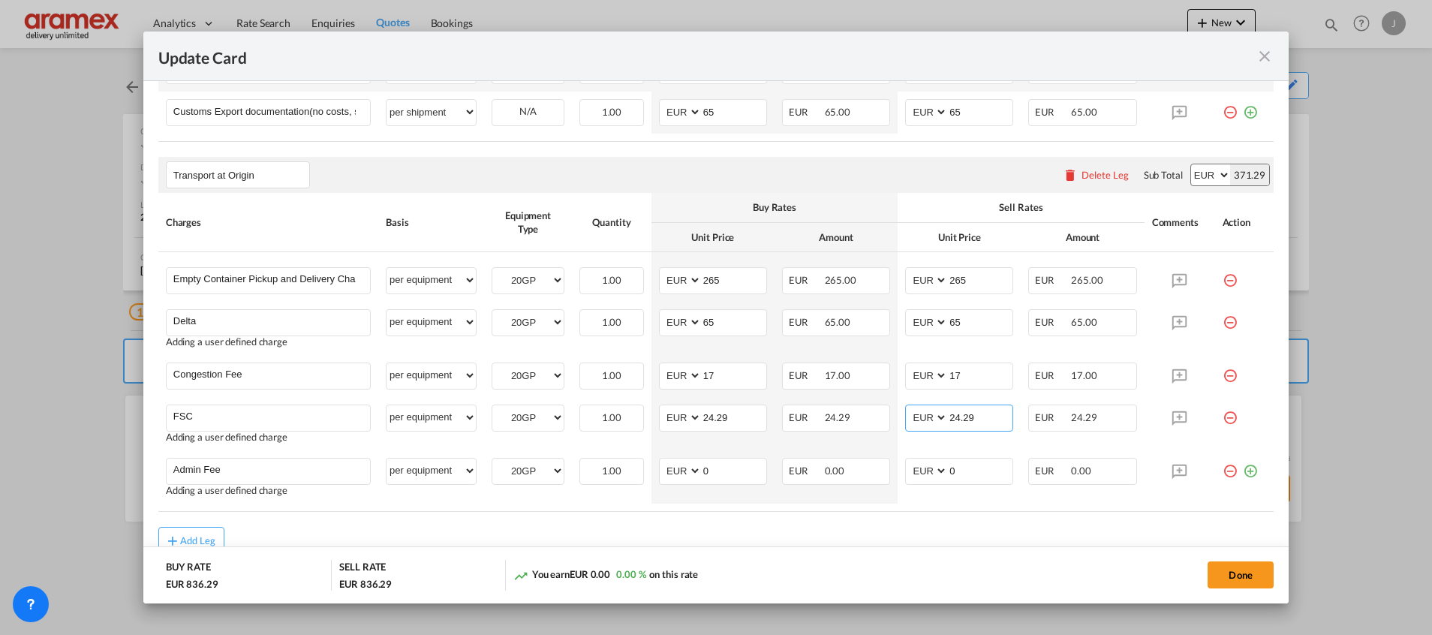
type input "24.29"
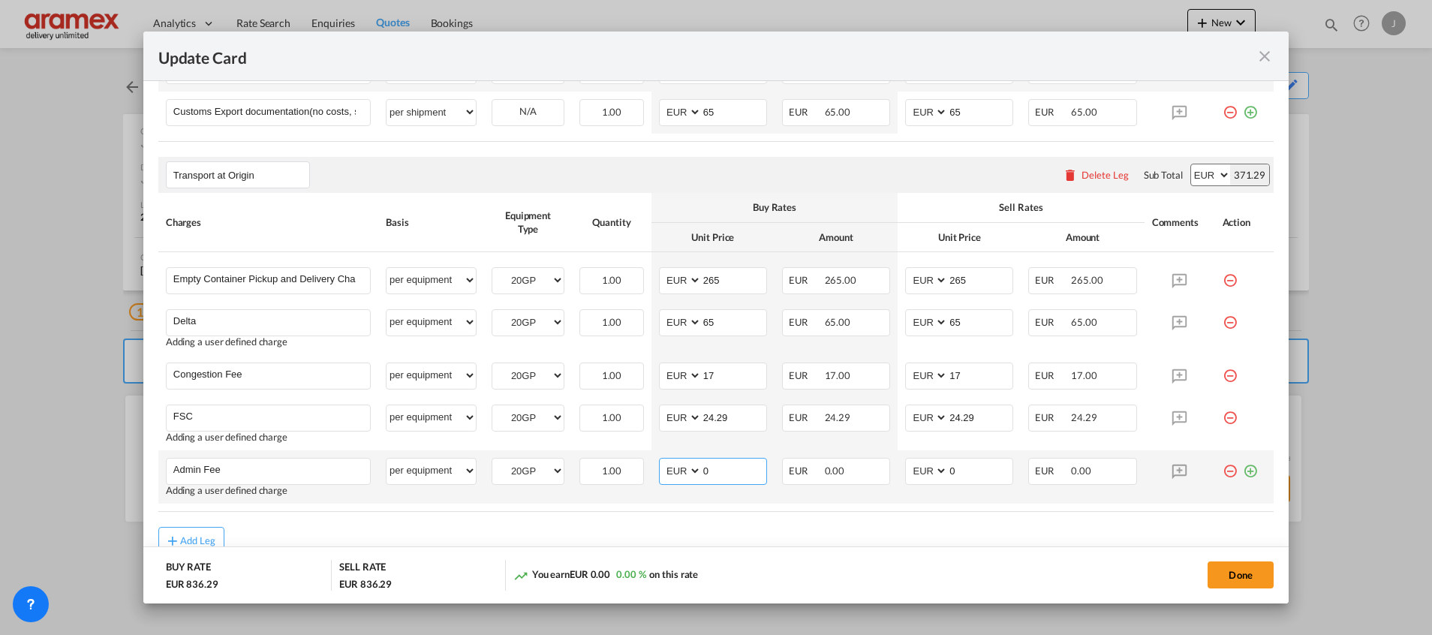
drag, startPoint x: 719, startPoint y: 470, endPoint x: 649, endPoint y: 462, distance: 70.2
click at [659, 468] on md-input-container "AED AFN ALL AMD ANG AOA ARS AUD AWG AZN BAM BBD BDT BGN BHD BIF BMD BND BOB BRL…" at bounding box center [713, 471] width 108 height 27
drag, startPoint x: 726, startPoint y: 478, endPoint x: 670, endPoint y: 472, distance: 56.6
click at [670, 472] on md-input-container "AED AFN ALL AMD ANG AOA ARS AUD AWG AZN BAM BBD BDT BGN BHD BIF BMD BND [PERSON…" at bounding box center [713, 471] width 108 height 27
type input "15"
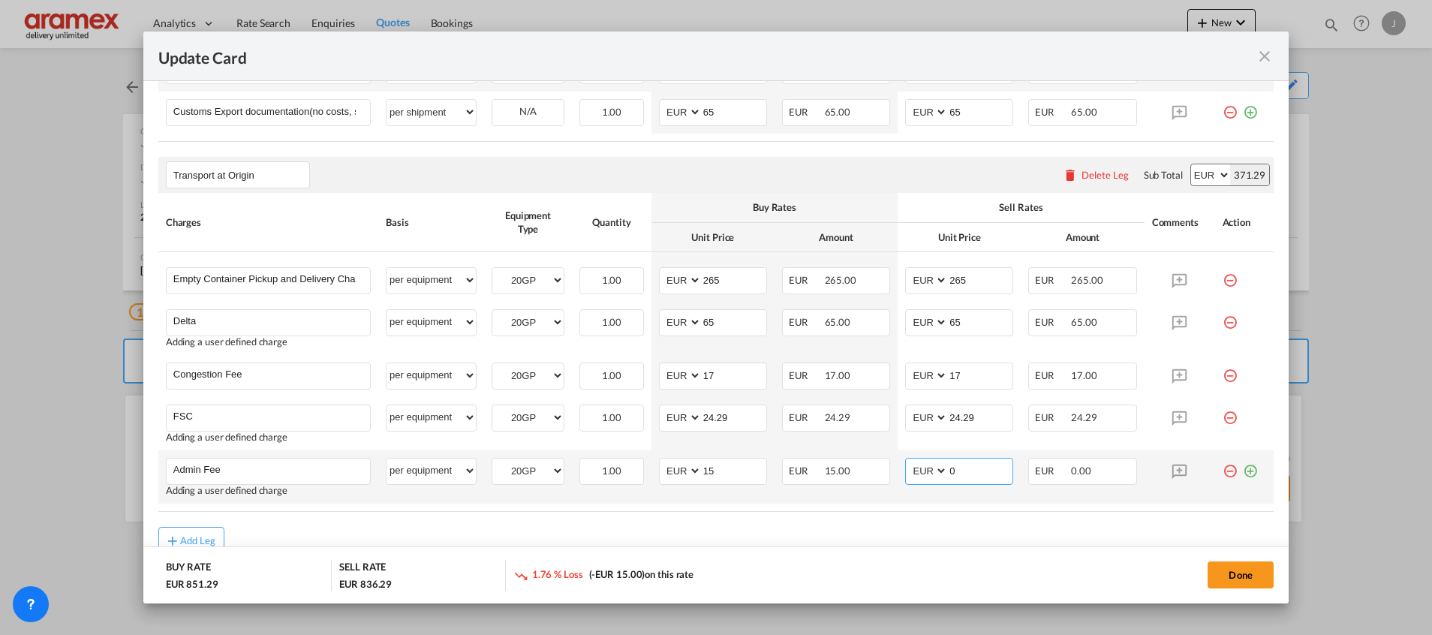
drag, startPoint x: 926, startPoint y: 477, endPoint x: 915, endPoint y: 477, distance: 11.3
click at [919, 477] on md-input-container "AED AFN ALL AMD ANG AOA ARS AUD AWG AZN BAM BBD BDT BGN BHD BIF BMD BND BOB BRL…" at bounding box center [959, 471] width 108 height 27
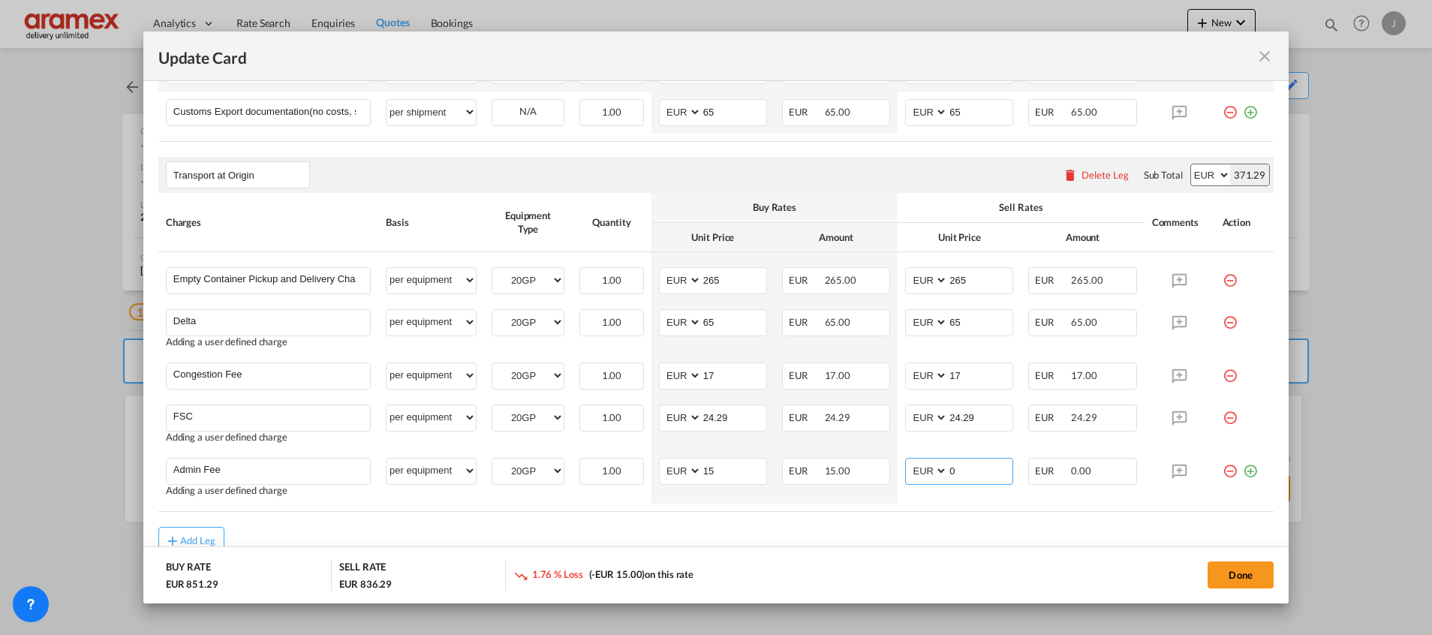
paste input "15"
type input "15"
click at [861, 520] on rate-modification "Main Freight Please enter leg name Leg Name Already Exists Delete Leg Sub Total…" at bounding box center [715, 111] width 1115 height 885
click at [1236, 577] on button "Done" at bounding box center [1241, 574] width 66 height 27
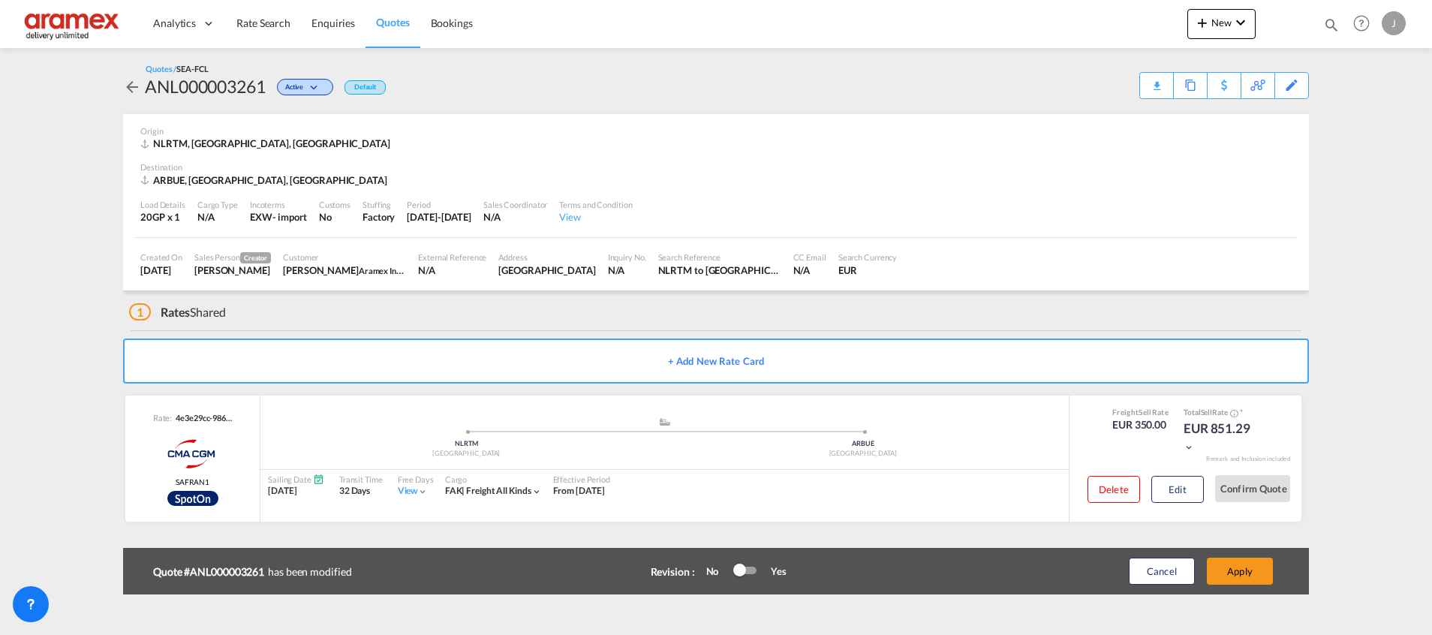
click at [1236, 577] on button "Apply" at bounding box center [1240, 571] width 66 height 27
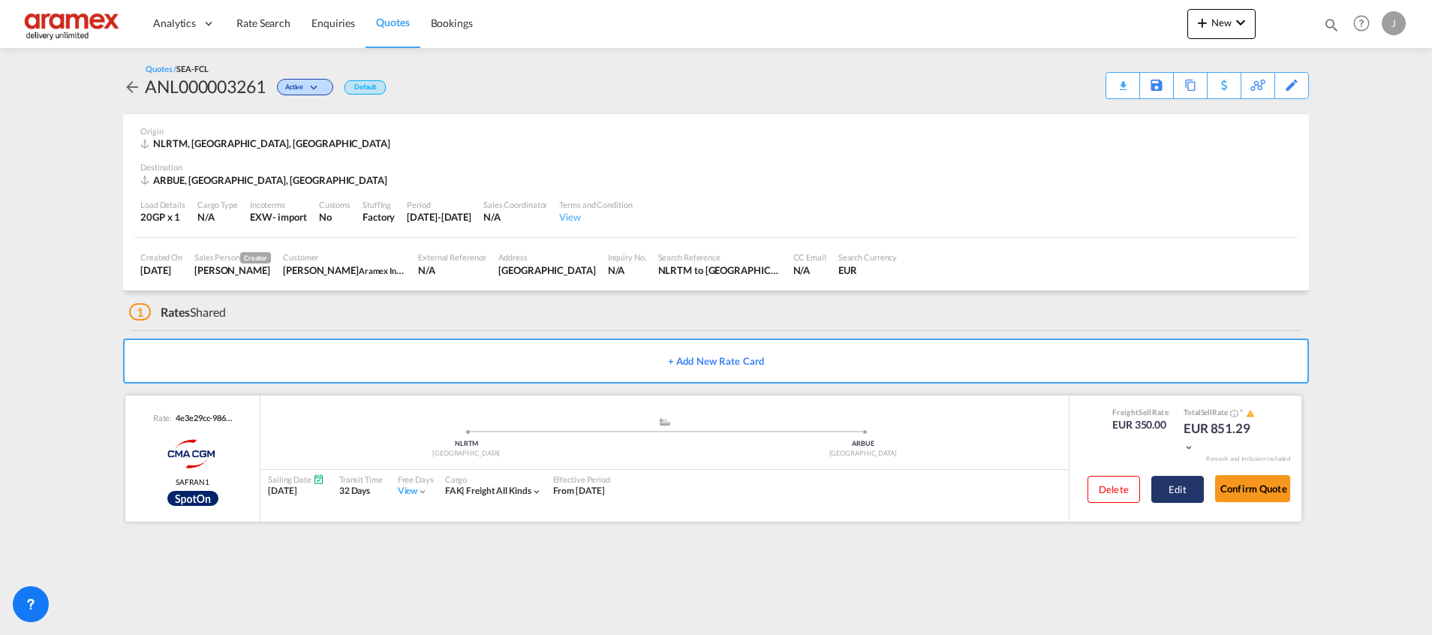
click at [1177, 486] on button "Edit" at bounding box center [1178, 489] width 53 height 27
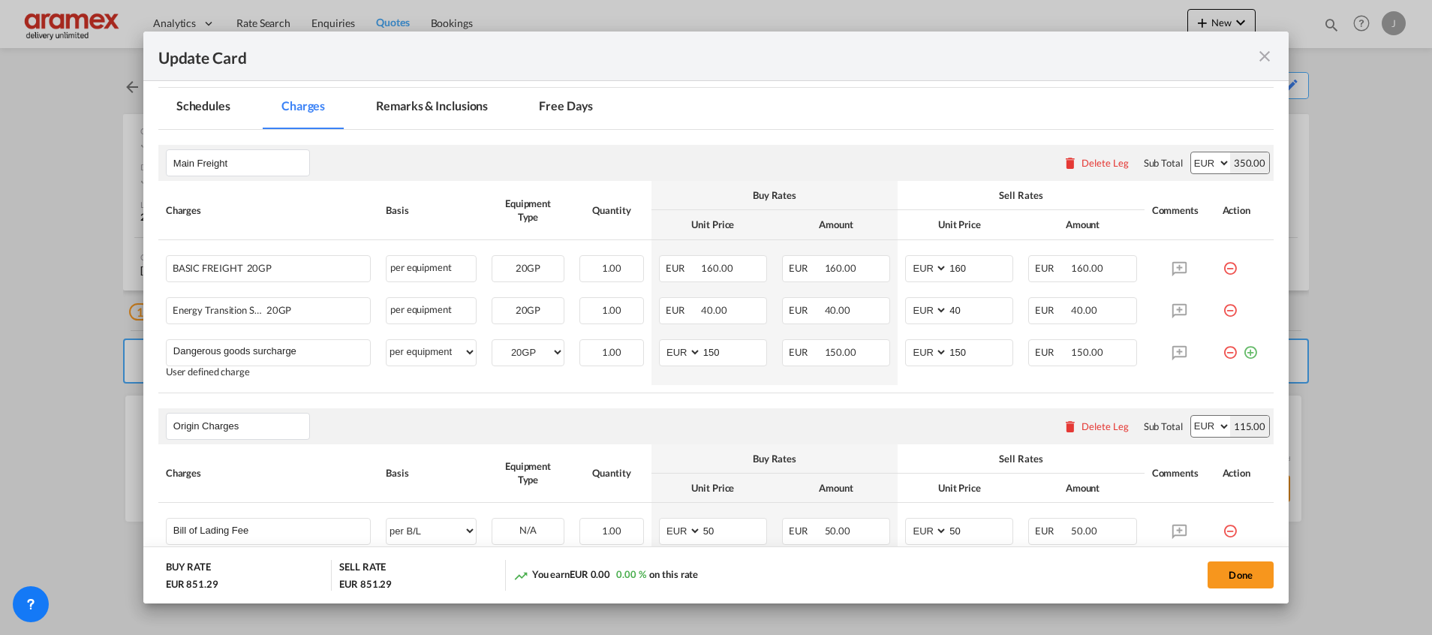
scroll to position [450, 0]
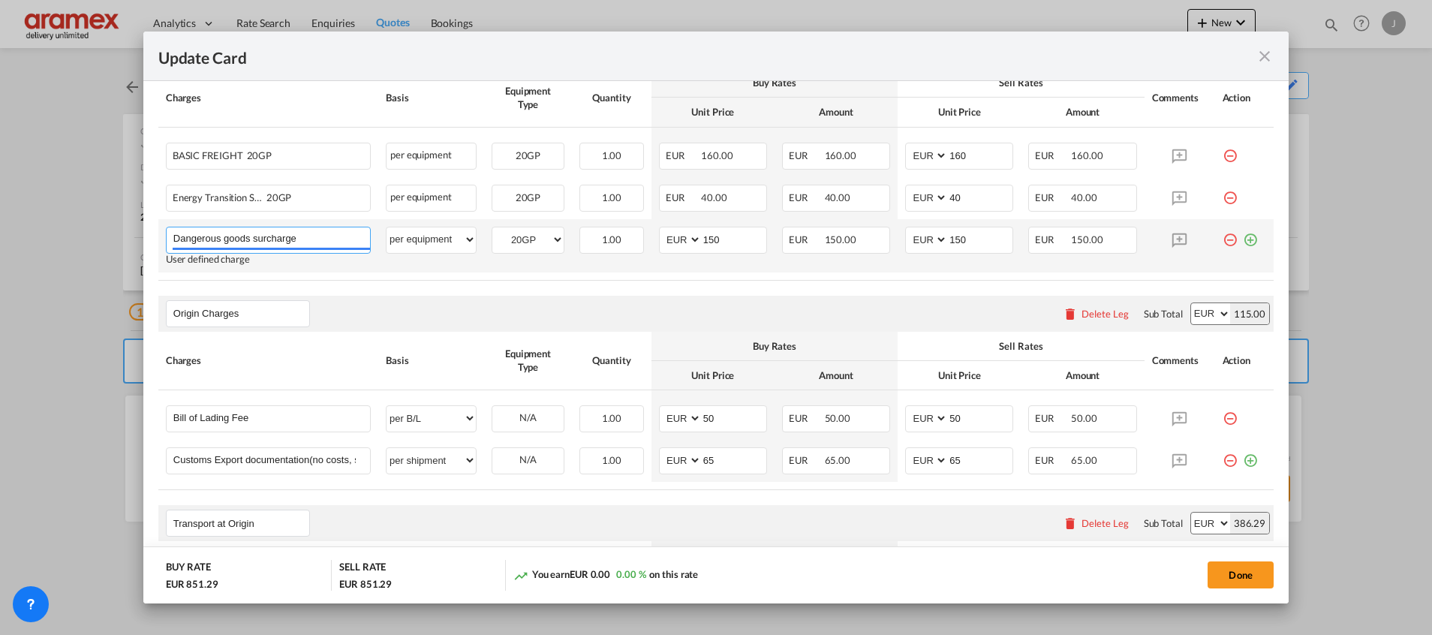
click at [318, 242] on input "Dangerous goods surcharge" at bounding box center [271, 238] width 197 height 23
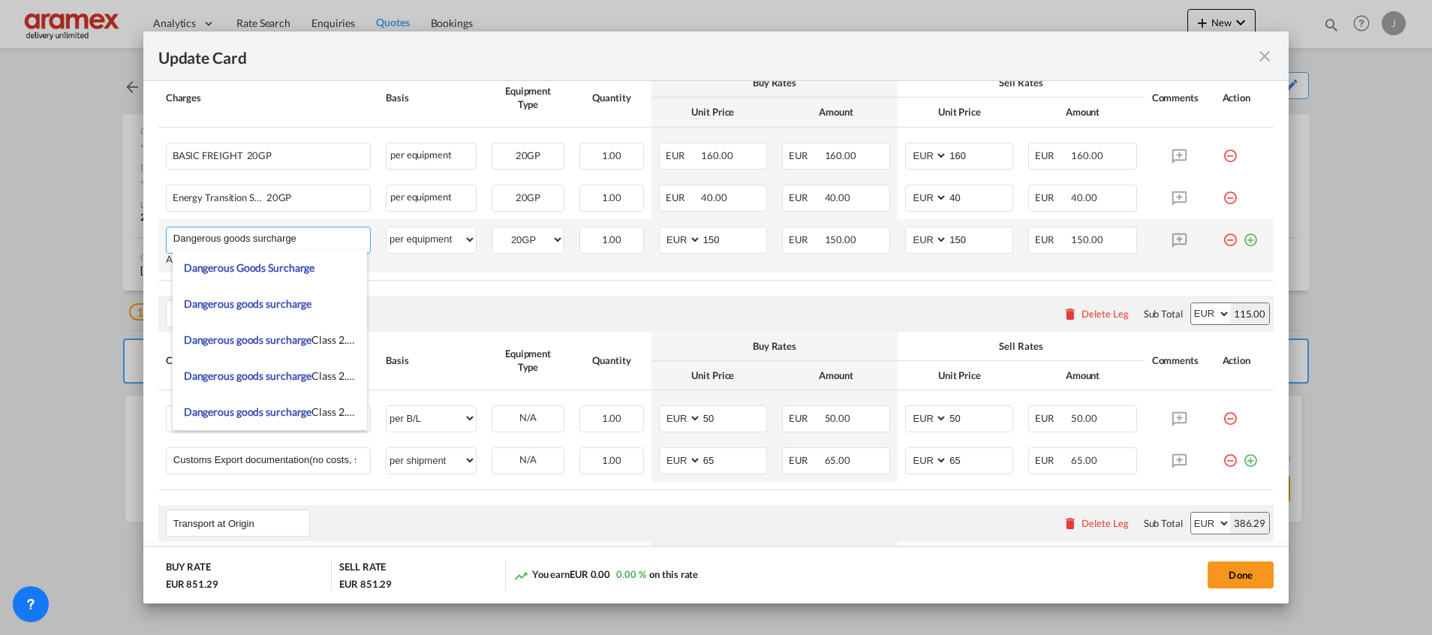
paste input "UN3082"
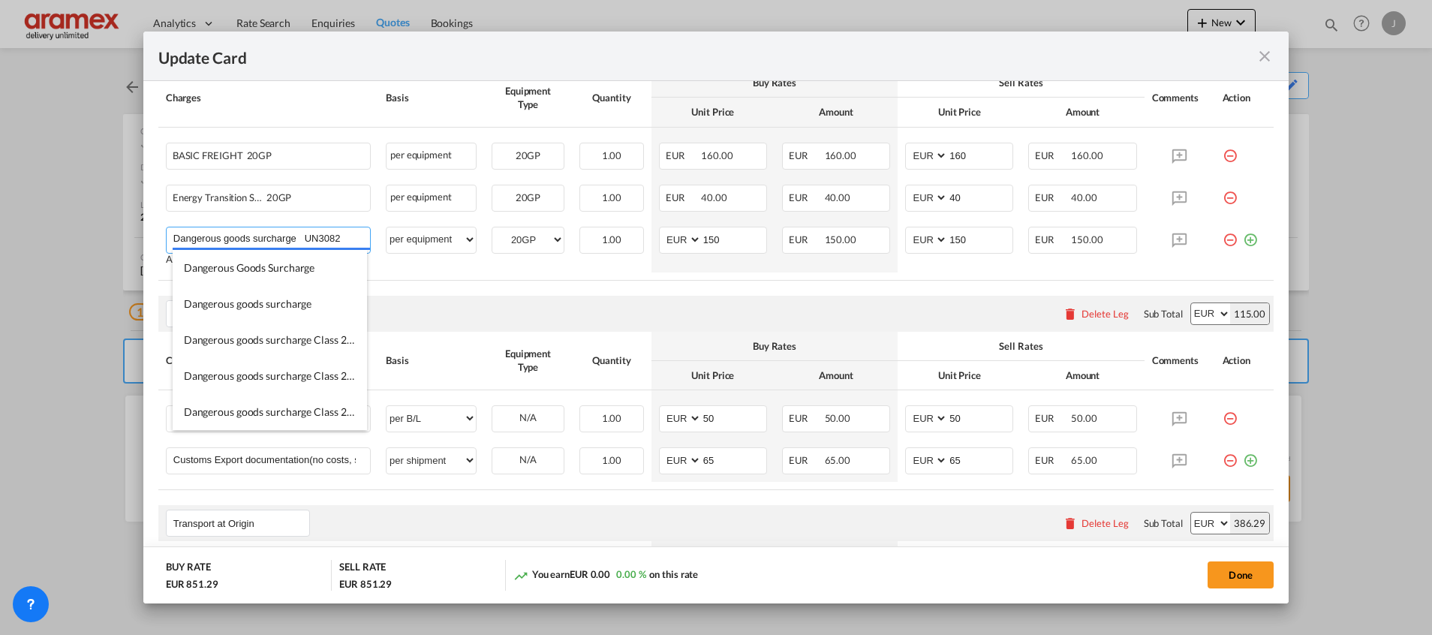
type input "Dangerous goods surcharge UN3082"
click at [573, 306] on div "Origin Charges Please enter leg name Leg Name Already Exists Delete Leg Sub Tot…" at bounding box center [715, 314] width 1115 height 36
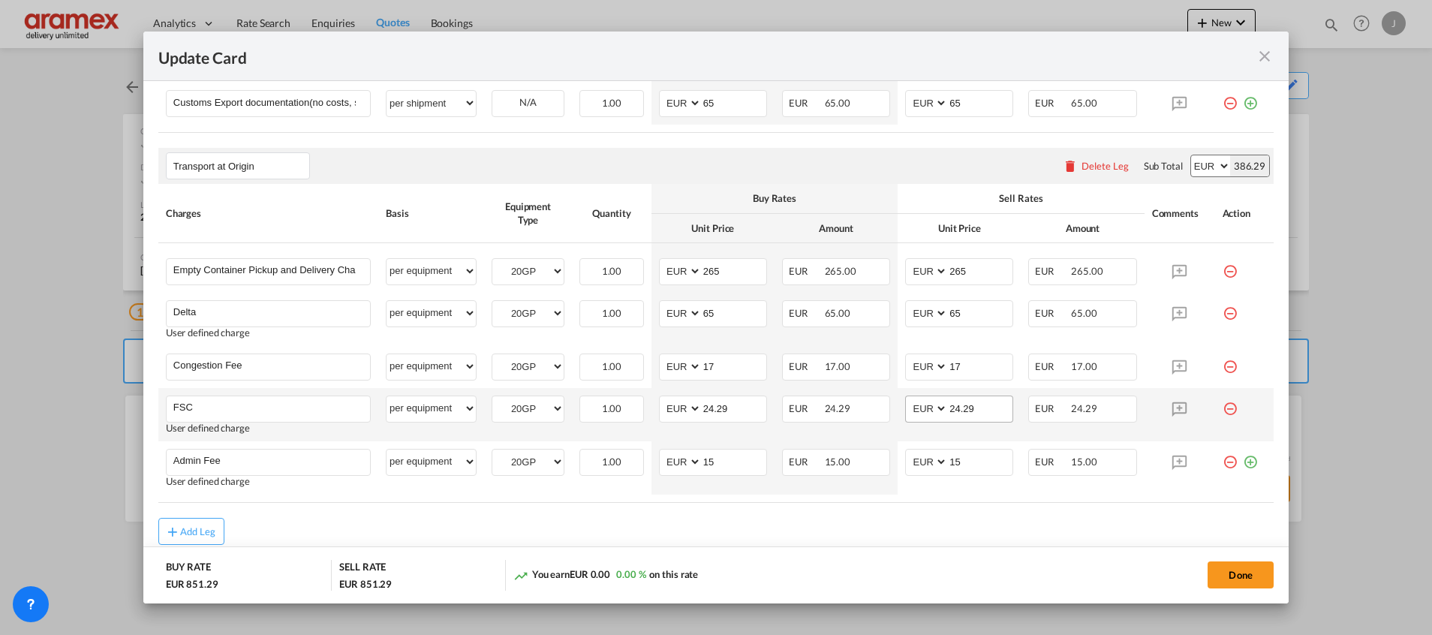
scroll to position [863, 0]
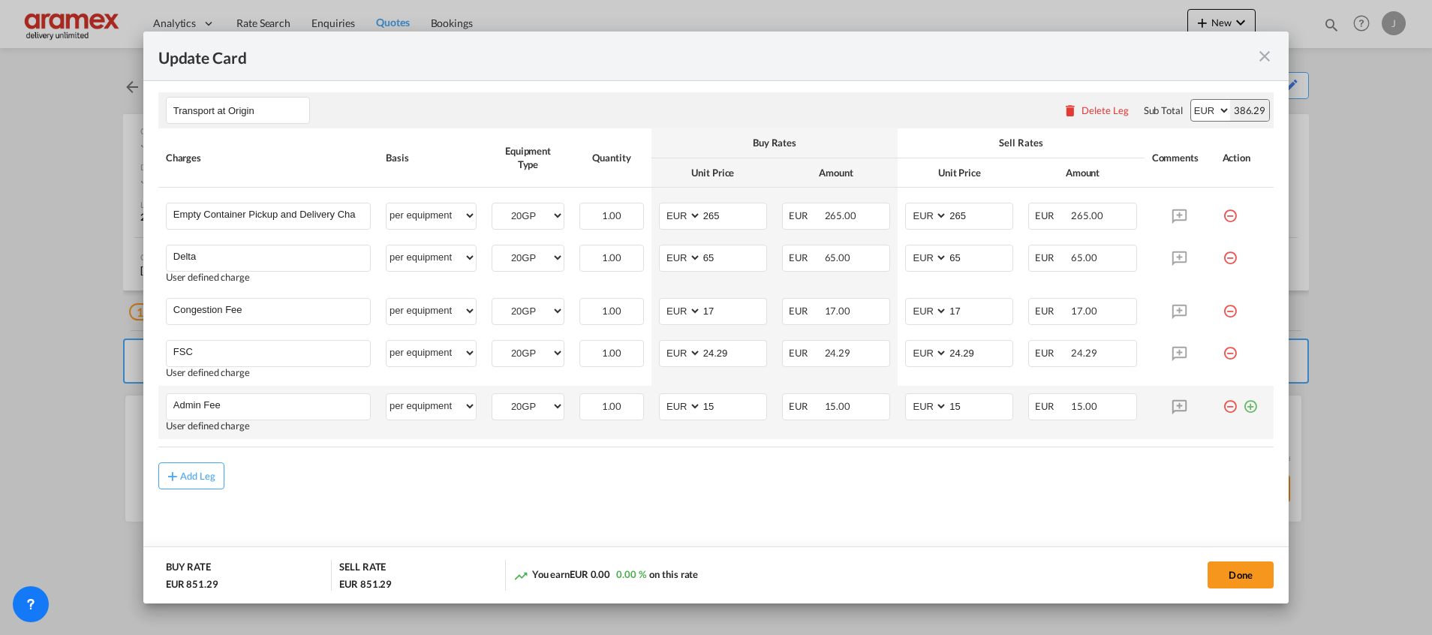
click at [1243, 406] on md-icon "icon-plus-circle-outline green-400-fg" at bounding box center [1250, 400] width 15 height 15
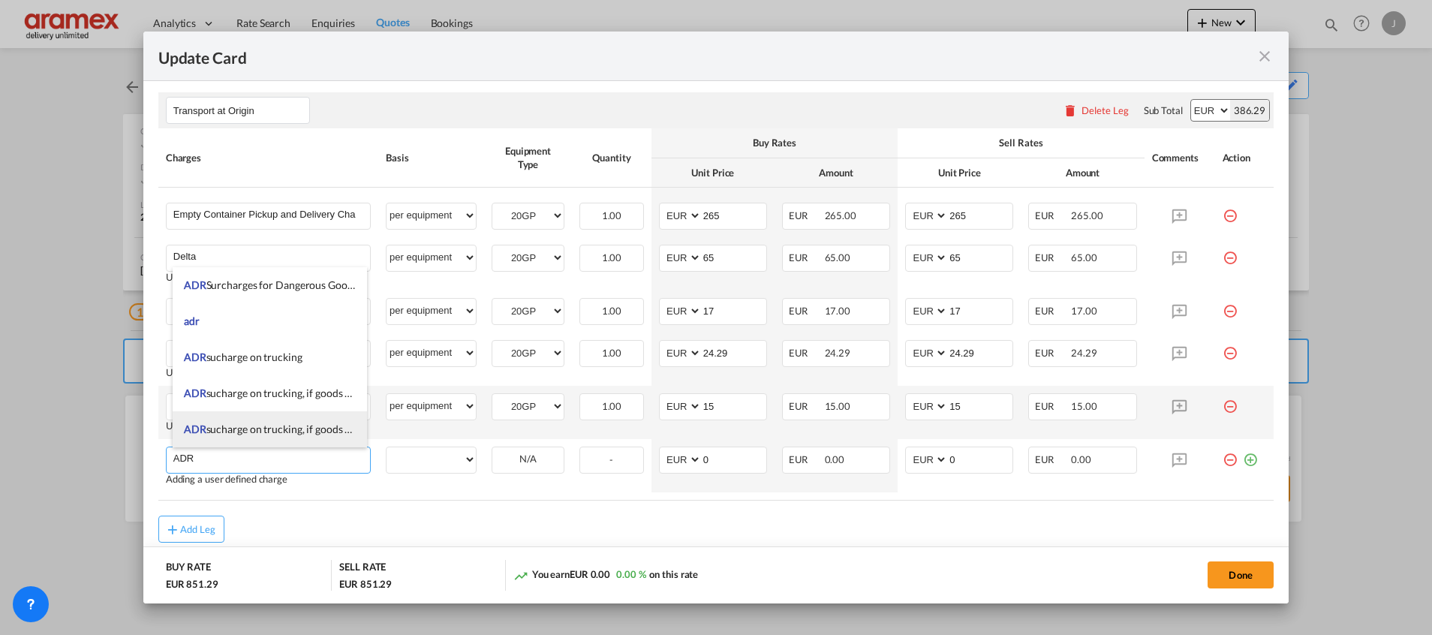
click at [316, 428] on span "ADR sucharge on trucking, if goods are dangerous" at bounding box center [297, 429] width 226 height 13
type input "ADR sucharge on trucking, if goods are dangerous"
select select "per equipment"
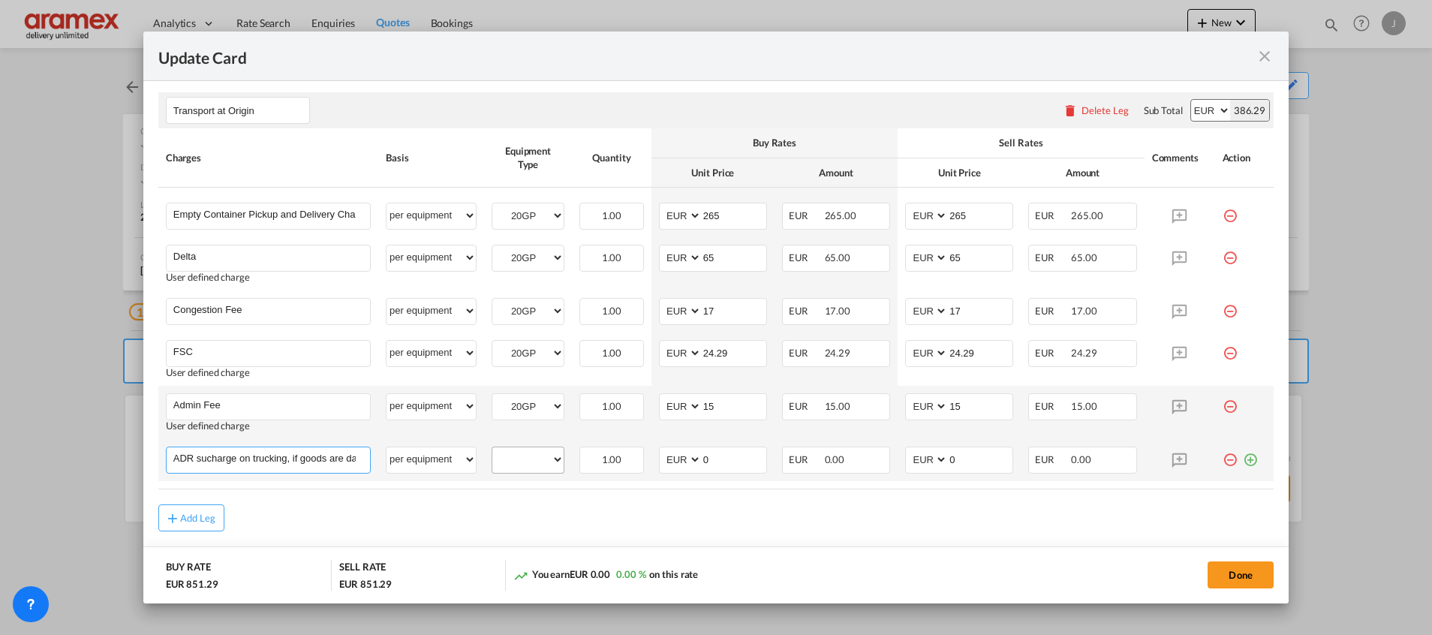
scroll to position [0, 37]
drag, startPoint x: 291, startPoint y: 461, endPoint x: 491, endPoint y: 464, distance: 199.7
click at [491, 464] on tr "ADR sucharge on trucking, if goods are dangerous Please Enter User Defined Char…" at bounding box center [715, 460] width 1115 height 42
click at [255, 461] on input "ADR sucharge on trucking, if goods are dangerous" at bounding box center [271, 458] width 197 height 23
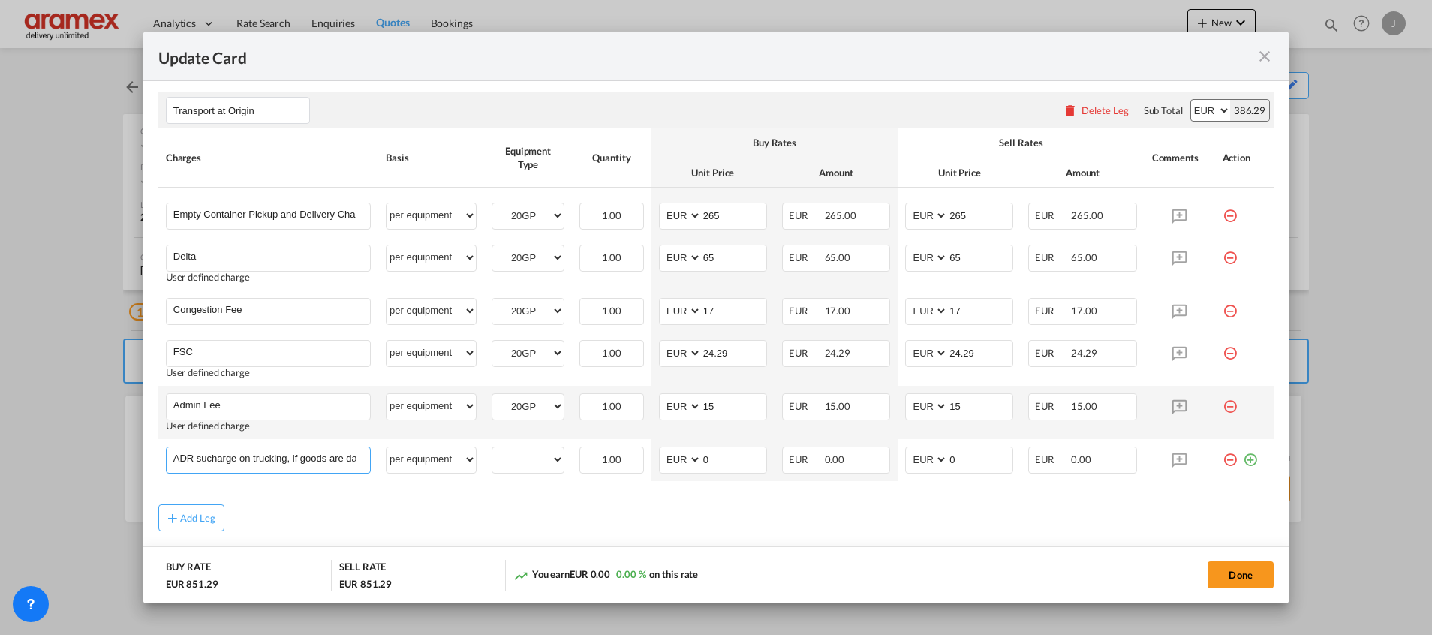
drag, startPoint x: 296, startPoint y: 460, endPoint x: 68, endPoint y: 458, distance: 228.2
click at [68, 458] on div "Update Card Port of [GEOGRAPHIC_DATA] NLRTM T/S Liner/Carrier CMA CGM | SpotOn …" at bounding box center [716, 317] width 1432 height 635
click at [273, 461] on input "ADR sucharge on trucking, if goods are dangerous" at bounding box center [271, 458] width 197 height 23
drag, startPoint x: 297, startPoint y: 456, endPoint x: 431, endPoint y: 456, distance: 134.4
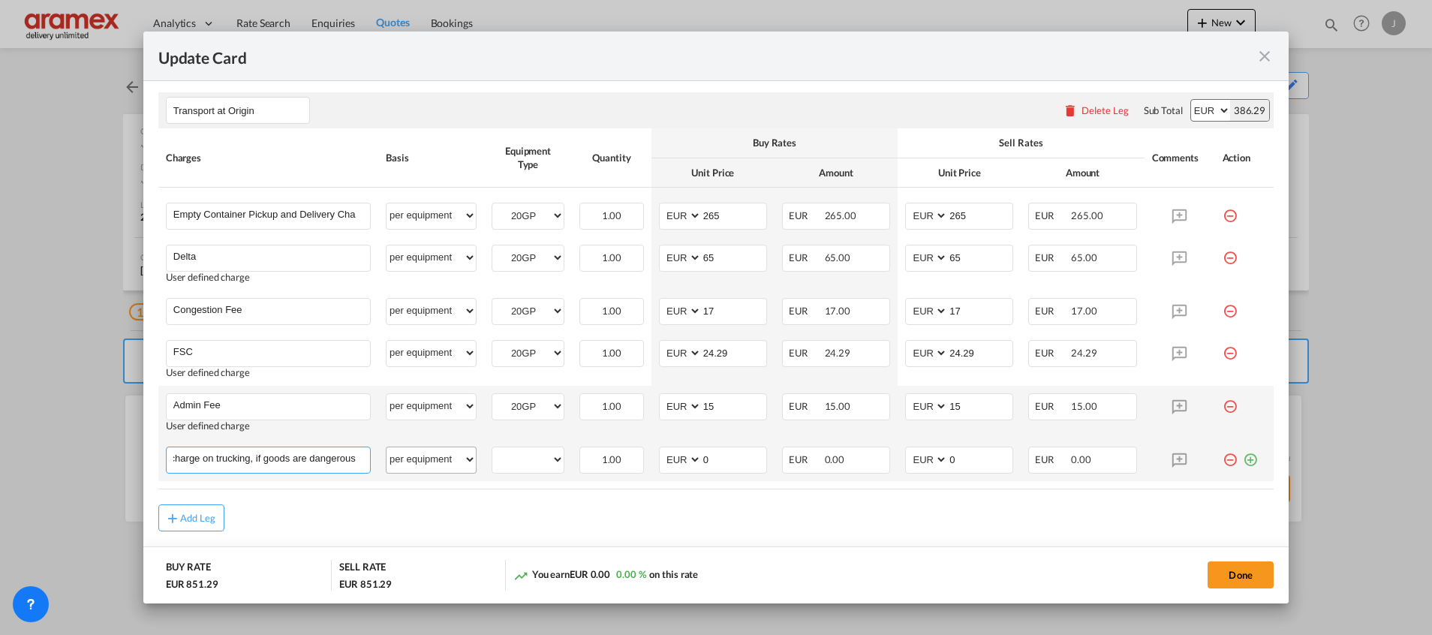
click at [431, 456] on tr "ADR sucharge on trucking, if goods are dangerous Please Enter User Defined Char…" at bounding box center [715, 460] width 1115 height 42
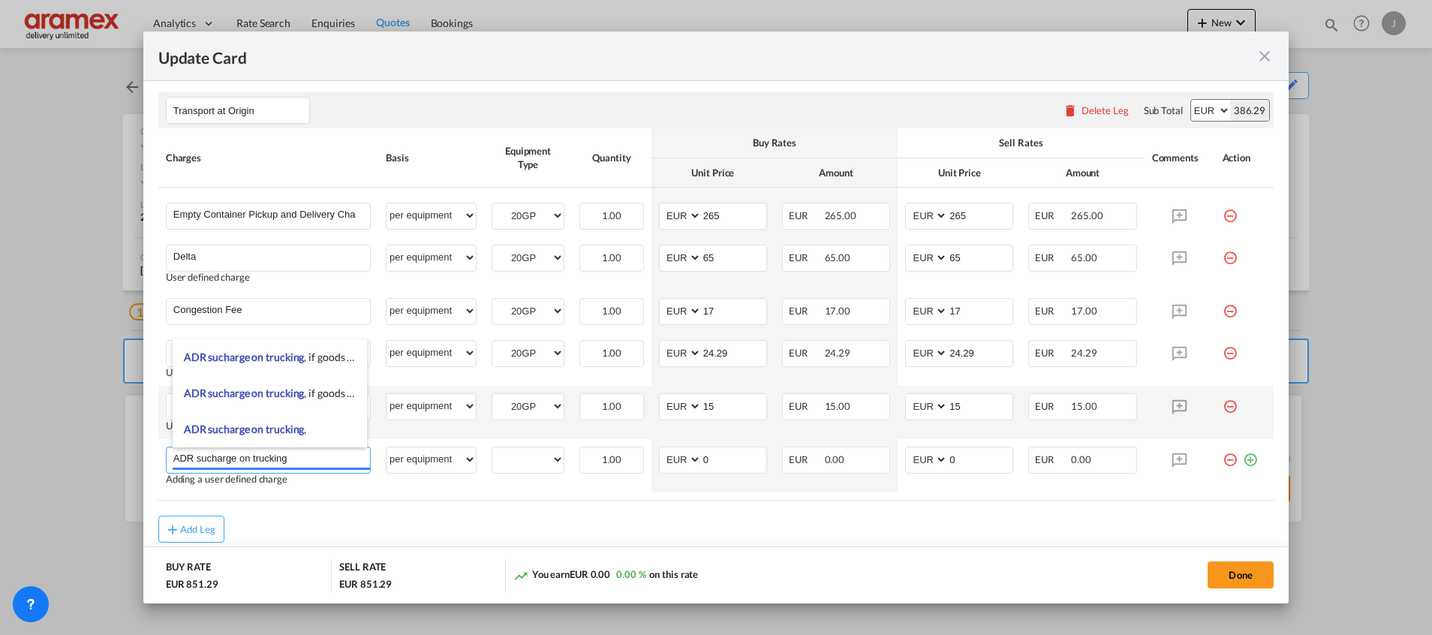
type input "ADR sucharge on trucking"
click at [388, 507] on rate-modification "Main Freight Please enter leg name Leg Name Already Exists Delete Leg Sub Total…" at bounding box center [715, 73] width 1115 height 938
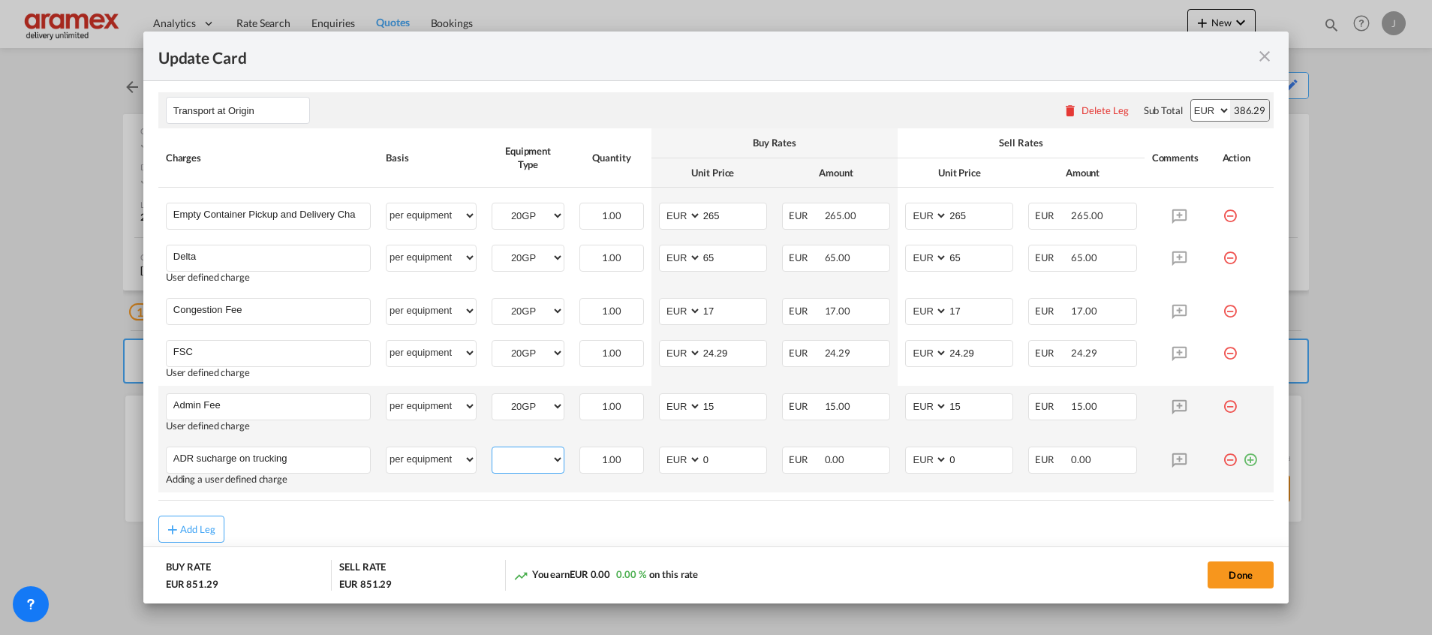
click at [507, 458] on select "20GP" at bounding box center [527, 460] width 71 height 20
select select "20GP"
click at [492, 450] on select "20GP" at bounding box center [527, 460] width 71 height 20
drag, startPoint x: 706, startPoint y: 450, endPoint x: 663, endPoint y: 426, distance: 49.4
click at [660, 441] on td "AED AFN ALL AMD ANG AOA ARS AUD AWG AZN BAM BBD BDT BGN BHD BIF BMD BND [PERSON…" at bounding box center [713, 465] width 123 height 53
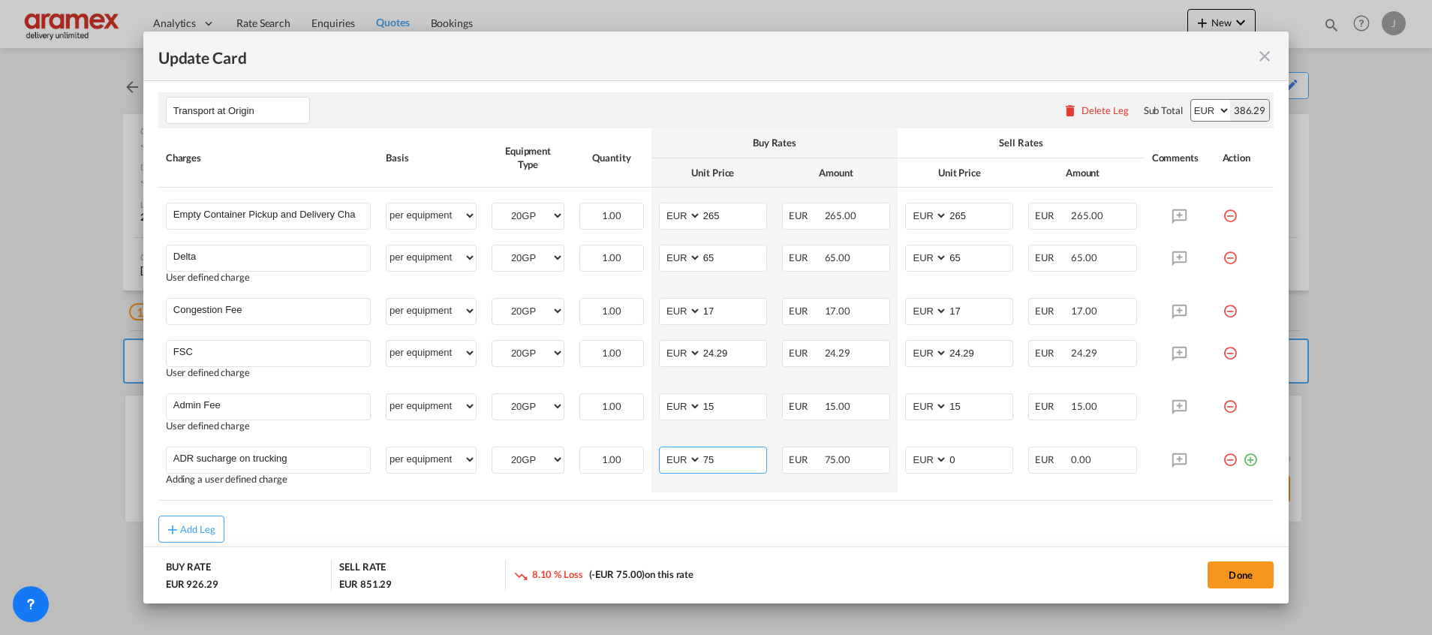
type input "75"
drag, startPoint x: 594, startPoint y: 508, endPoint x: 652, endPoint y: 483, distance: 62.9
click at [597, 506] on rate-modification "Main Freight Please enter leg name Leg Name Already Exists Delete Leg Sub Total…" at bounding box center [715, 73] width 1115 height 938
drag, startPoint x: 718, startPoint y: 459, endPoint x: 662, endPoint y: 459, distance: 56.3
click at [662, 459] on md-input-container "AED AFN ALL AMD ANG AOA ARS AUD AWG AZN BAM BBD BDT BGN BHD BIF BMD BND [PERSON…" at bounding box center [713, 460] width 108 height 27
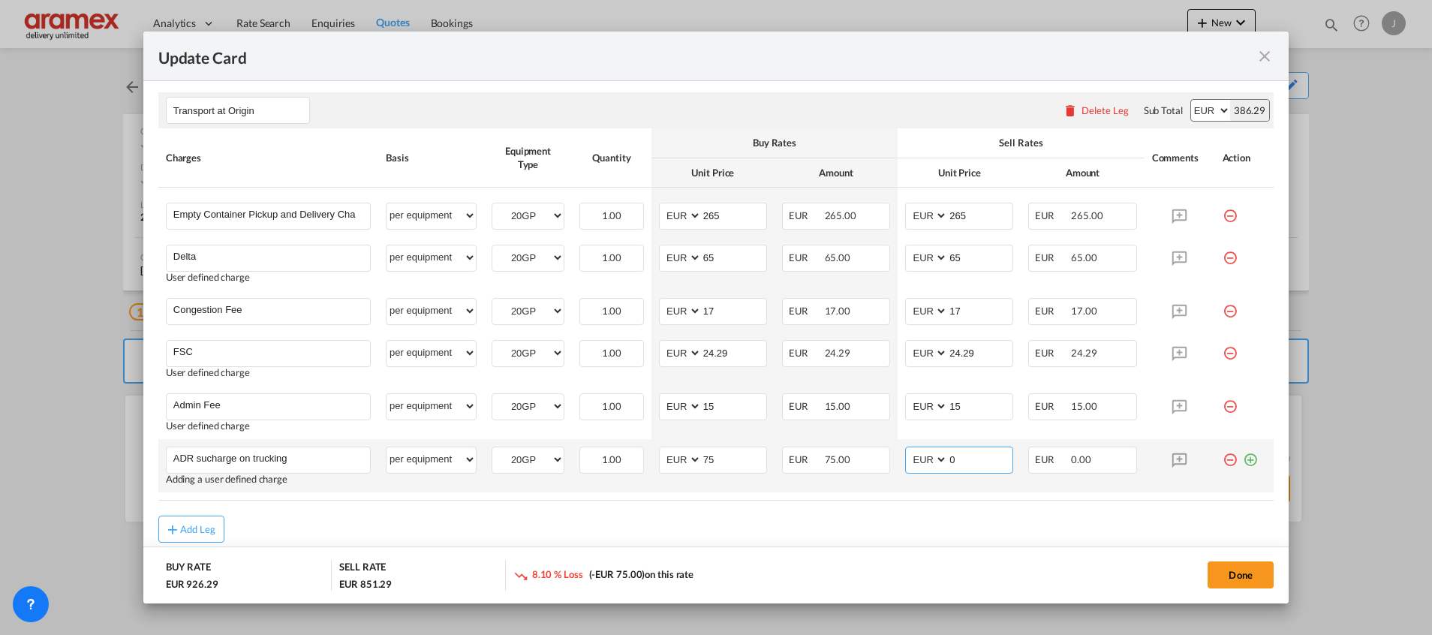
click at [968, 457] on input "0" at bounding box center [980, 458] width 65 height 23
drag, startPoint x: 967, startPoint y: 457, endPoint x: 891, endPoint y: 458, distance: 75.8
click at [898, 458] on td "AED AFN ALL AMD ANG AOA ARS AUD AWG AZN BAM BBD BDT BGN BHD BIF BMD BND [PERSON…" at bounding box center [959, 465] width 123 height 53
paste input "75"
type input "75"
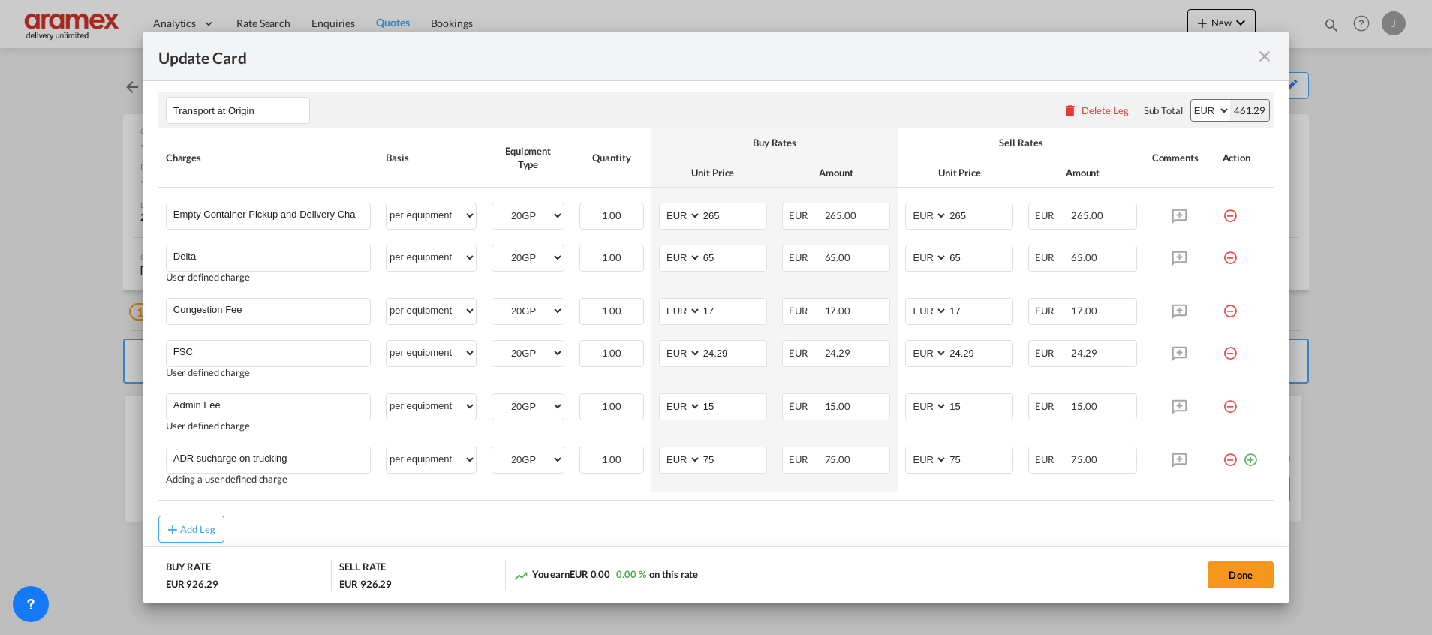
drag, startPoint x: 835, startPoint y: 510, endPoint x: 908, endPoint y: 518, distance: 72.5
click at [839, 511] on rate-modification "Main Freight Please enter leg name Leg Name Already Exists Delete Leg Sub Total…" at bounding box center [715, 73] width 1115 height 938
click at [1241, 579] on button "Done" at bounding box center [1241, 574] width 66 height 27
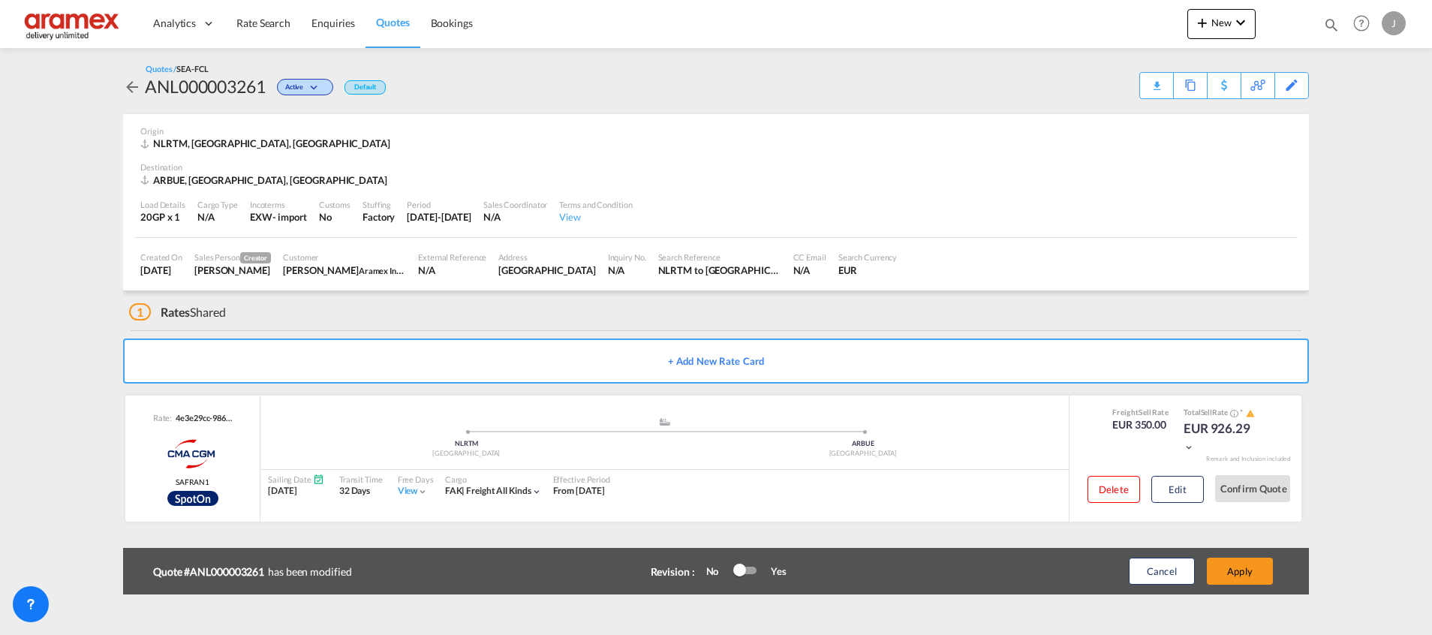
click at [1241, 579] on button "Apply" at bounding box center [1240, 571] width 66 height 27
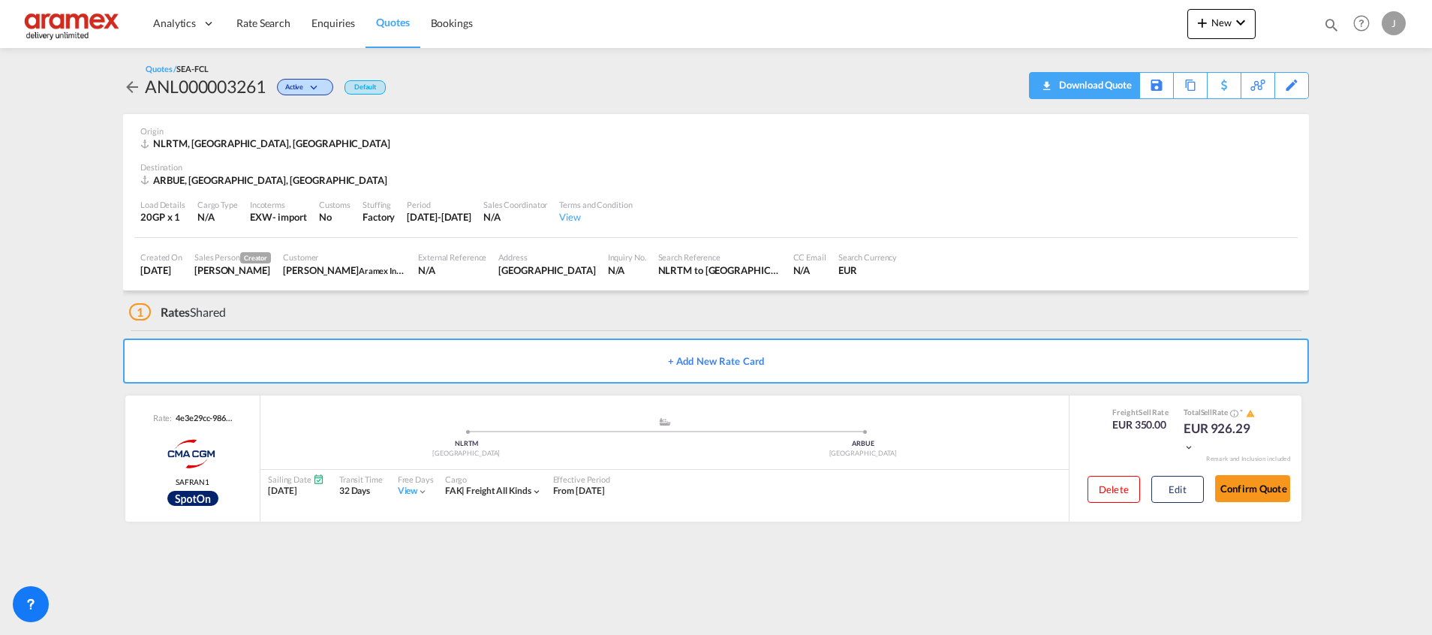
click at [1112, 85] on div "Download Quote" at bounding box center [1093, 85] width 77 height 24
